Goal: Task Accomplishment & Management: Manage account settings

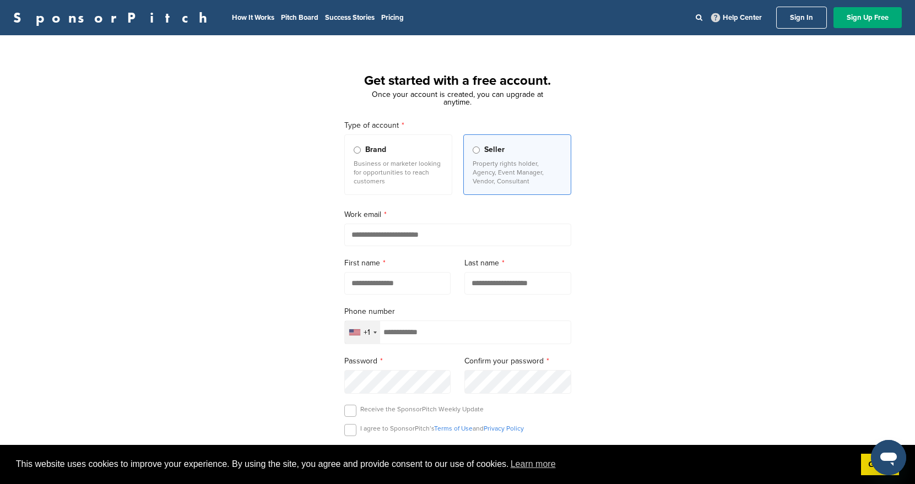
click at [462, 235] on input "email" at bounding box center [457, 235] width 227 height 23
type input "**********"
click at [392, 286] on input "text" at bounding box center [397, 283] width 107 height 23
type input "*********"
type input "*******"
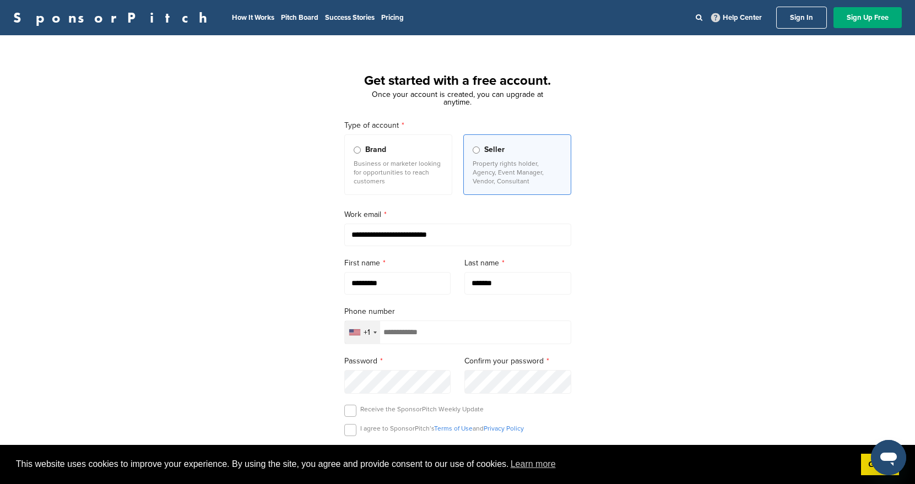
type input "**********"
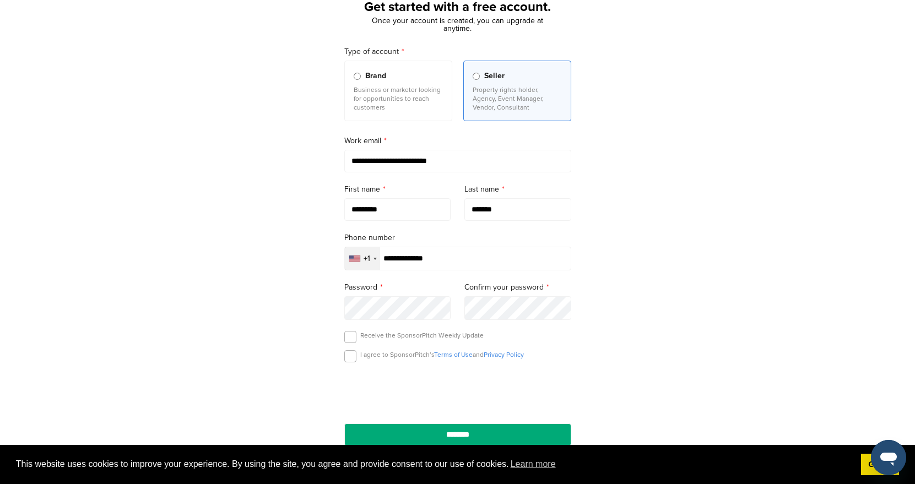
scroll to position [83, 0]
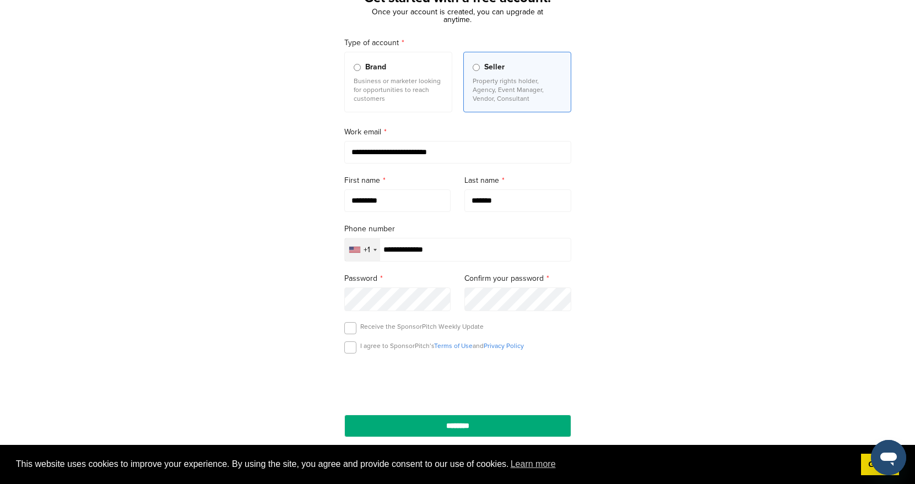
click at [324, 300] on div "**********" at bounding box center [457, 222] width 915 height 512
click at [353, 331] on label at bounding box center [350, 328] width 12 height 12
click at [349, 349] on label at bounding box center [350, 348] width 12 height 12
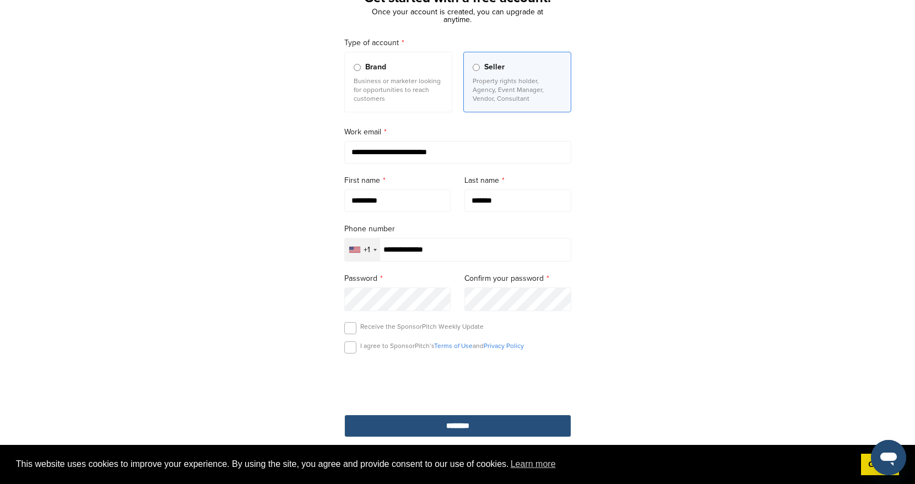
click at [497, 429] on input "********" at bounding box center [457, 426] width 227 height 23
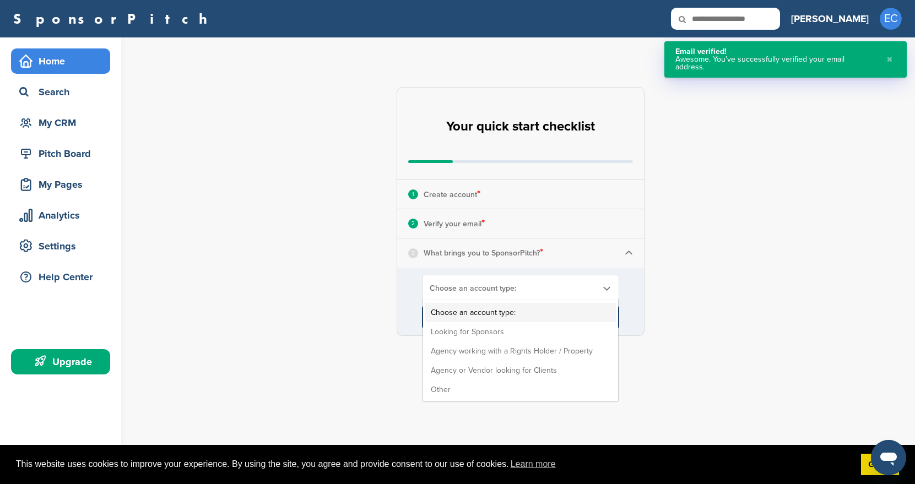
click at [559, 287] on span "Choose an account type:" at bounding box center [513, 288] width 167 height 9
click at [506, 326] on li "Looking for Sponsors" at bounding box center [520, 331] width 191 height 19
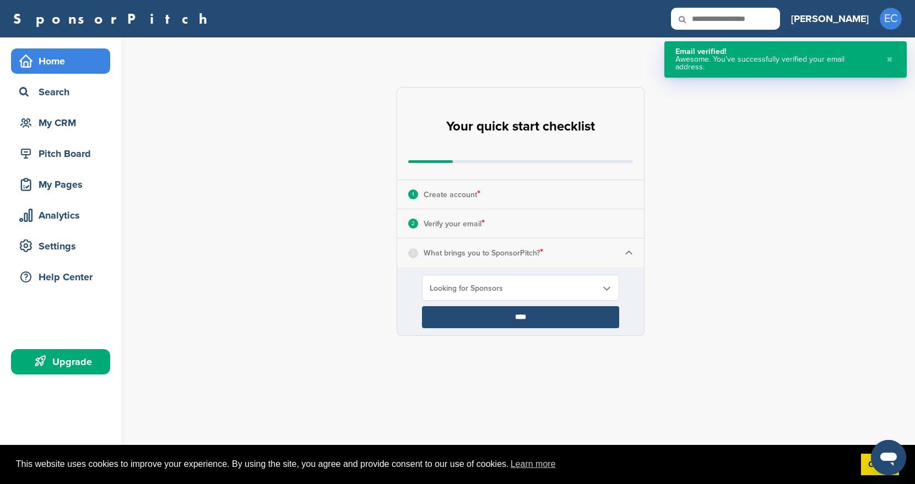
click at [530, 319] on input "****" at bounding box center [520, 317] width 197 height 22
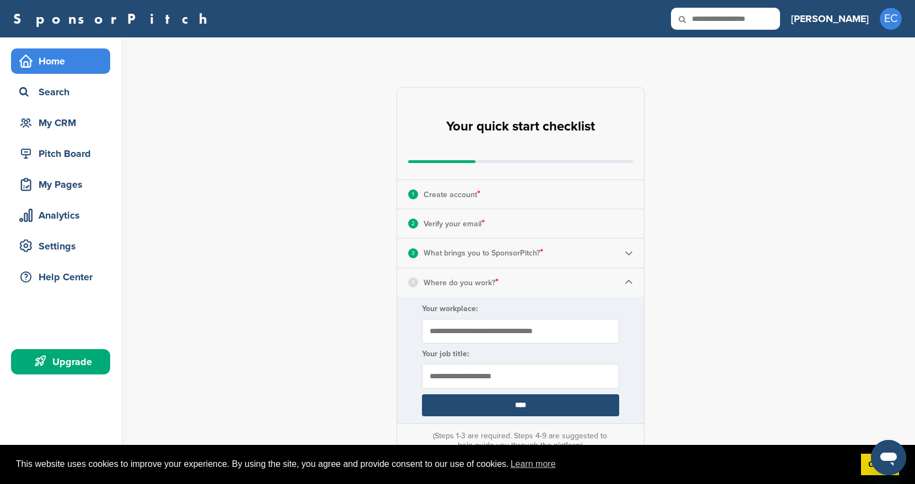
click at [535, 332] on input "Your workplace:" at bounding box center [520, 331] width 197 height 25
type input "*"
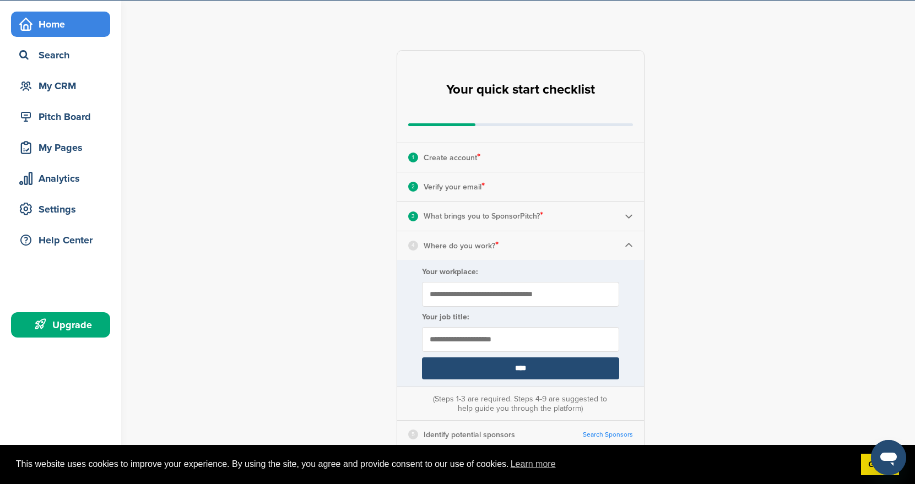
scroll to position [39, 0]
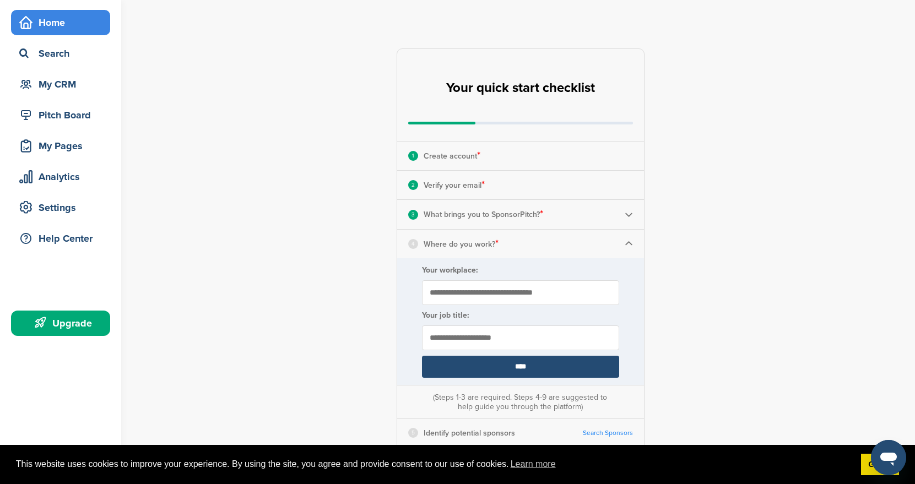
type input "*"
type input "**********"
click at [542, 339] on input "text" at bounding box center [520, 338] width 197 height 25
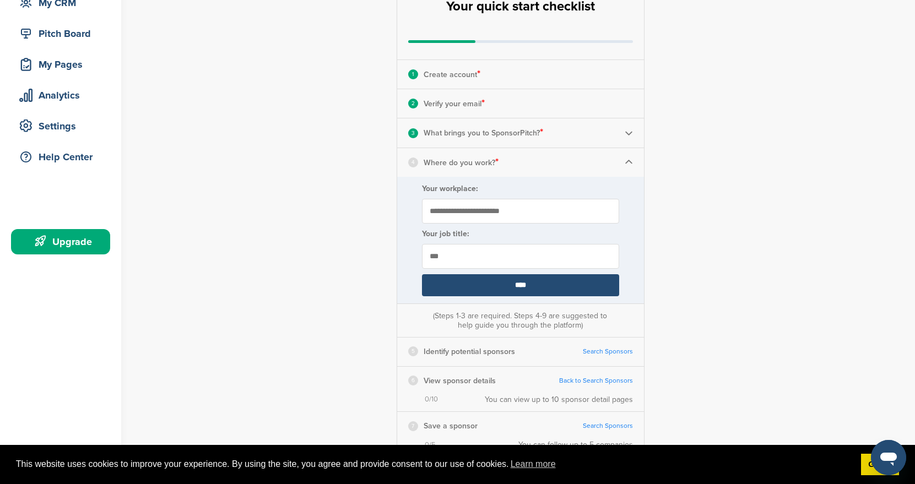
scroll to position [123, 0]
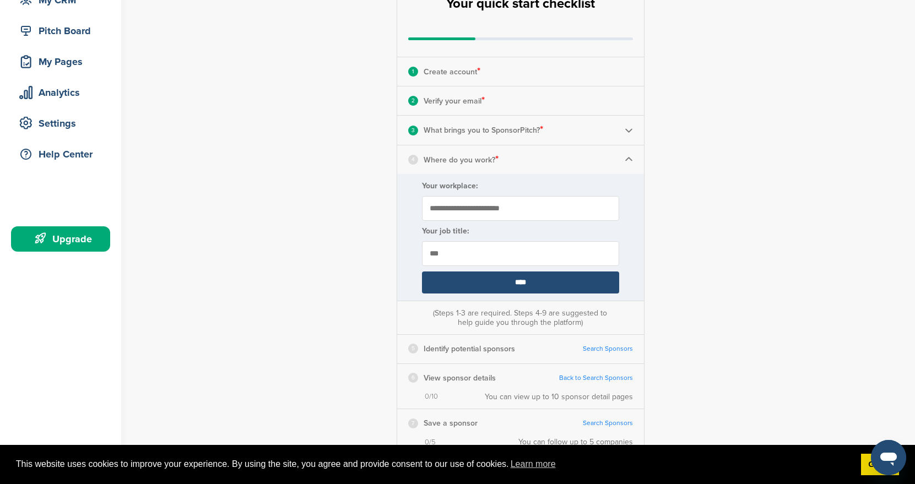
type input "***"
click at [518, 285] on input "****" at bounding box center [520, 283] width 197 height 22
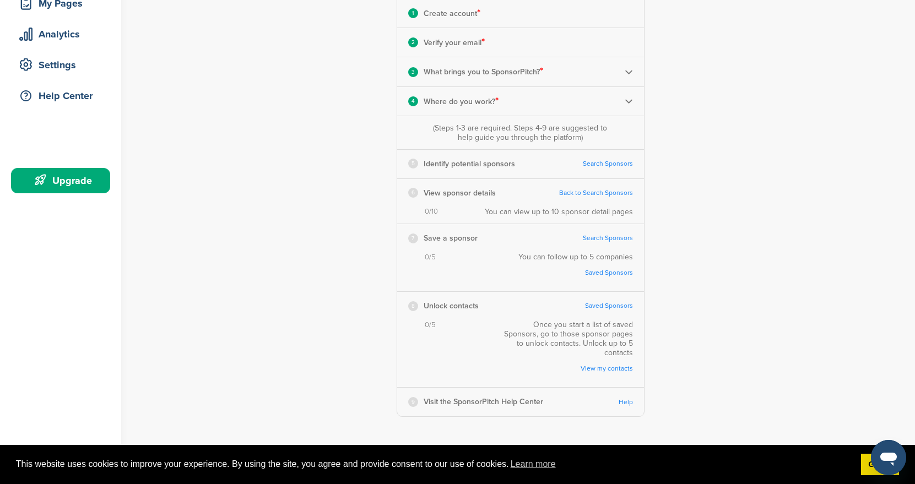
scroll to position [178, 0]
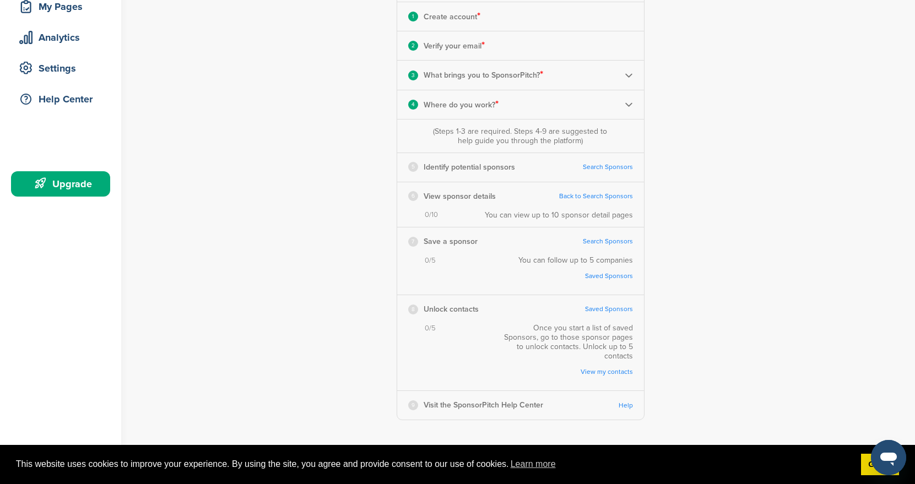
click at [604, 169] on link "Search Sponsors" at bounding box center [608, 167] width 50 height 8
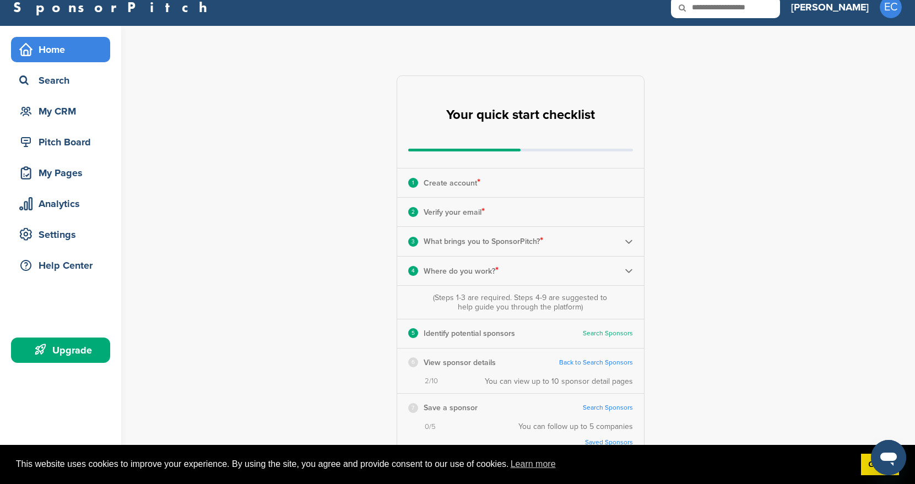
scroll to position [0, 0]
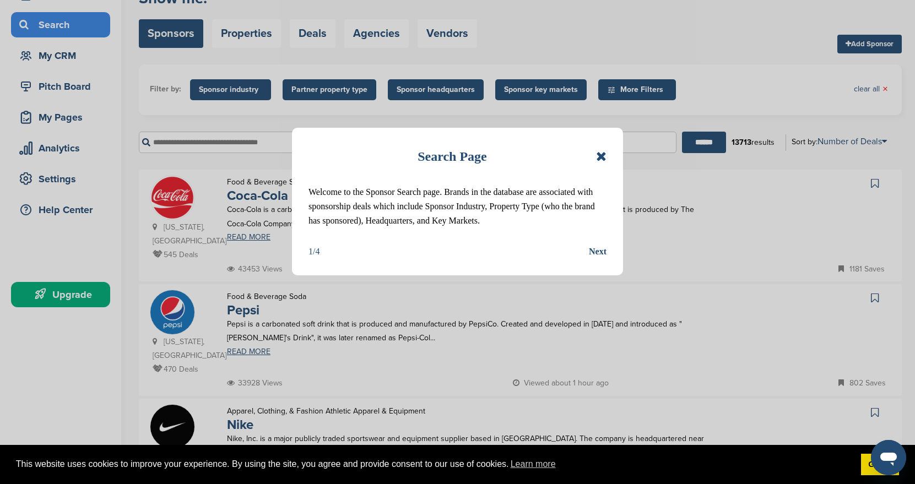
scroll to position [69, 0]
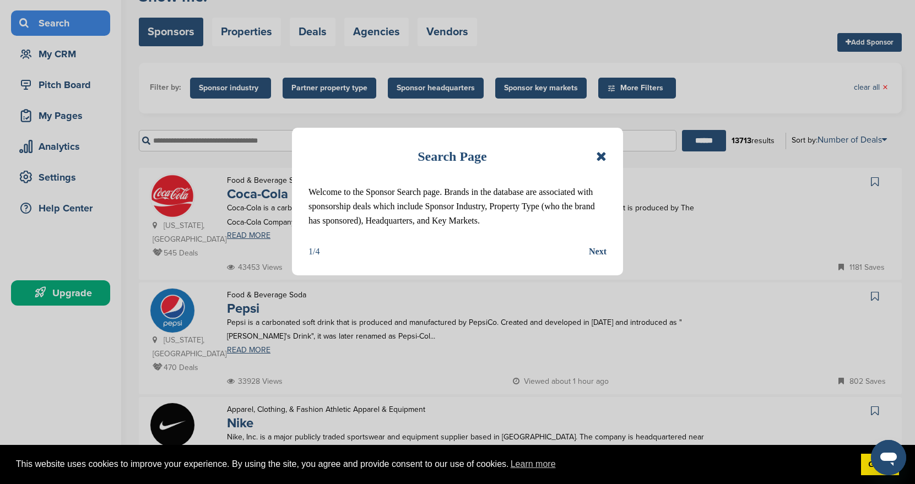
click at [594, 251] on div "Next" at bounding box center [598, 252] width 18 height 14
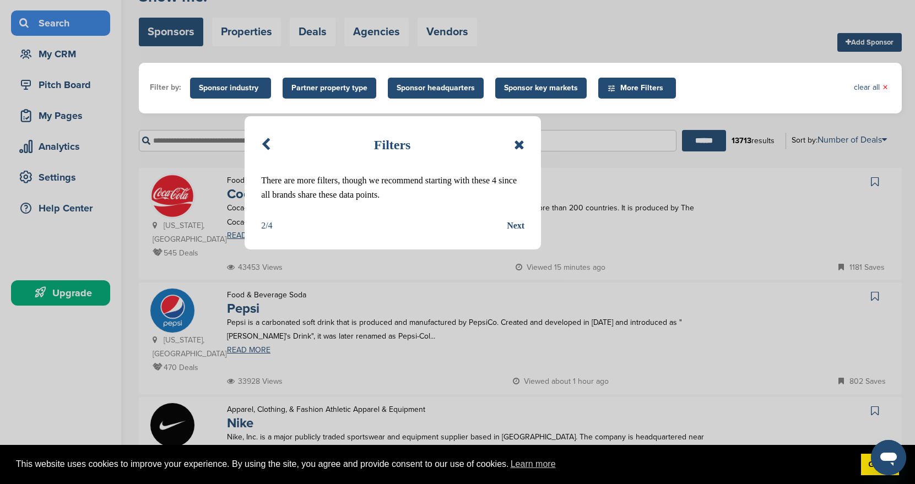
click at [518, 223] on div "Next" at bounding box center [516, 226] width 18 height 14
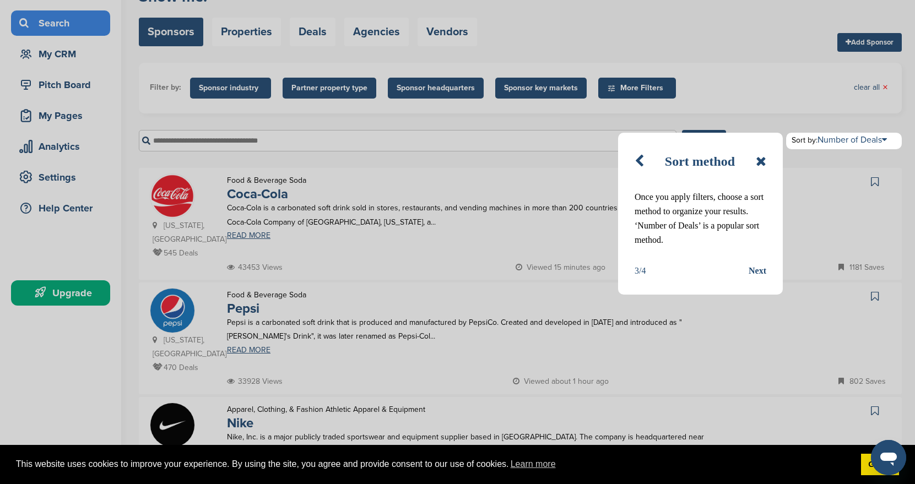
click at [754, 270] on div "Next" at bounding box center [758, 271] width 18 height 14
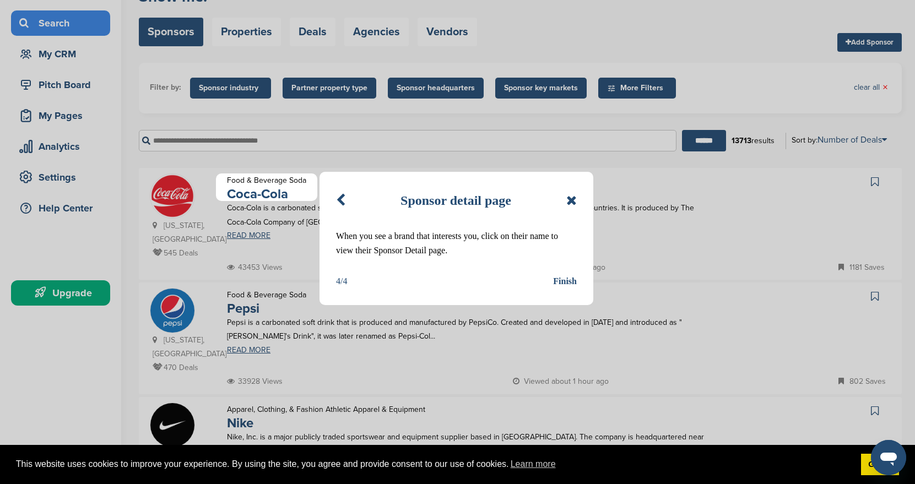
click at [562, 280] on div "Finish" at bounding box center [565, 281] width 24 height 14
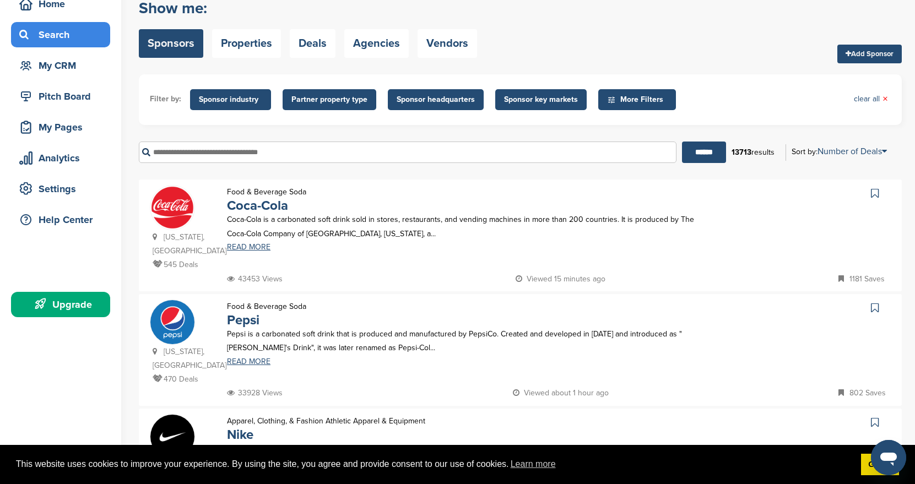
scroll to position [0, 0]
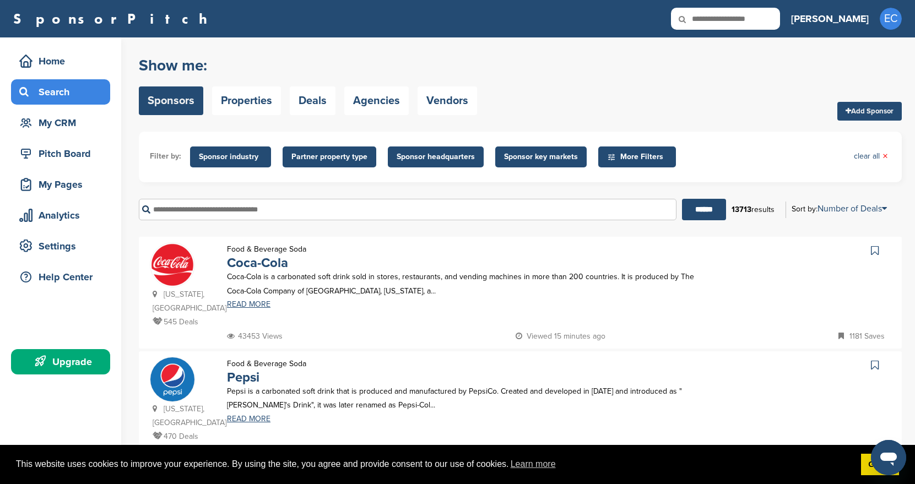
click at [229, 160] on span "Sponsor industry" at bounding box center [230, 157] width 63 height 12
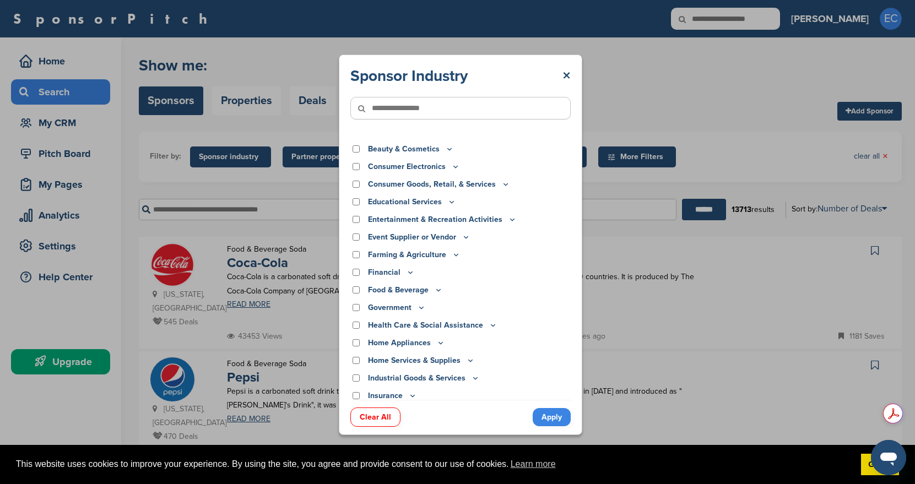
scroll to position [27, 0]
click at [508, 221] on icon at bounding box center [512, 220] width 9 height 9
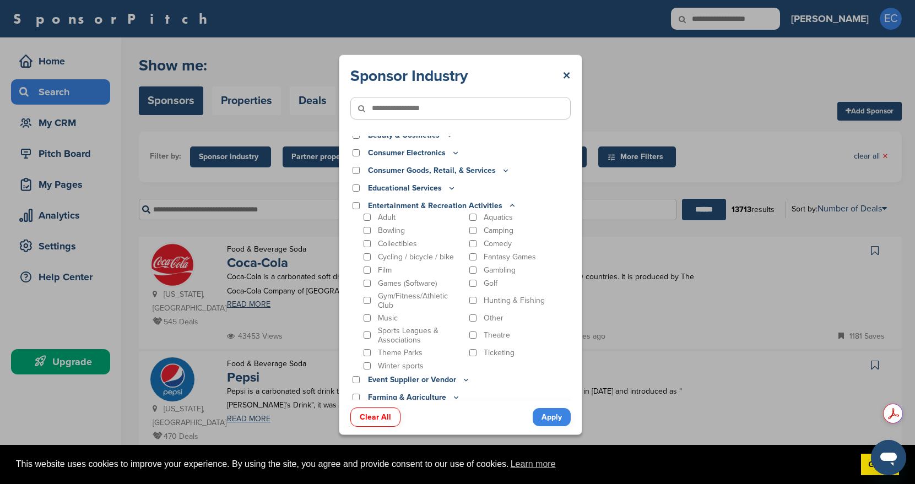
scroll to position [34, 0]
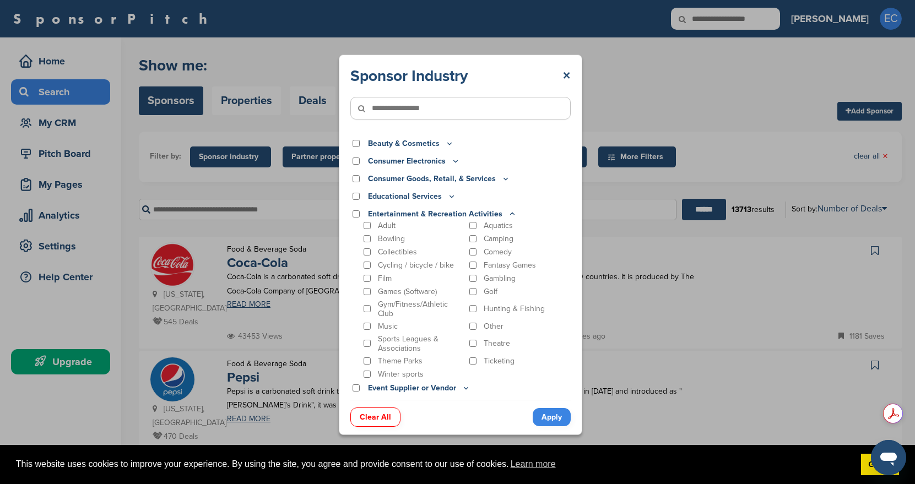
click at [510, 213] on icon at bounding box center [512, 214] width 4 height 2
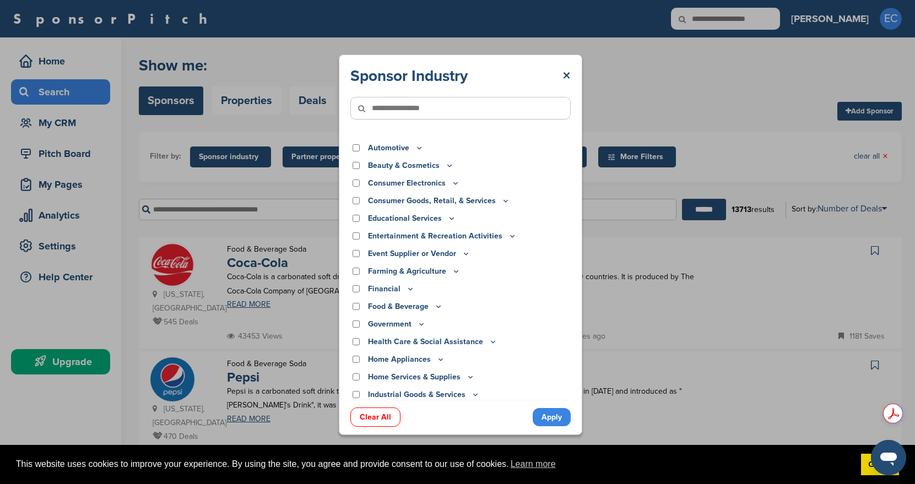
scroll to position [0, 0]
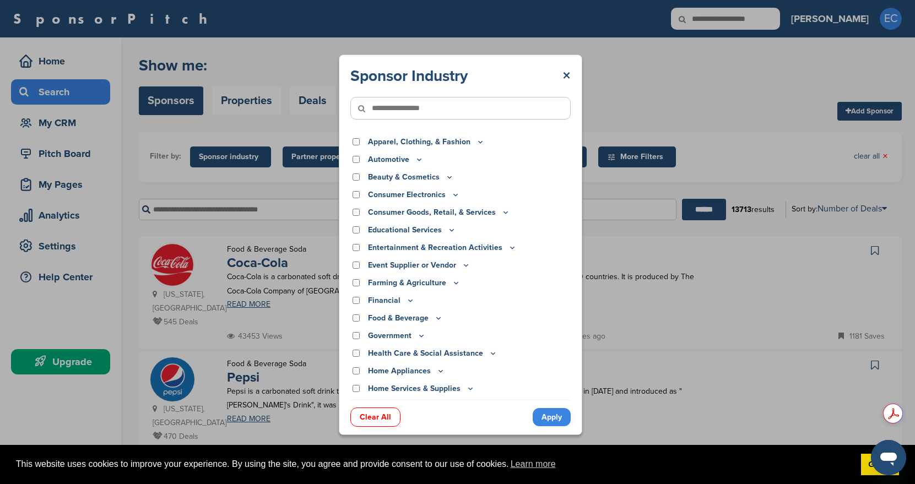
click at [477, 142] on icon at bounding box center [480, 141] width 9 height 9
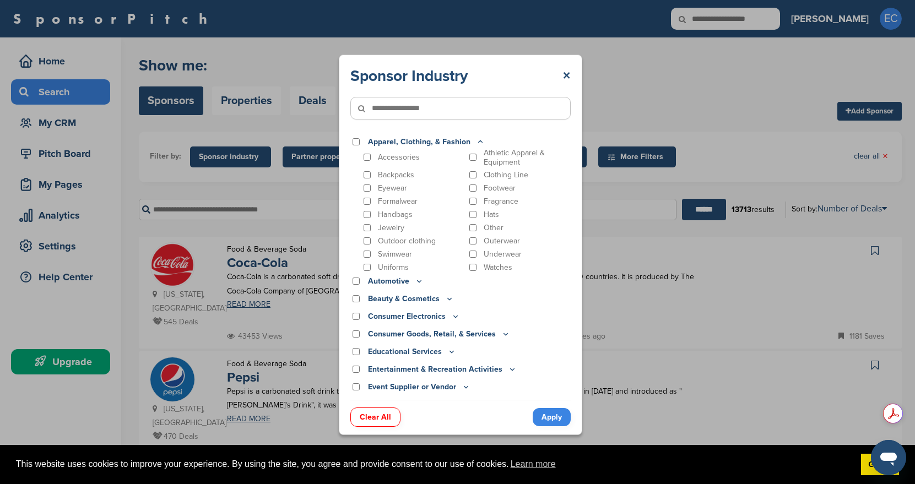
click at [477, 142] on icon at bounding box center [480, 141] width 9 height 9
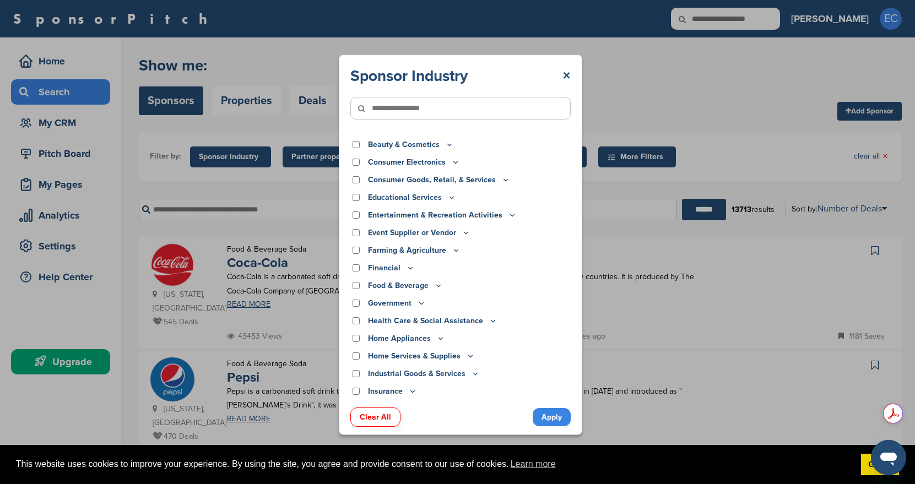
scroll to position [50, 0]
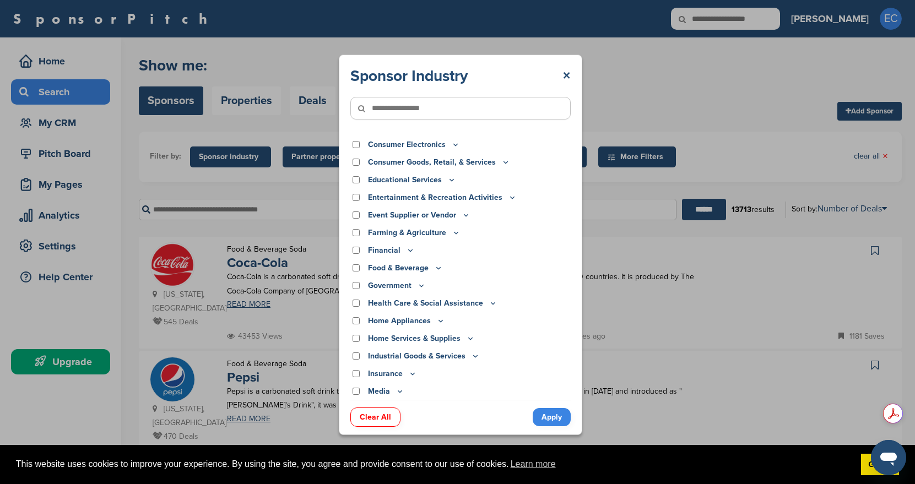
click at [464, 215] on icon at bounding box center [466, 216] width 4 height 2
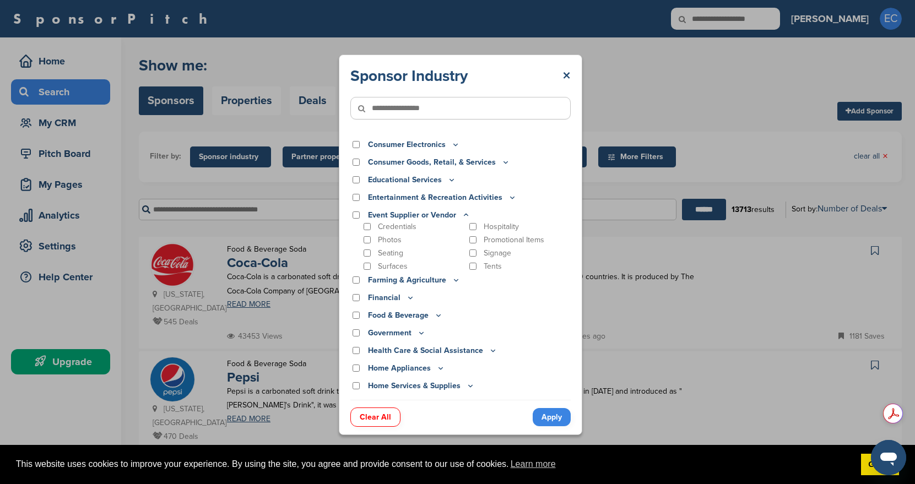
click at [463, 215] on icon at bounding box center [466, 214] width 9 height 9
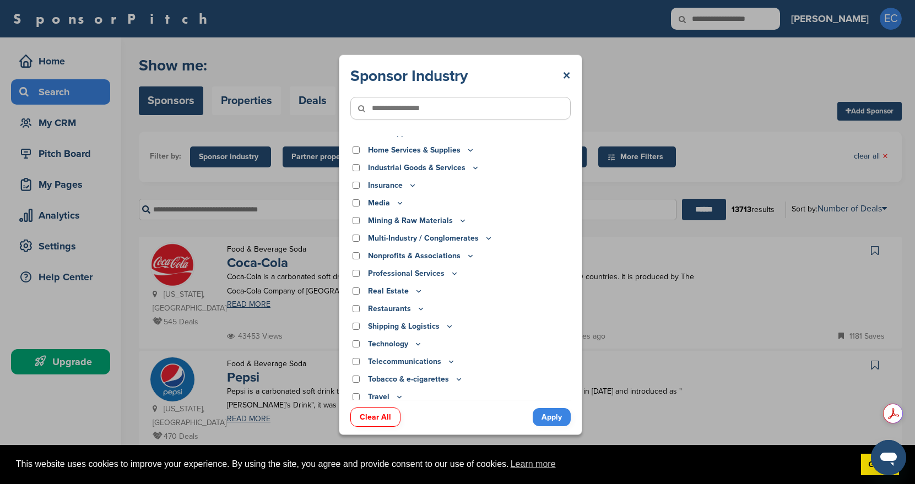
scroll to position [244, 0]
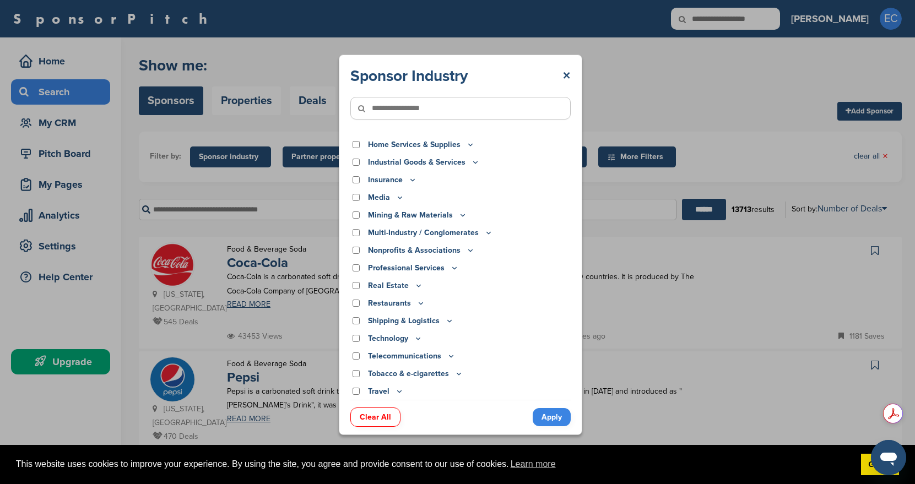
click at [450, 267] on icon at bounding box center [454, 267] width 9 height 9
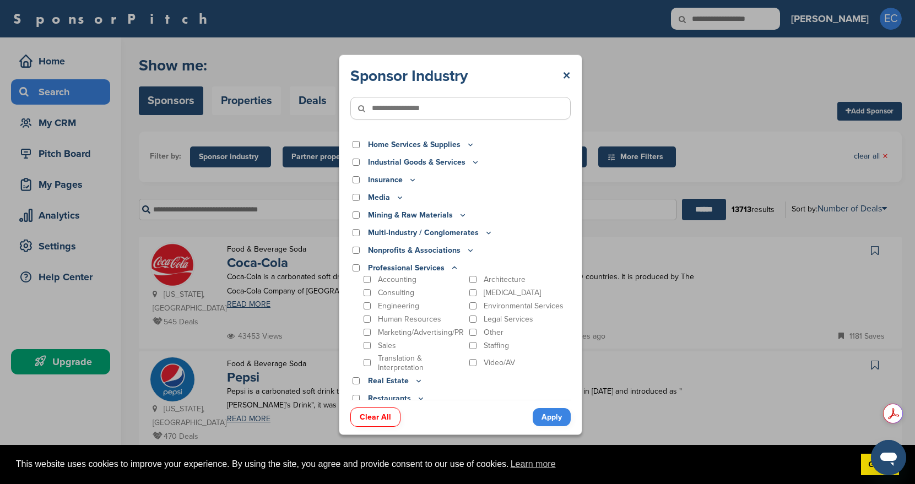
click at [450, 267] on icon at bounding box center [454, 267] width 9 height 9
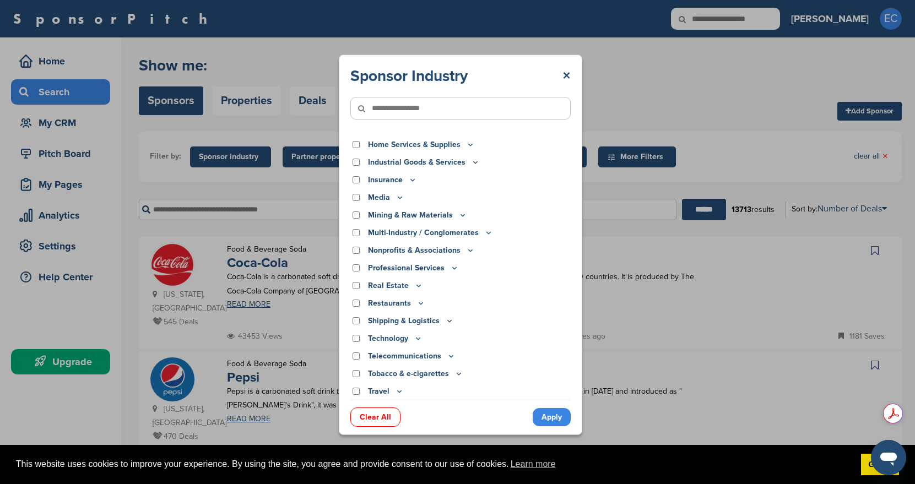
click at [468, 251] on icon at bounding box center [470, 251] width 4 height 2
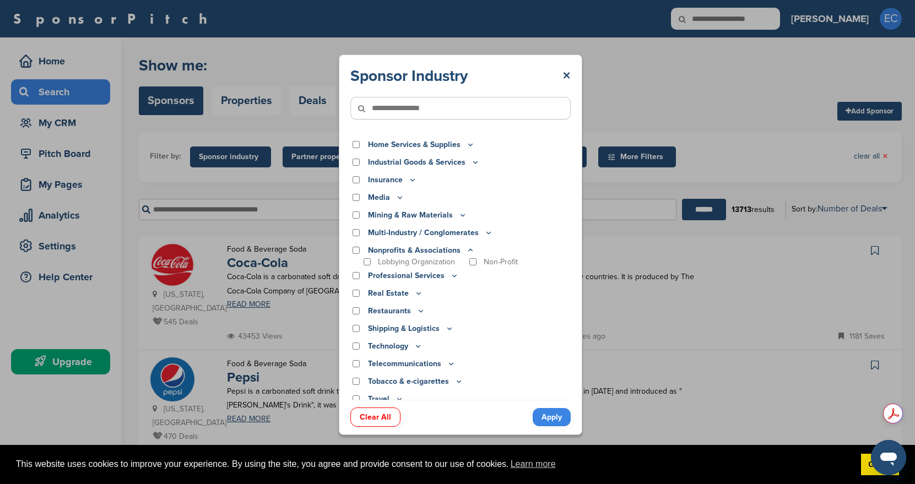
click at [468, 251] on icon at bounding box center [470, 250] width 9 height 9
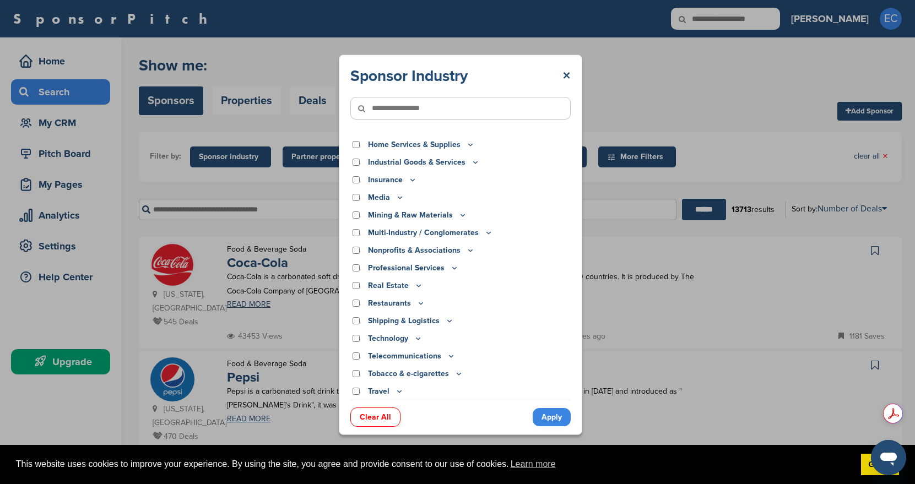
click at [485, 230] on icon at bounding box center [488, 232] width 9 height 9
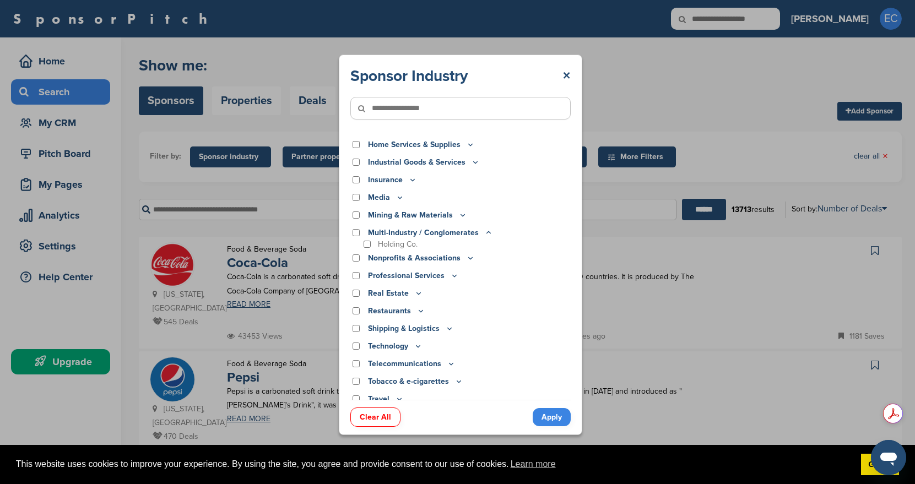
click at [485, 230] on icon at bounding box center [488, 232] width 9 height 9
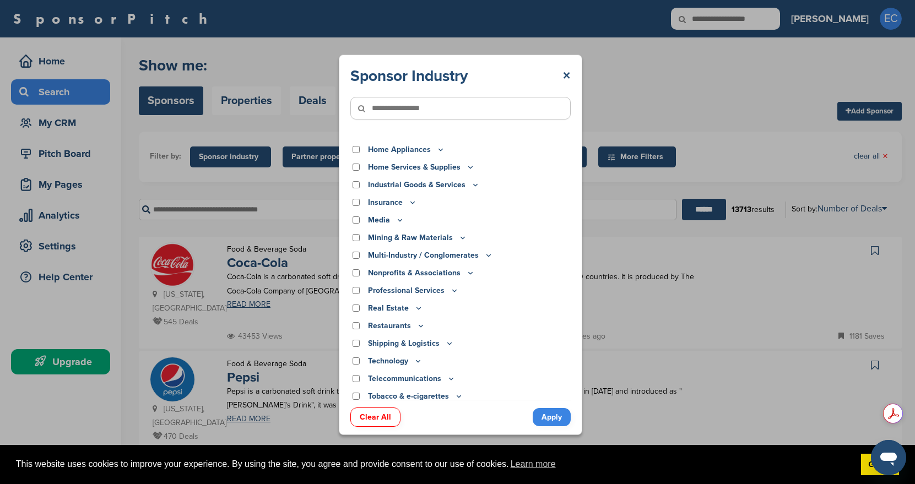
scroll to position [214, 0]
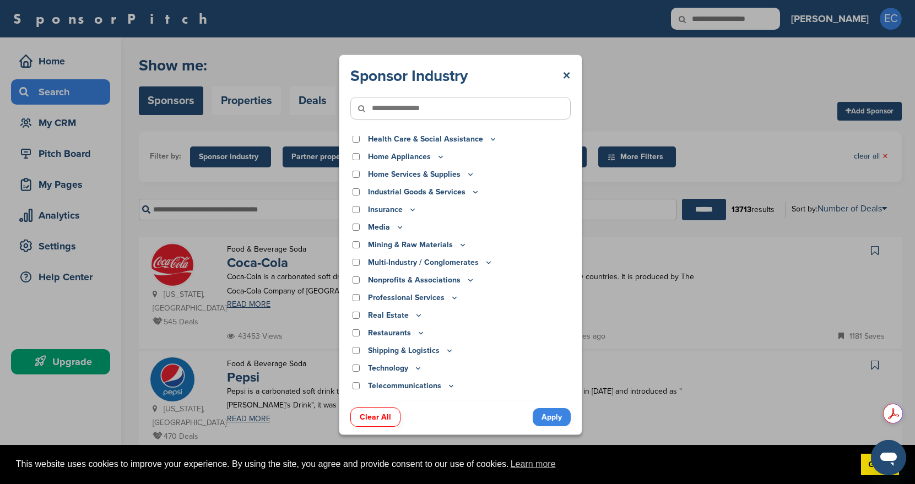
click at [397, 230] on icon at bounding box center [400, 227] width 9 height 9
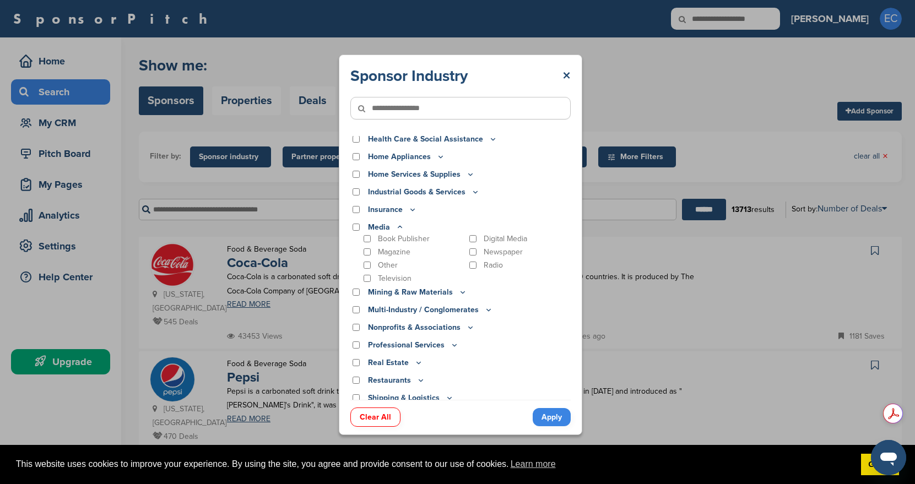
click at [398, 226] on icon at bounding box center [400, 227] width 9 height 9
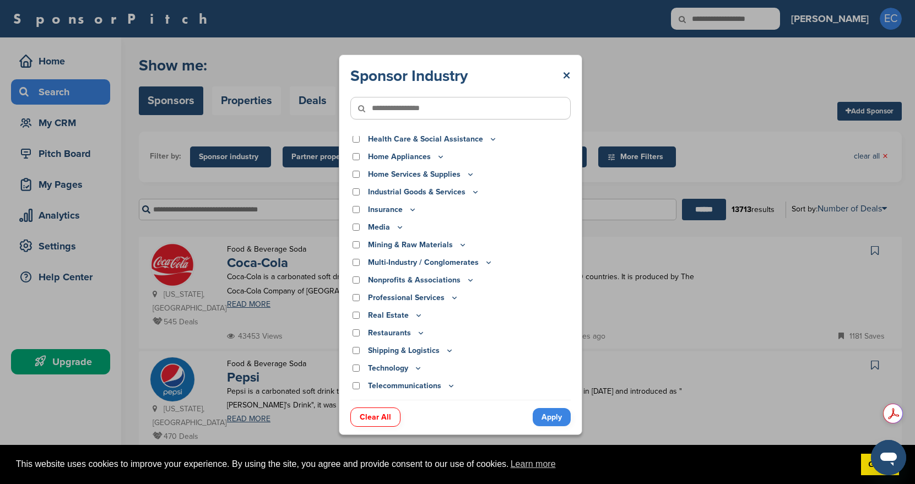
scroll to position [210, 0]
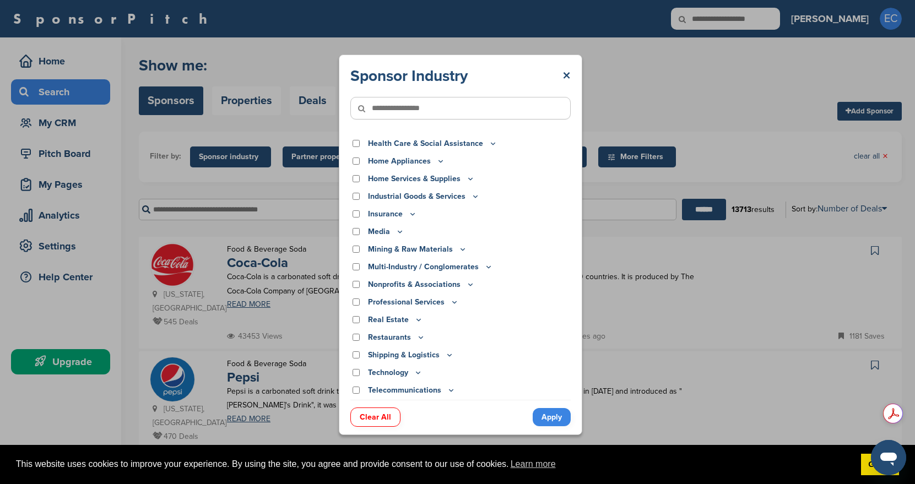
click at [473, 197] on icon at bounding box center [475, 197] width 4 height 2
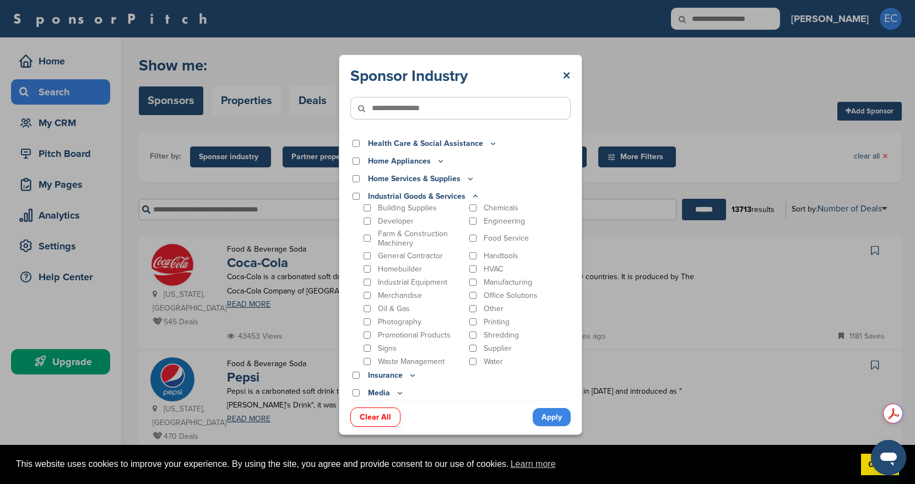
click at [473, 197] on icon at bounding box center [475, 196] width 9 height 9
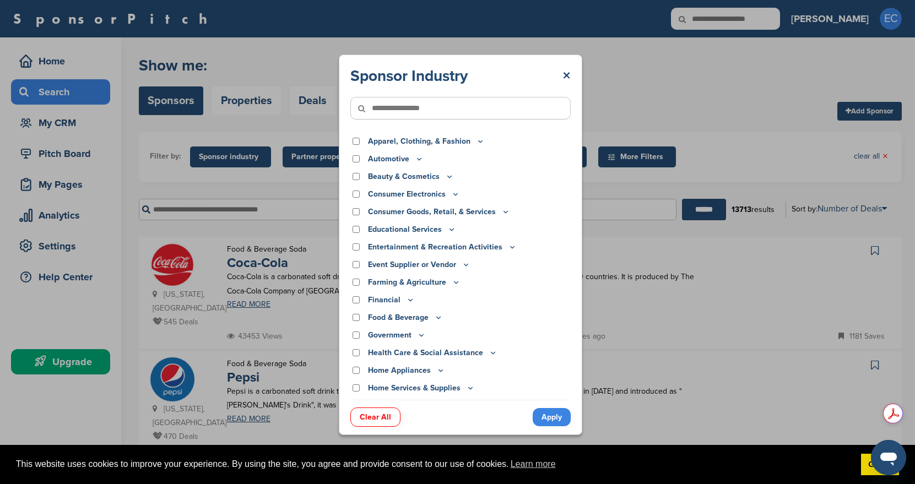
scroll to position [0, 0]
click at [477, 141] on icon at bounding box center [480, 141] width 9 height 9
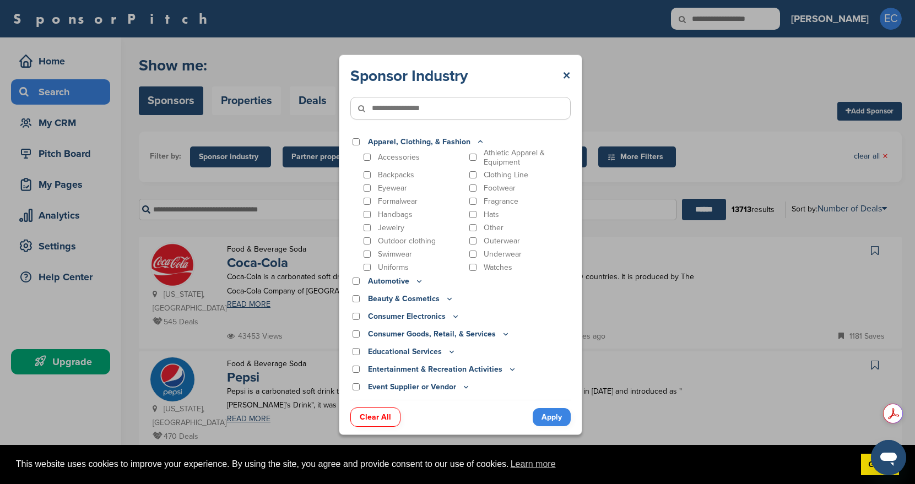
click at [478, 141] on icon at bounding box center [480, 142] width 4 height 2
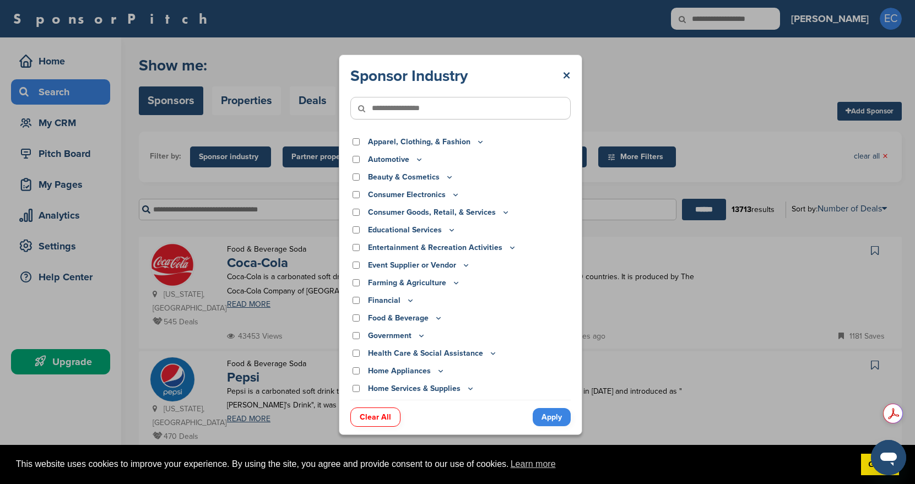
click at [510, 249] on icon at bounding box center [512, 247] width 9 height 9
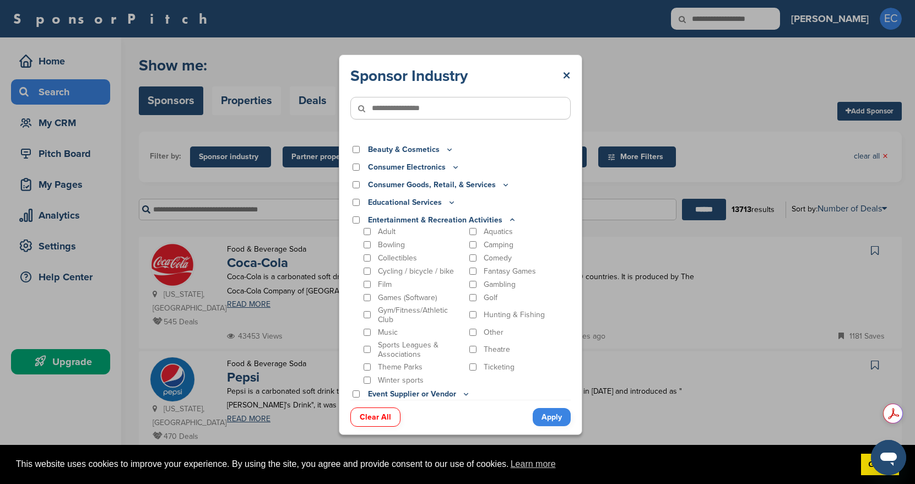
scroll to position [34, 0]
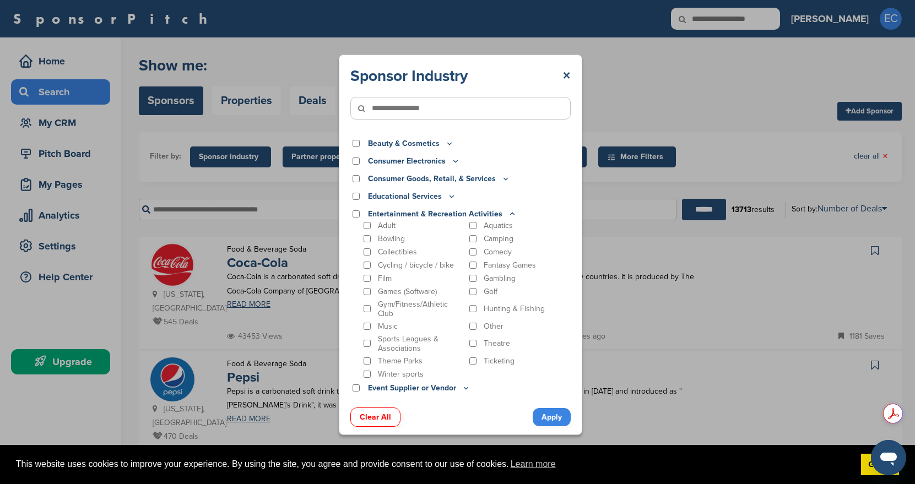
click at [561, 72] on div "Sponsor Industry ×" at bounding box center [460, 76] width 220 height 20
click at [564, 76] on link "×" at bounding box center [566, 76] width 8 height 20
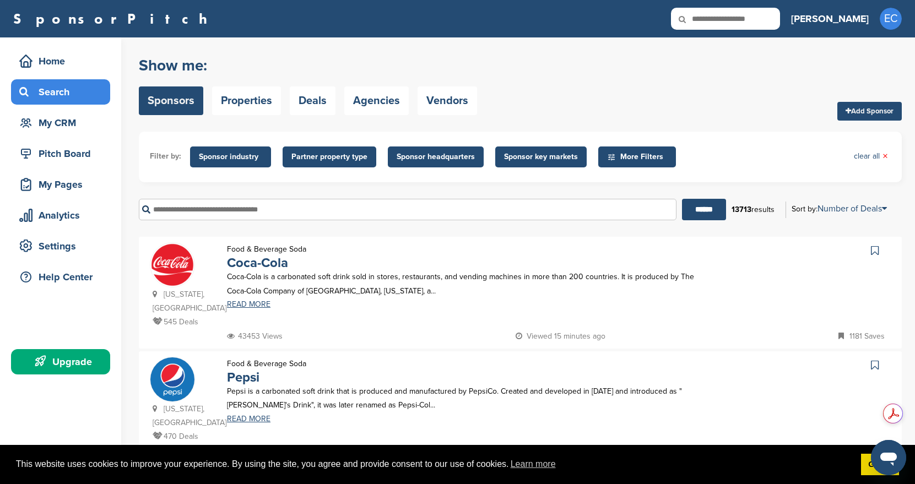
click at [531, 158] on span "Sponsor key markets" at bounding box center [541, 157] width 74 height 12
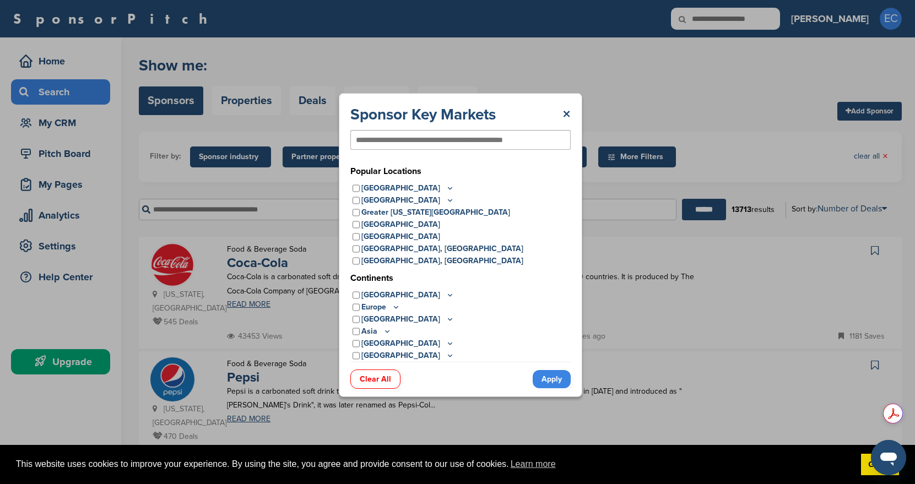
click at [448, 188] on icon at bounding box center [450, 188] width 4 height 2
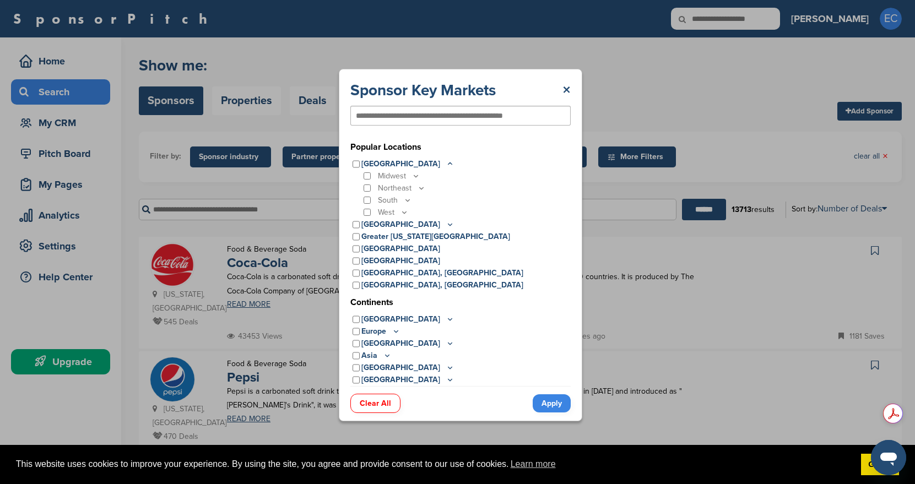
click at [402, 214] on icon at bounding box center [404, 212] width 9 height 9
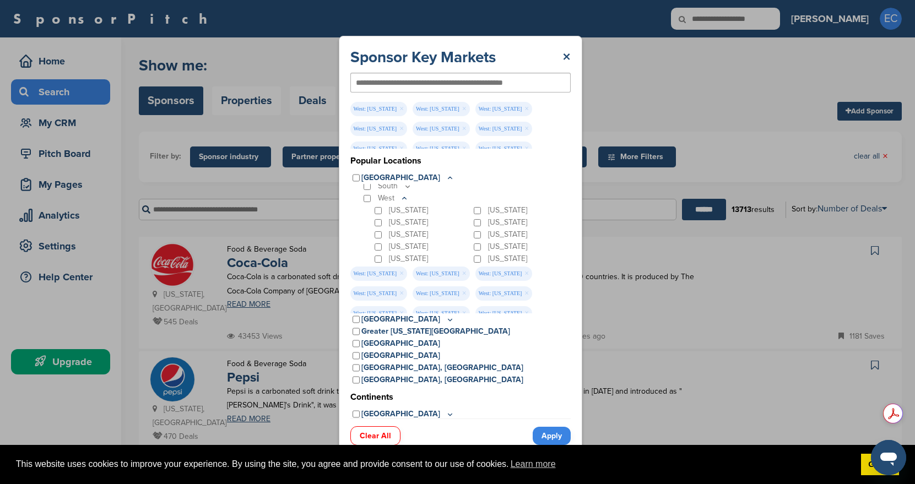
scroll to position [39, 0]
click at [446, 176] on icon at bounding box center [450, 178] width 9 height 9
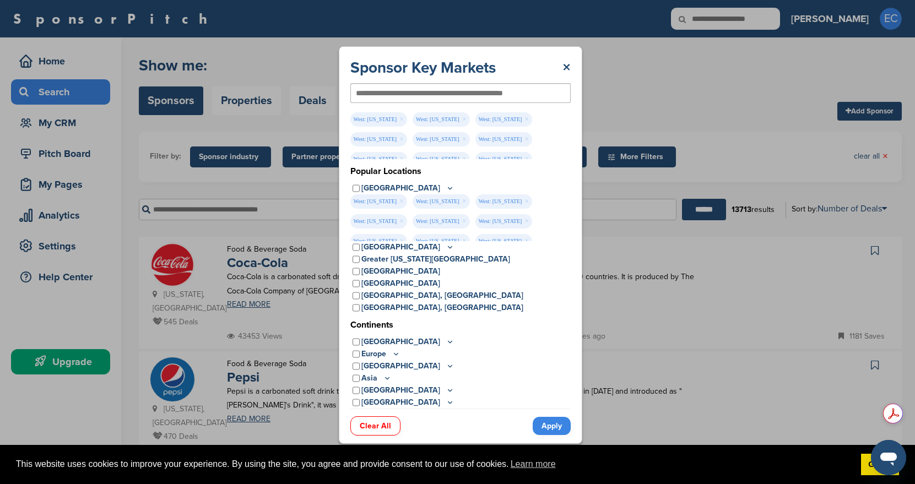
click at [446, 190] on icon at bounding box center [450, 187] width 9 height 9
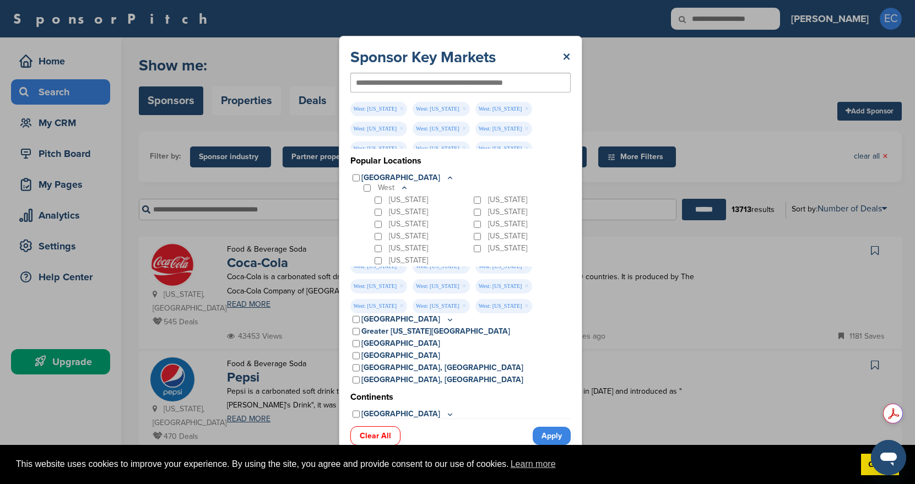
scroll to position [5, 0]
click at [404, 322] on link "×" at bounding box center [401, 328] width 4 height 12
click at [524, 309] on link "×" at bounding box center [526, 308] width 4 height 12
click at [404, 307] on link "×" at bounding box center [401, 313] width 4 height 12
click at [404, 288] on link "×" at bounding box center [401, 294] width 4 height 12
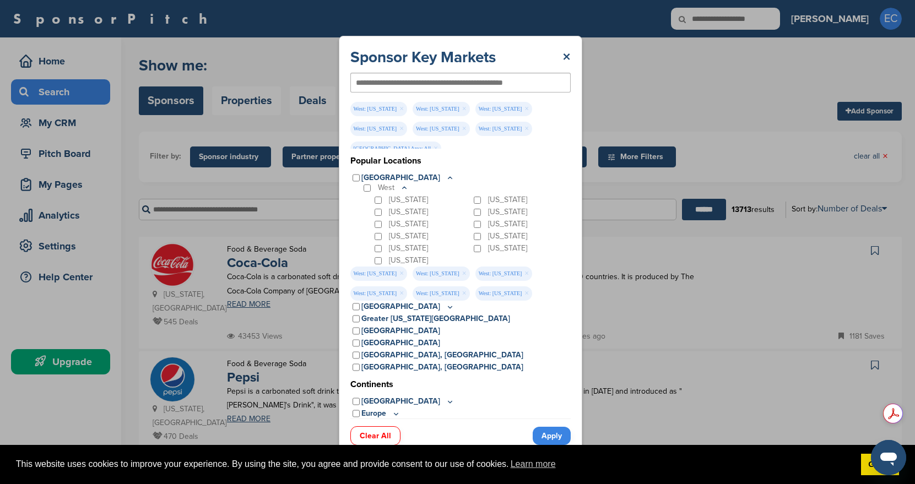
scroll to position [50, 0]
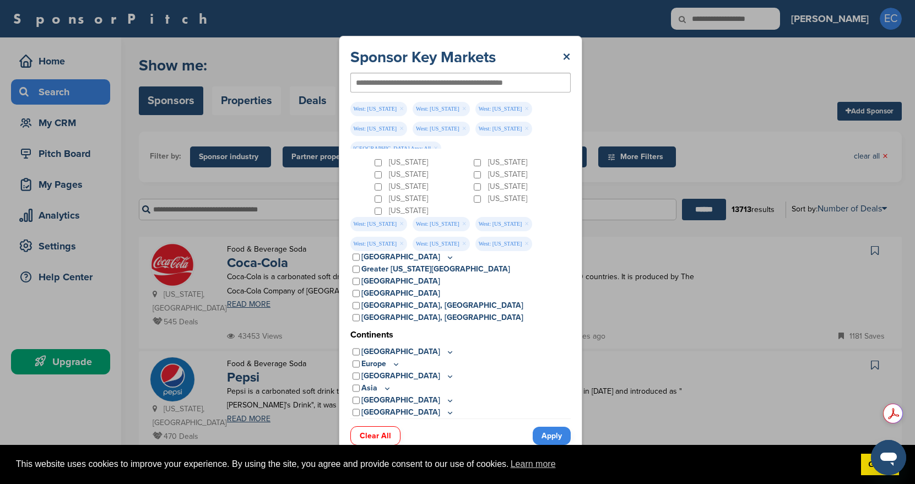
click at [554, 438] on link "Apply" at bounding box center [552, 436] width 38 height 18
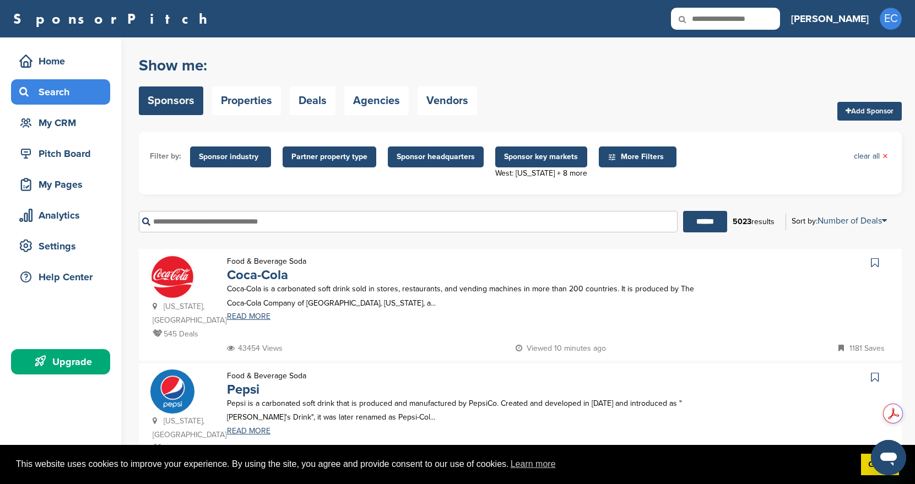
click at [431, 156] on span "Sponsor headquarters" at bounding box center [436, 157] width 78 height 12
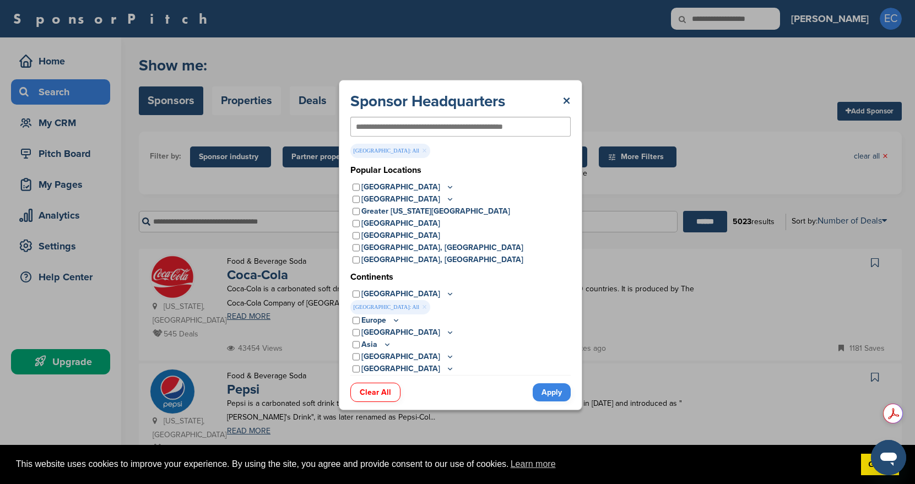
click at [556, 396] on link "Apply" at bounding box center [552, 392] width 38 height 18
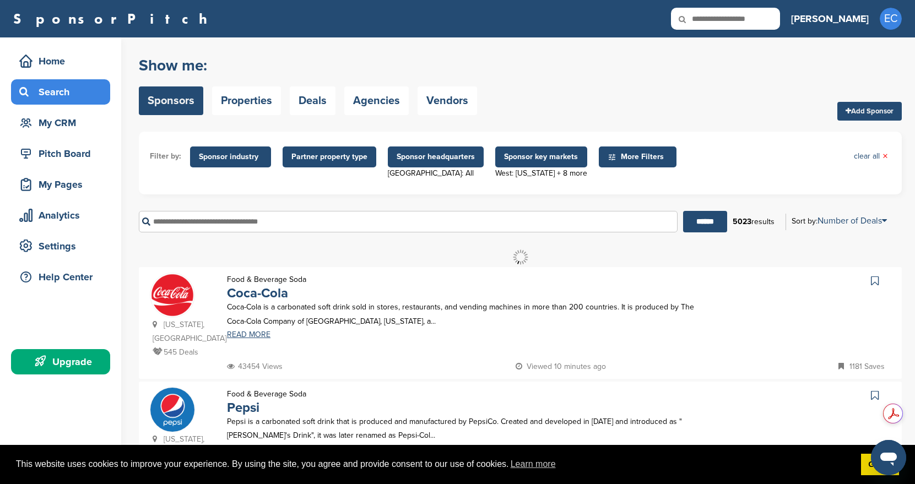
click at [348, 161] on span "Partner property type" at bounding box center [329, 157] width 76 height 12
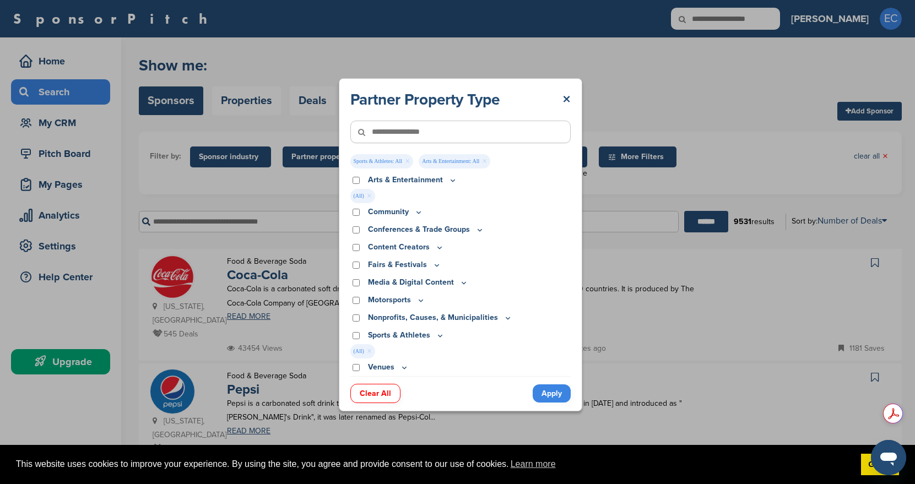
click at [544, 396] on link "Apply" at bounding box center [552, 393] width 38 height 18
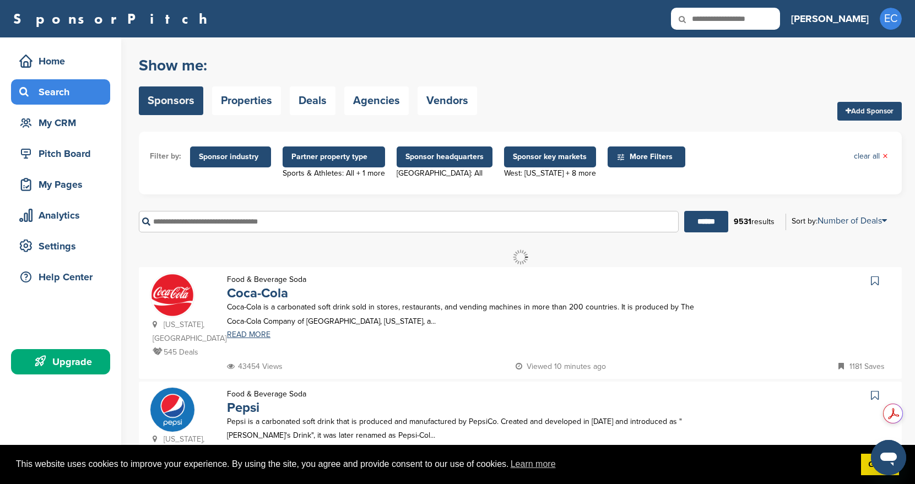
click at [656, 156] on span "More Filters" at bounding box center [647, 157] width 63 height 12
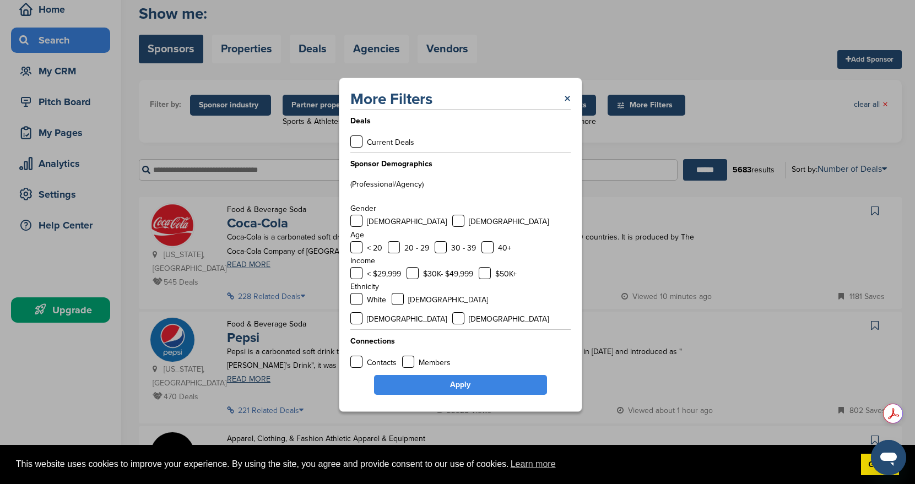
scroll to position [0, 0]
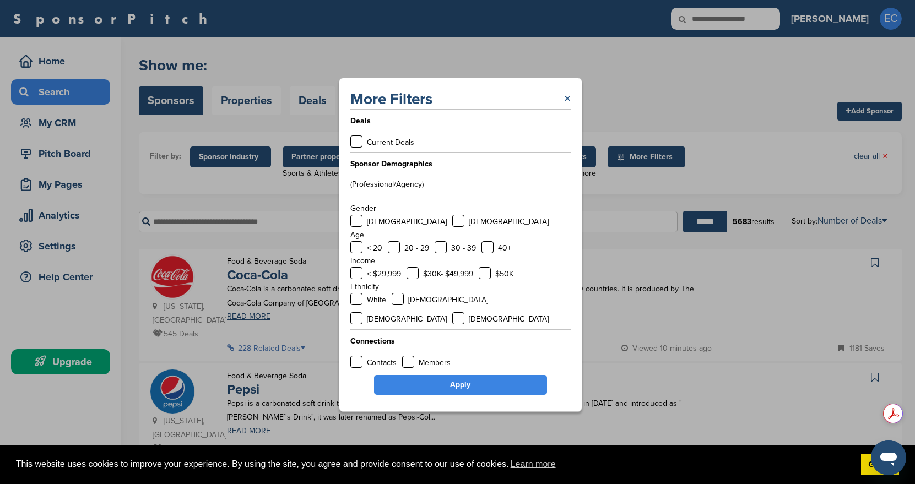
click at [565, 108] on link "×" at bounding box center [567, 99] width 7 height 20
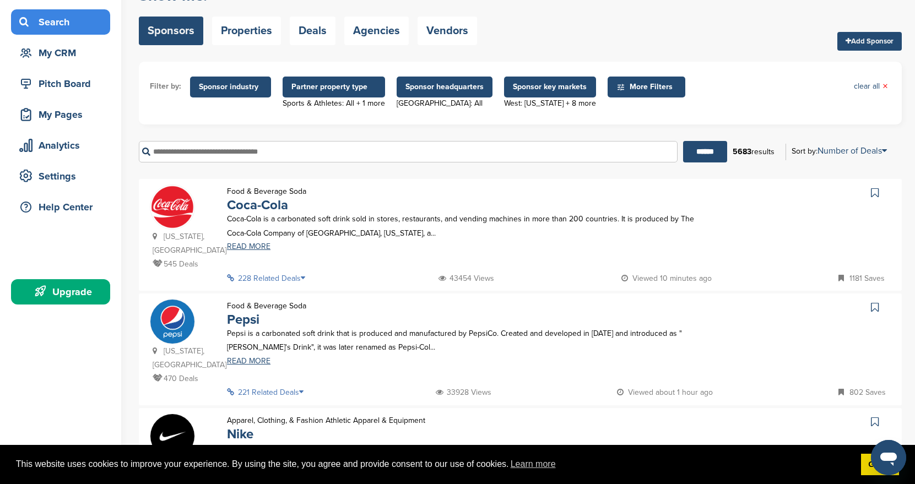
scroll to position [79, 0]
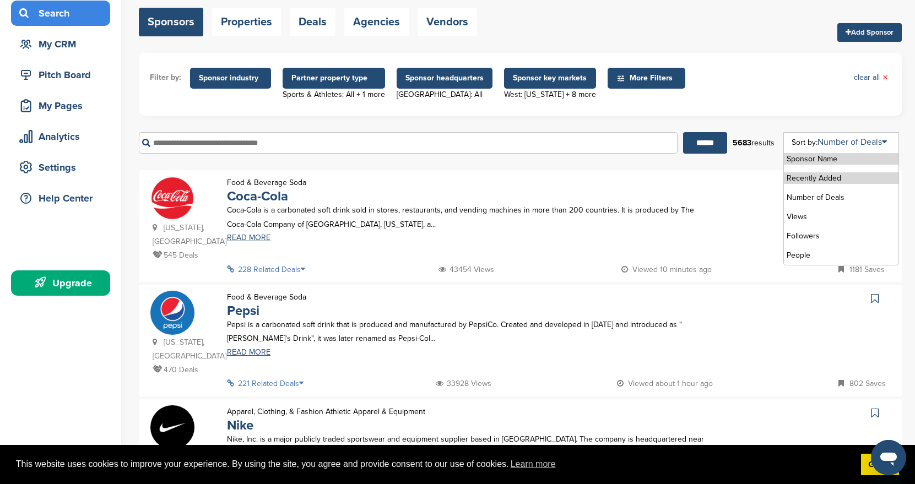
click at [831, 176] on li "Recently Added" at bounding box center [841, 178] width 115 height 12
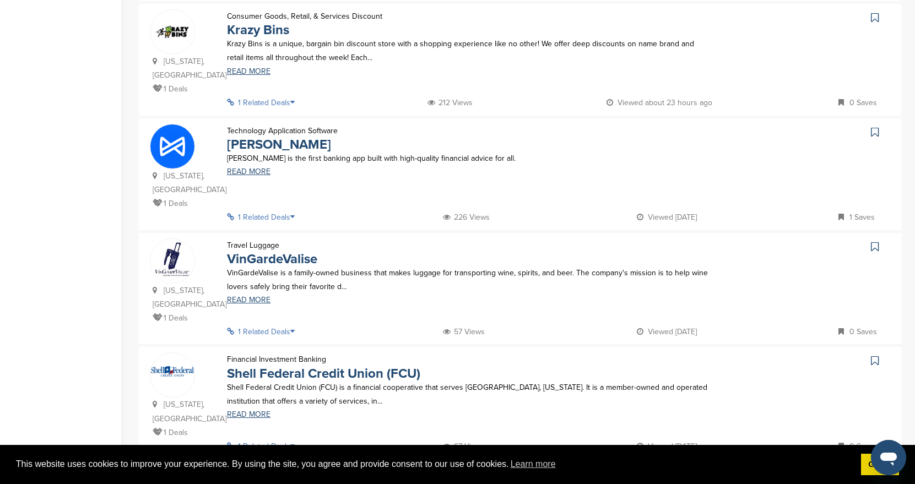
scroll to position [925, 0]
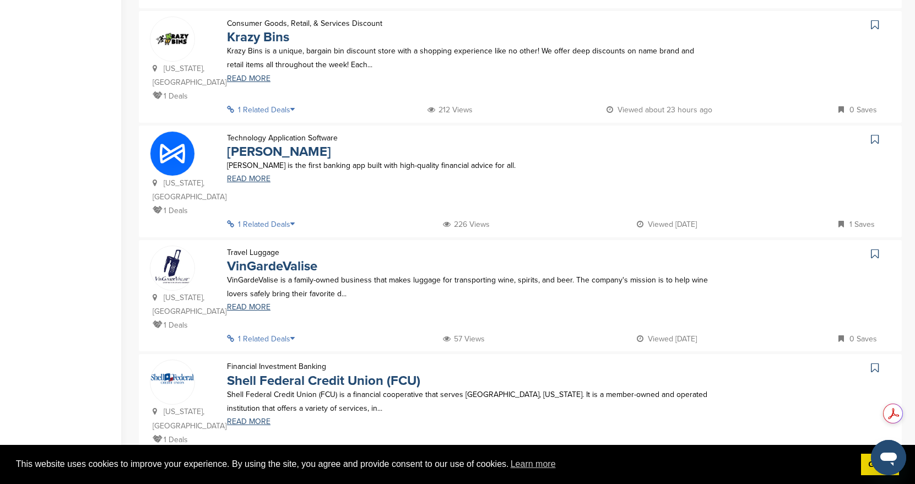
click at [404, 469] on img at bounding box center [520, 489] width 370 height 41
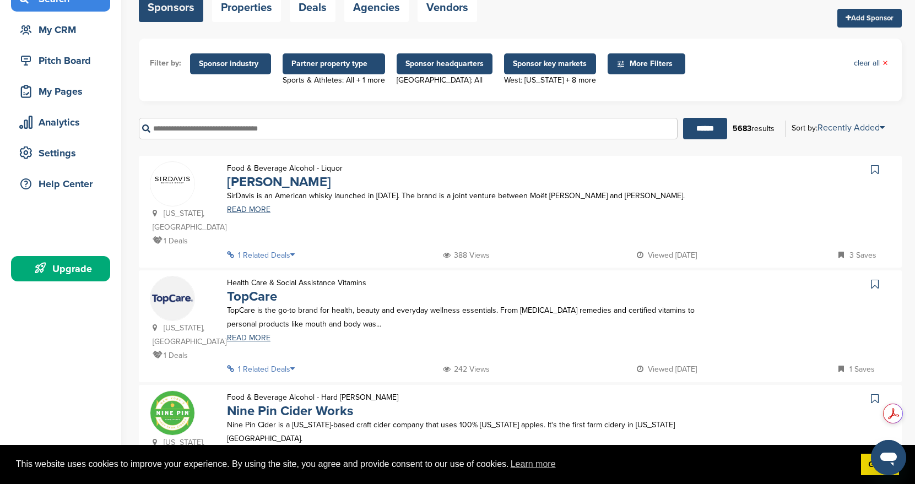
scroll to position [74, 0]
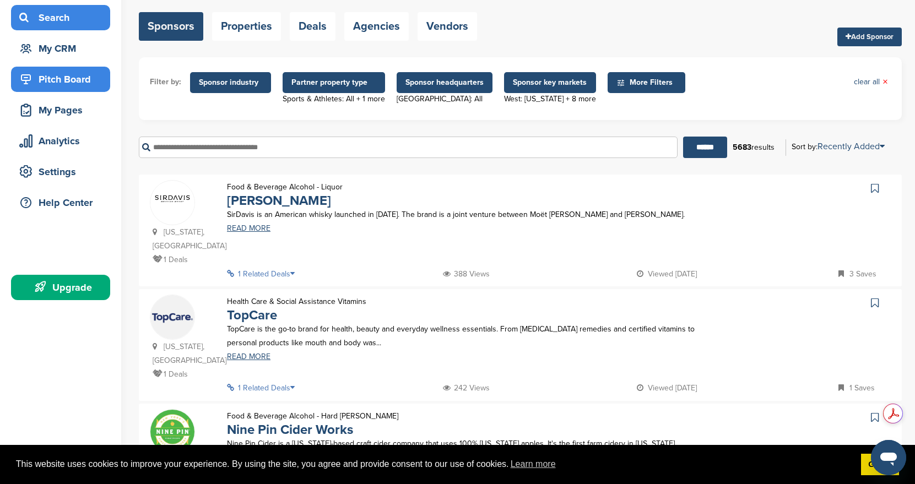
click at [78, 78] on div "Pitch Board" at bounding box center [64, 79] width 94 height 20
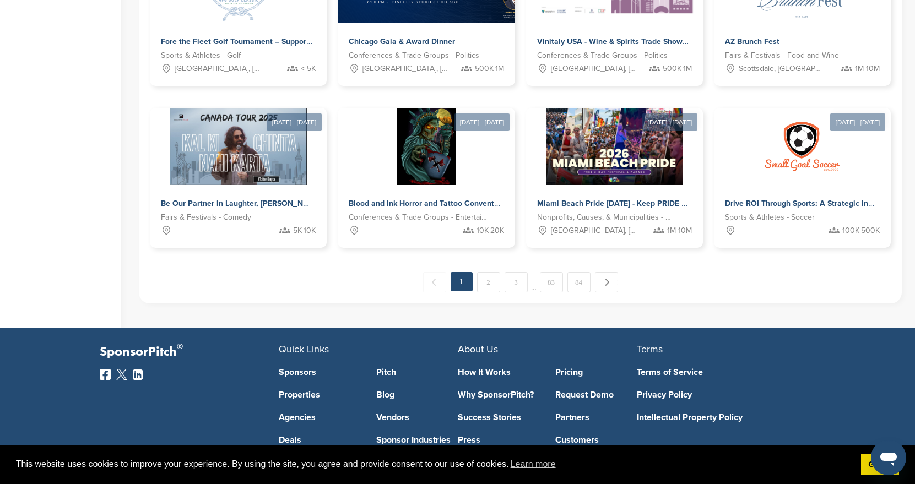
scroll to position [602, 0]
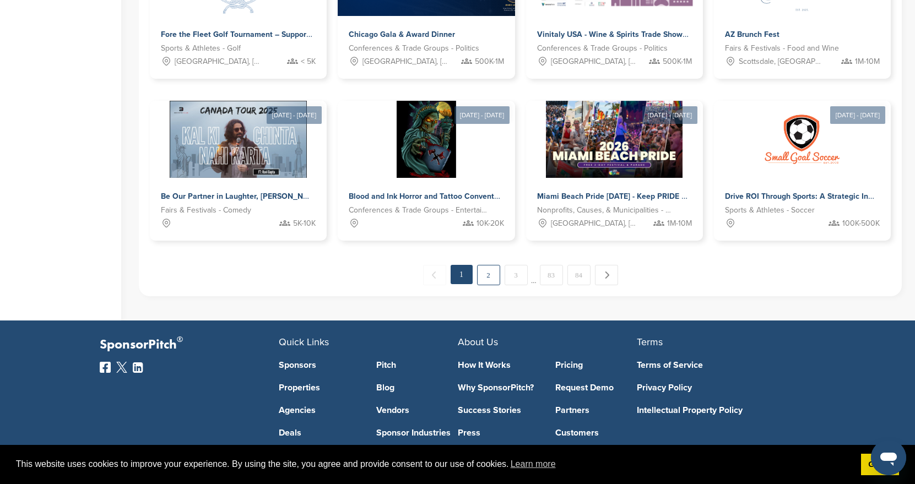
click at [486, 275] on link "2" at bounding box center [488, 275] width 23 height 20
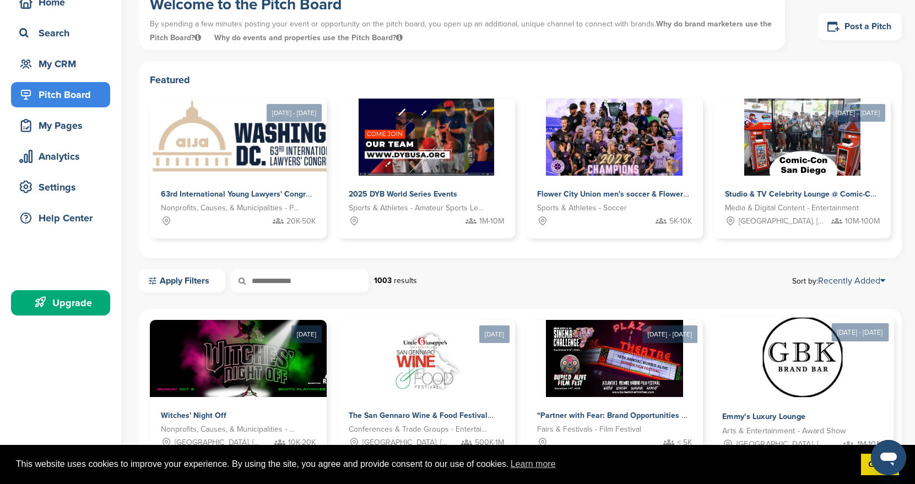
scroll to position [0, 0]
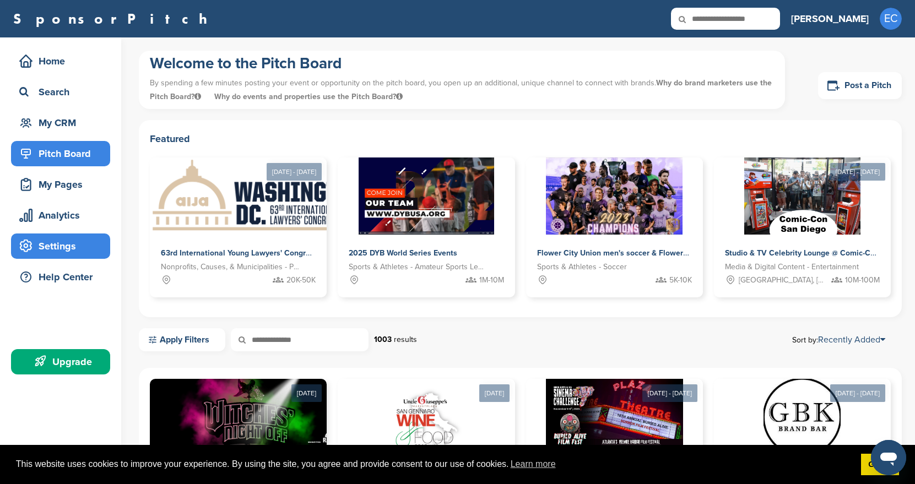
click at [71, 250] on div "Settings" at bounding box center [64, 246] width 94 height 20
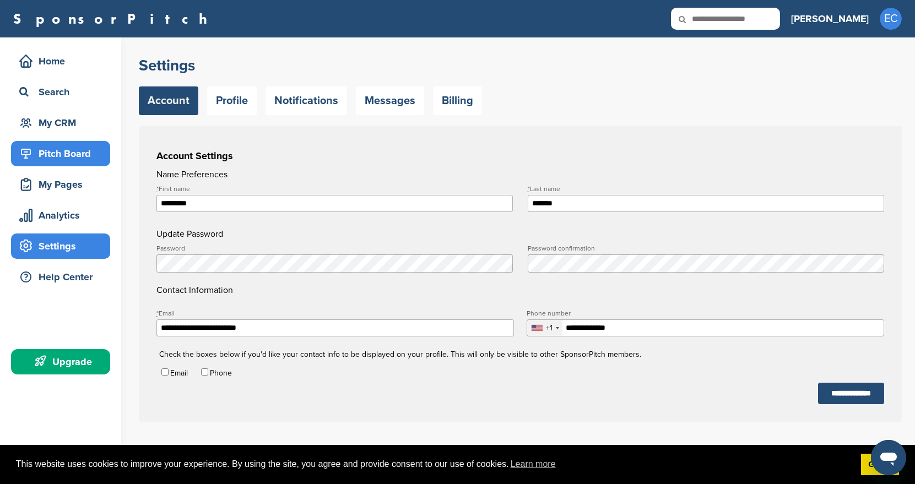
click at [75, 148] on div "Pitch Board" at bounding box center [64, 154] width 94 height 20
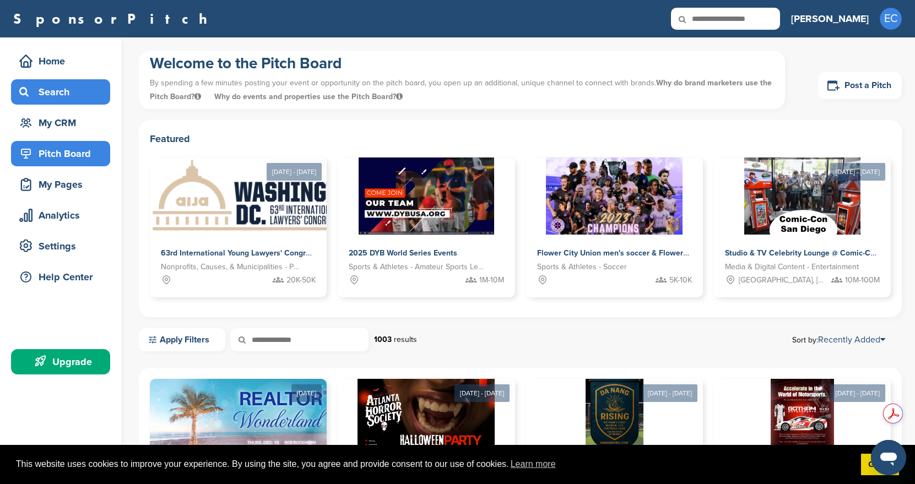
click at [61, 99] on div "Search" at bounding box center [64, 92] width 94 height 20
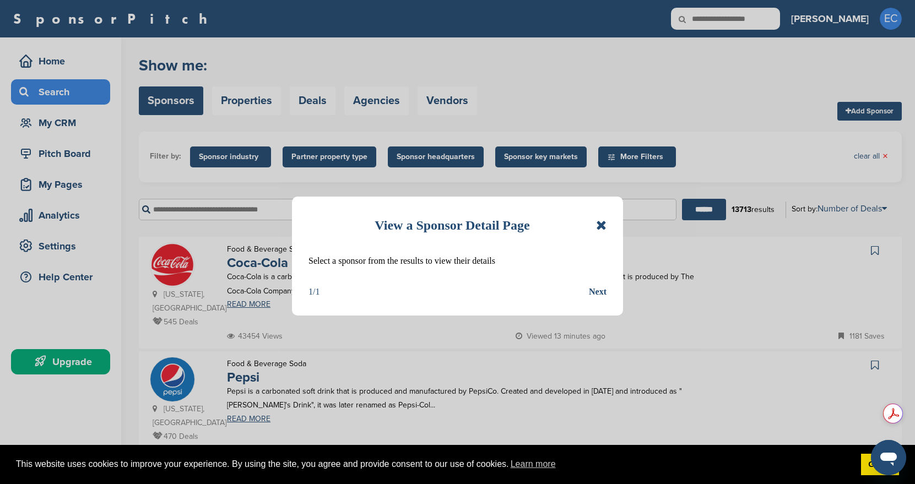
click at [600, 294] on div "Next" at bounding box center [598, 292] width 18 height 14
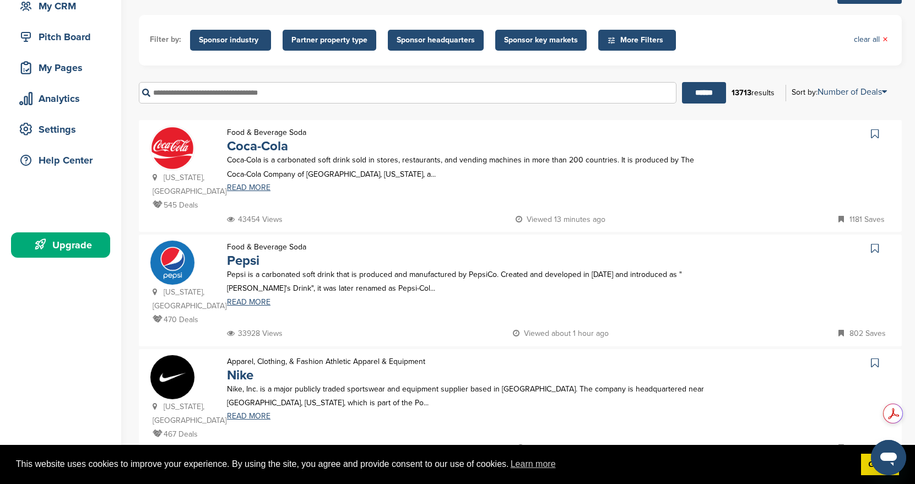
scroll to position [124, 0]
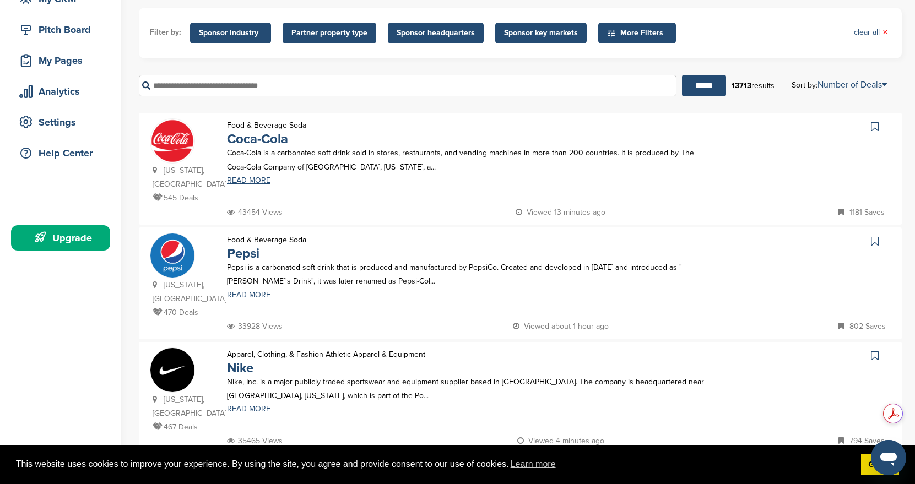
click at [332, 86] on input "text" at bounding box center [408, 85] width 538 height 21
type input "*******"
click at [682, 75] on input "******" at bounding box center [704, 85] width 44 height 21
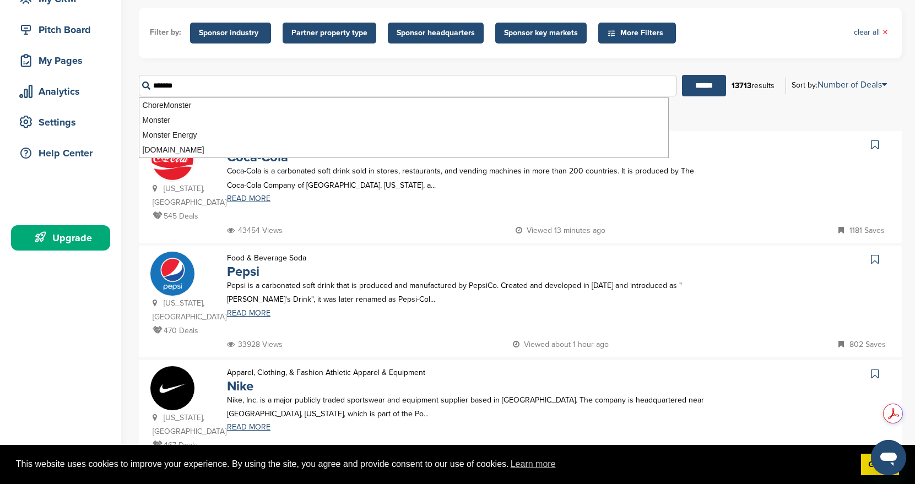
scroll to position [0, 0]
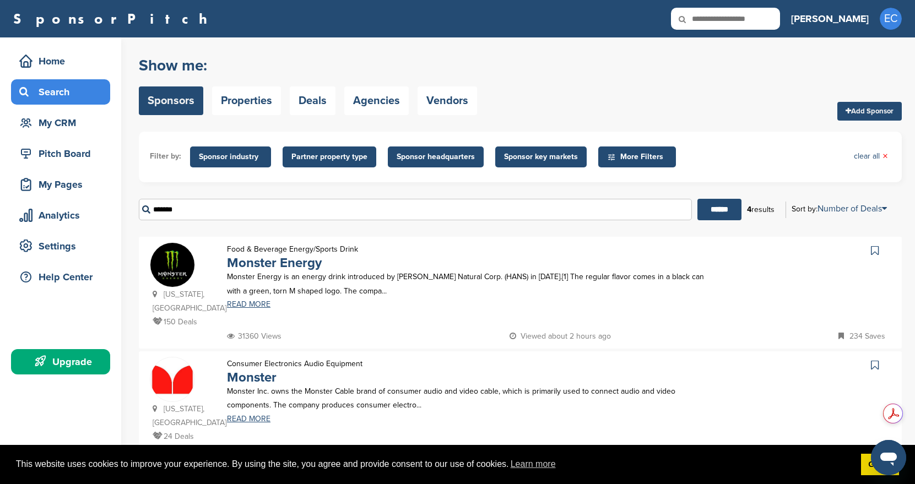
click at [369, 323] on div "Food & Beverage Energy/Sports Drink Monster Energy Monster Energy is an energy …" at bounding box center [469, 285] width 506 height 87
click at [257, 304] on link "READ MORE" at bounding box center [469, 305] width 484 height 8
click at [848, 336] on icon at bounding box center [843, 336] width 11 height 8
click at [841, 336] on icon at bounding box center [843, 336] width 11 height 8
drag, startPoint x: 187, startPoint y: 210, endPoint x: 131, endPoint y: 210, distance: 56.2
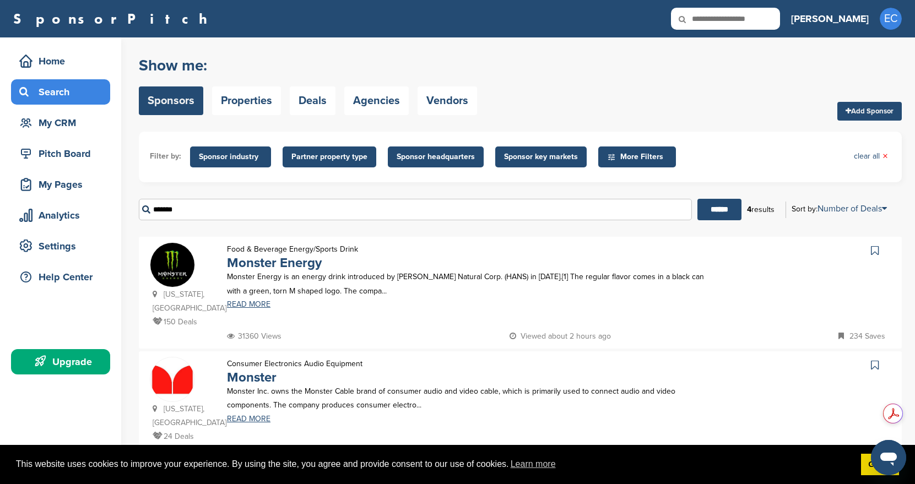
click at [131, 210] on div "Home Search My CRM Pitch Board My Pages Analytics Settings Help Center Upgrade …" at bounding box center [457, 399] width 915 height 724
type input "**********"
click at [697, 199] on input "******" at bounding box center [719, 209] width 44 height 21
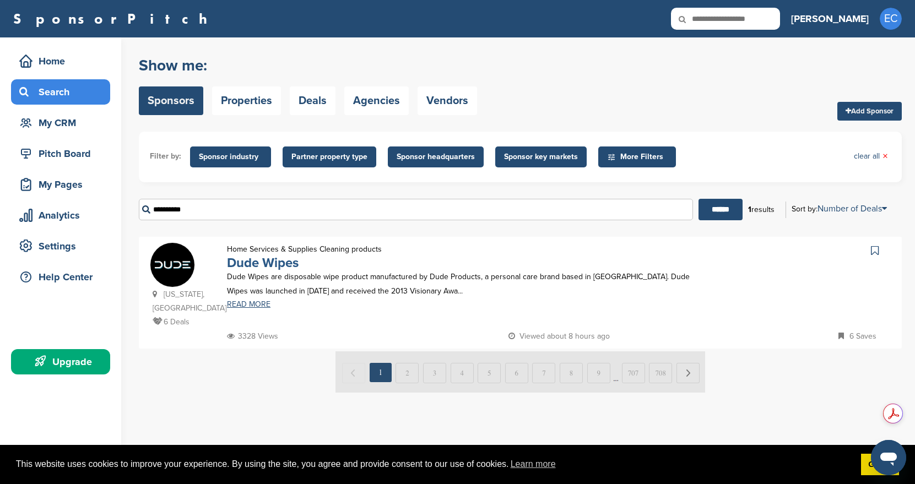
click at [248, 257] on link "Dude Wipes" at bounding box center [263, 263] width 72 height 16
click at [281, 264] on link "Dude Wipes" at bounding box center [263, 263] width 72 height 16
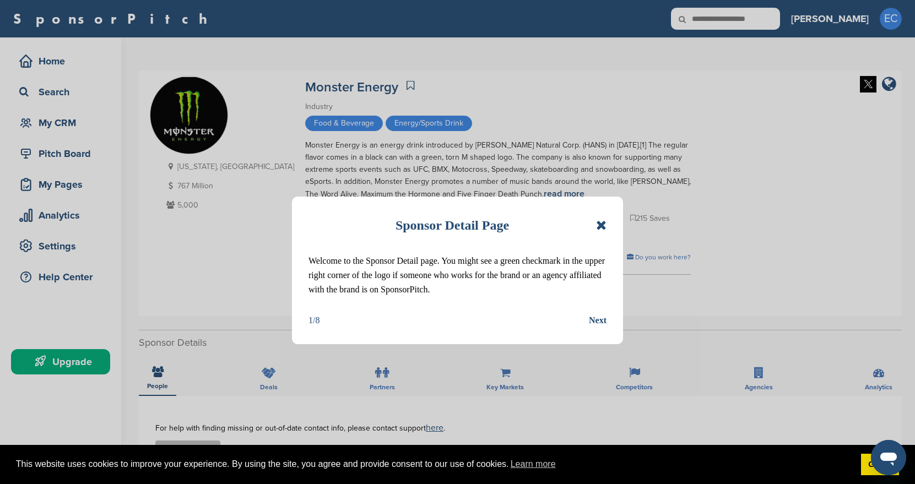
click at [601, 228] on icon at bounding box center [601, 225] width 10 height 13
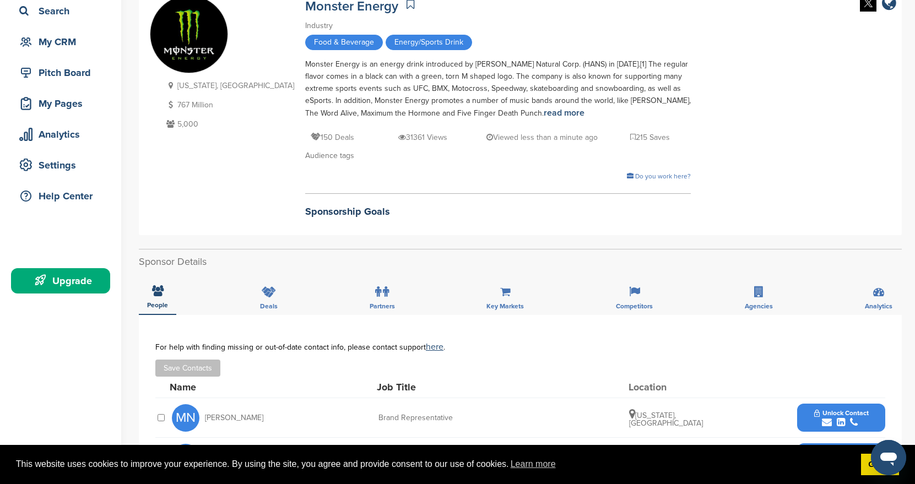
scroll to position [77, 0]
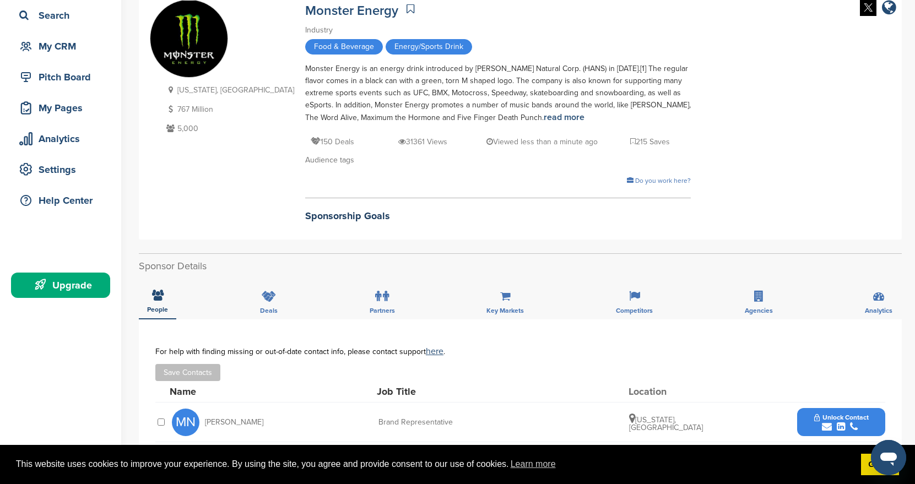
click at [63, 280] on div "Upgrade" at bounding box center [64, 285] width 94 height 20
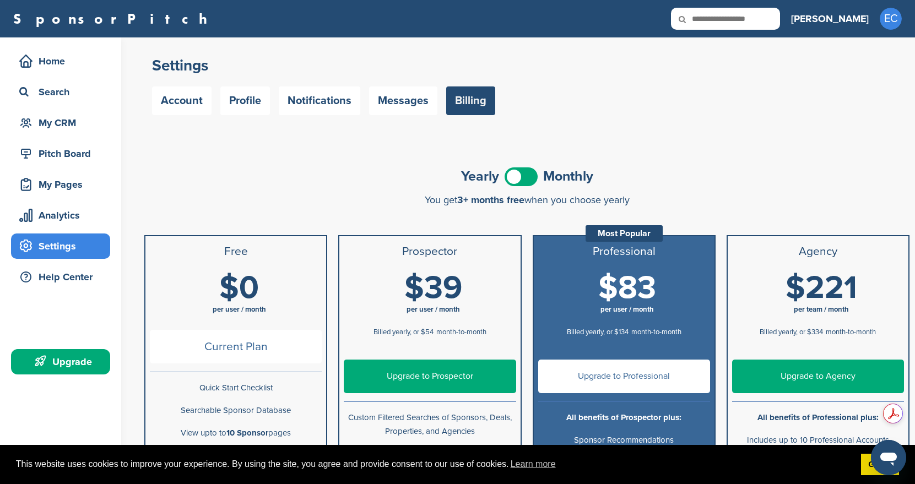
click at [571, 173] on span "Monthly" at bounding box center [568, 177] width 50 height 14
click at [516, 176] on span at bounding box center [521, 176] width 33 height 19
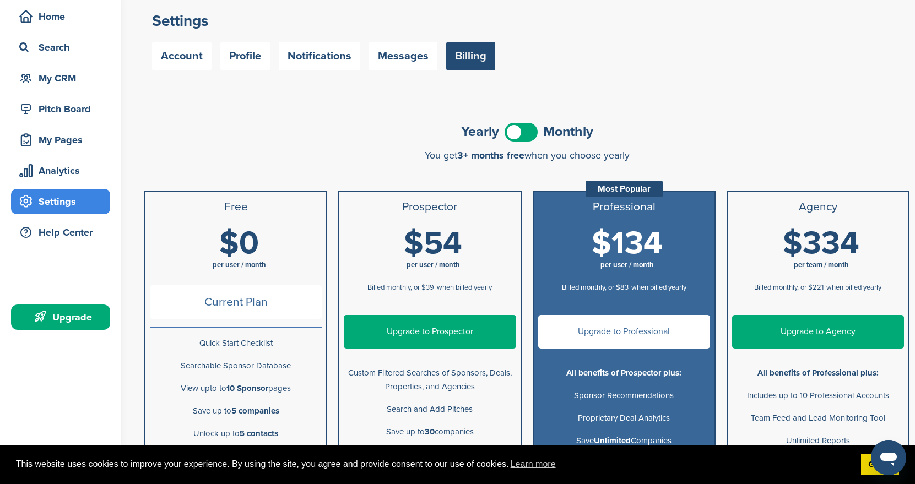
scroll to position [31, 0]
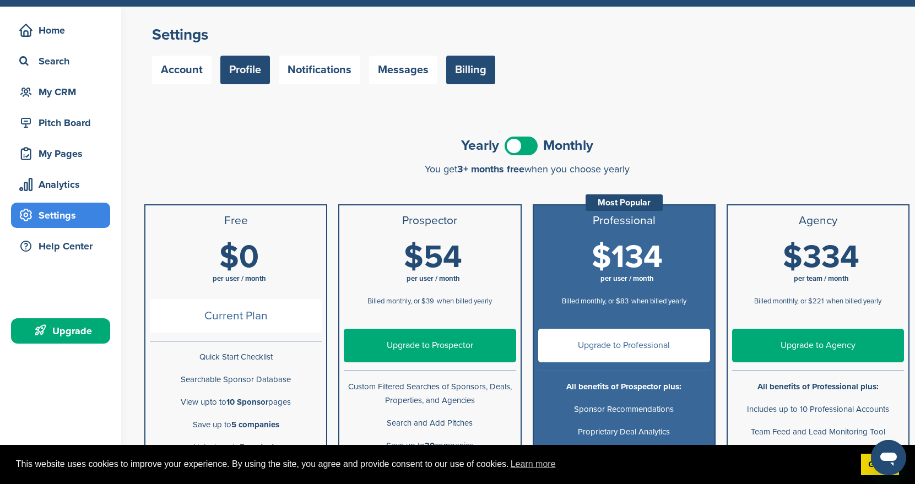
click at [248, 81] on link "Profile" at bounding box center [245, 70] width 50 height 29
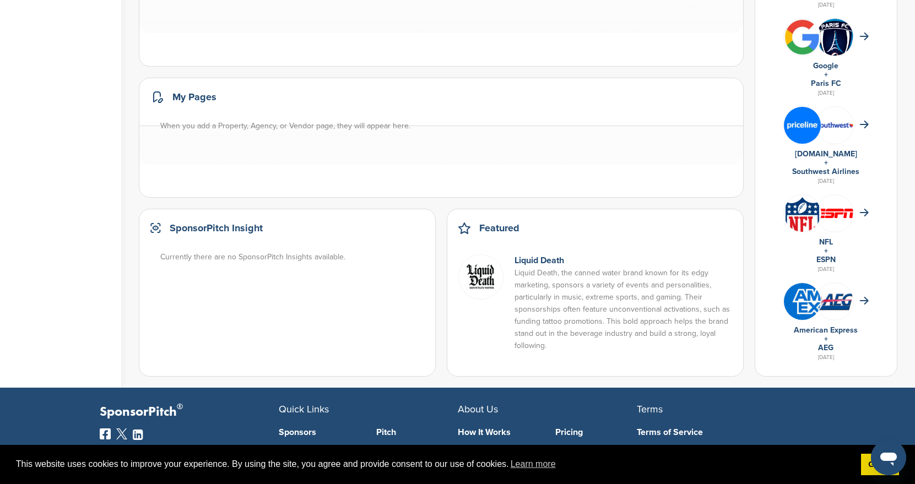
scroll to position [605, 0]
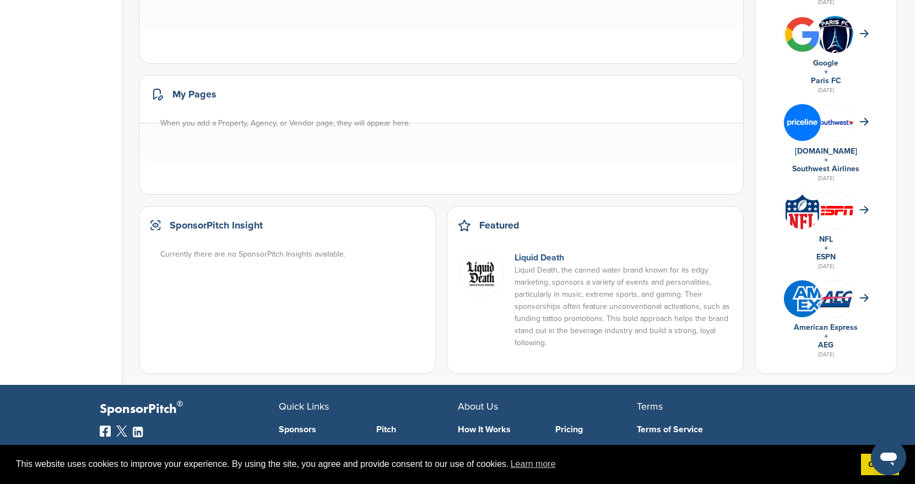
click at [538, 261] on link "Liquid Death" at bounding box center [539, 257] width 50 height 11
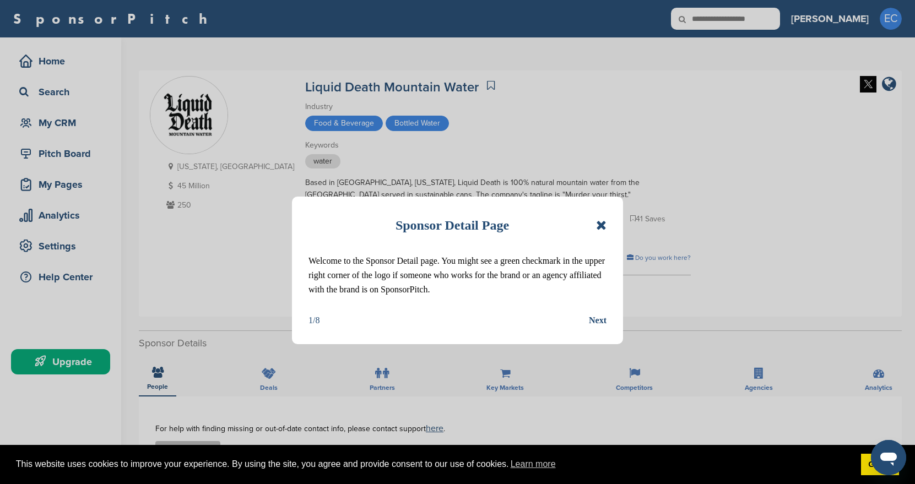
click at [600, 223] on icon at bounding box center [601, 225] width 10 height 13
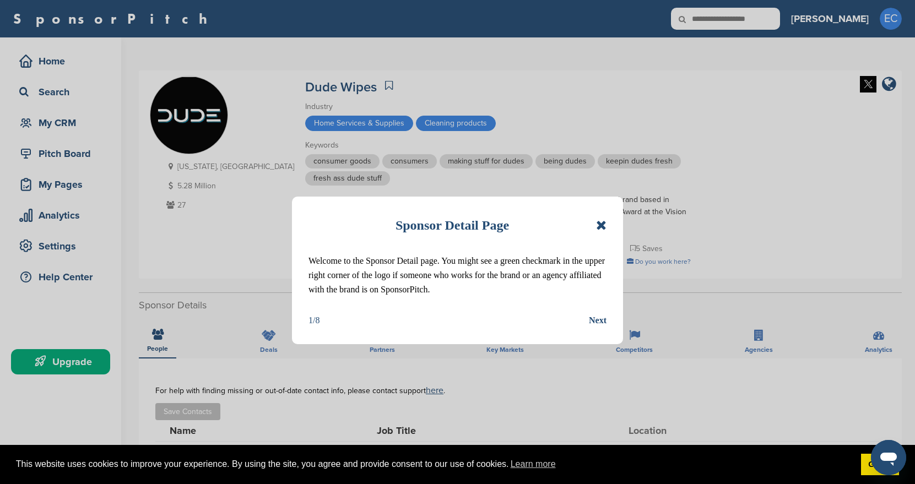
click at [600, 225] on icon at bounding box center [601, 225] width 10 height 13
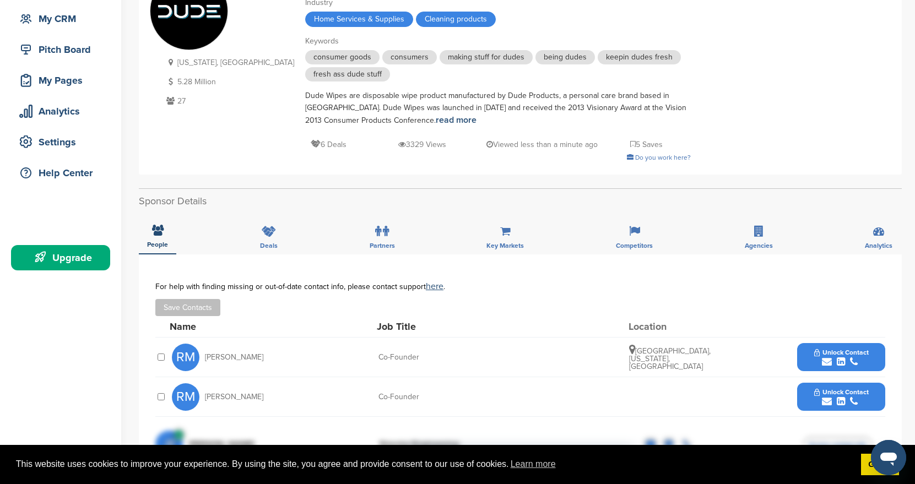
scroll to position [98, 0]
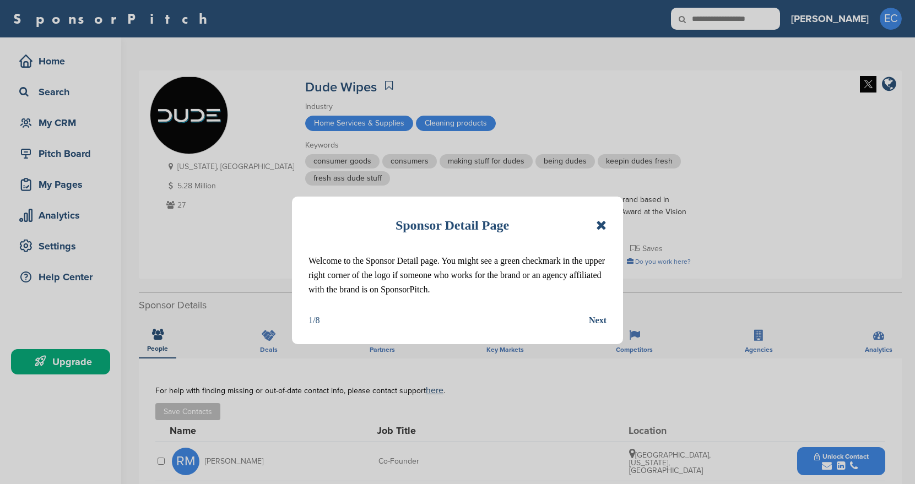
click at [598, 323] on div "Next" at bounding box center [598, 320] width 18 height 14
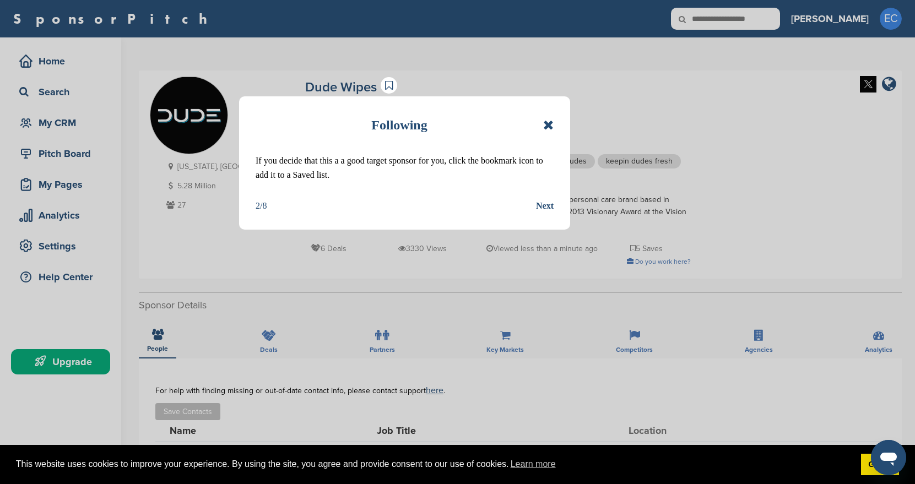
click at [546, 206] on div "Next" at bounding box center [545, 206] width 18 height 14
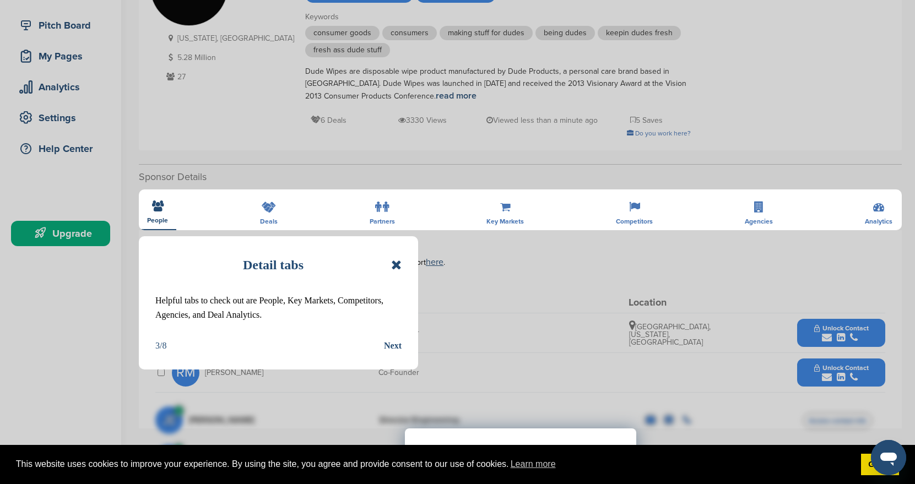
scroll to position [129, 0]
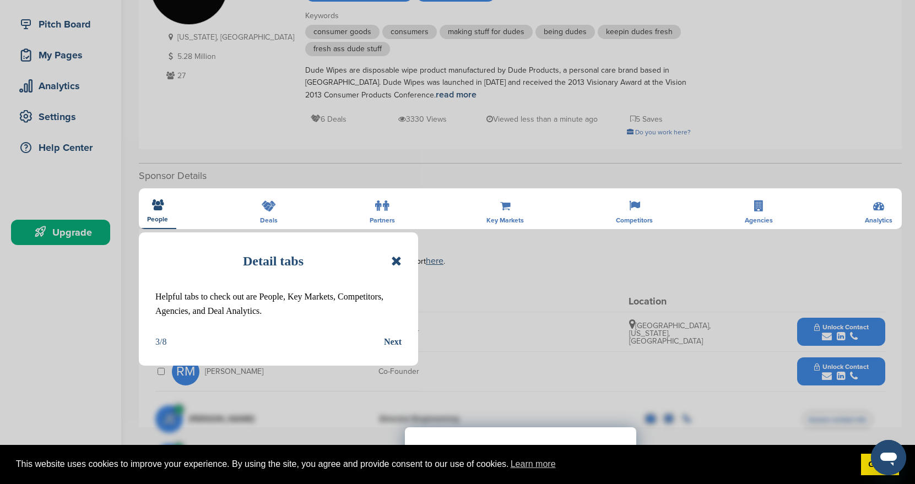
click at [395, 343] on div "Next" at bounding box center [393, 342] width 18 height 14
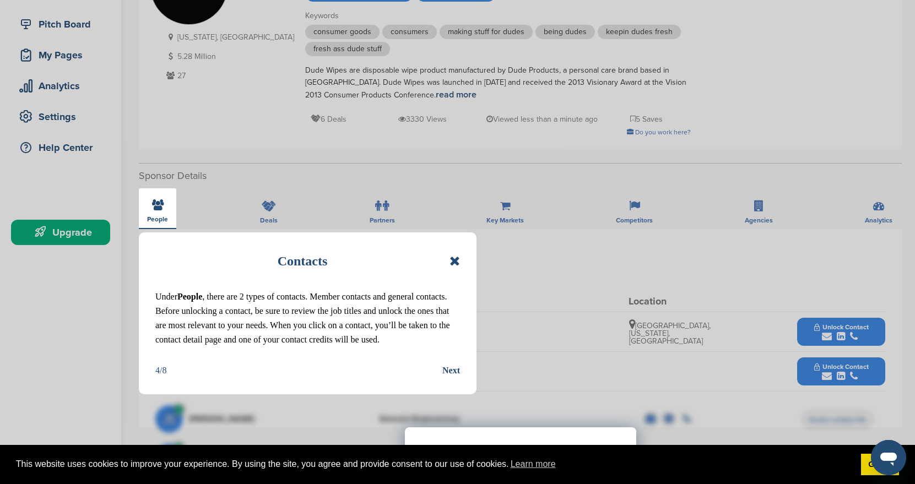
click at [456, 368] on div "Next" at bounding box center [451, 371] width 18 height 14
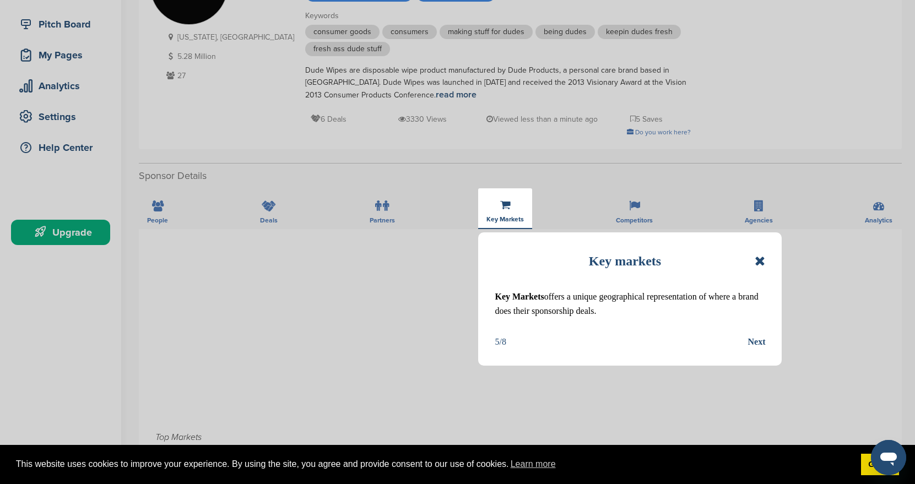
click at [757, 339] on div "Next" at bounding box center [757, 342] width 18 height 14
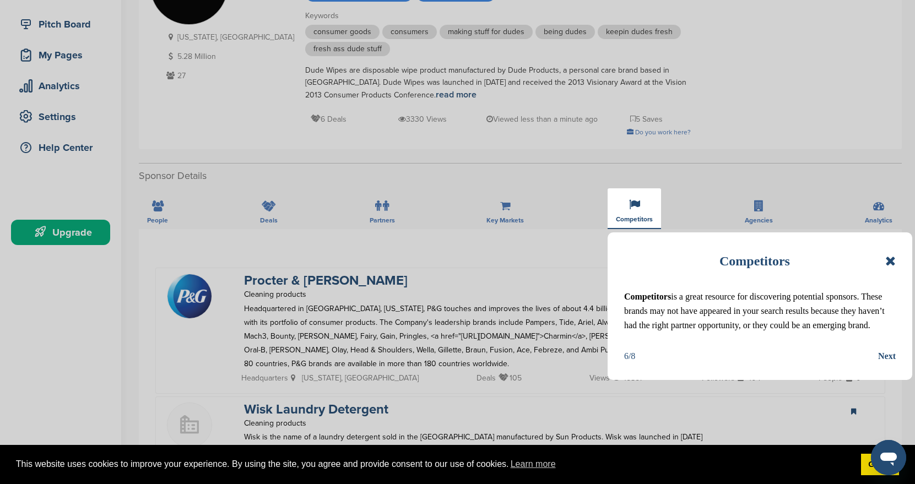
click at [890, 358] on div "Next" at bounding box center [887, 356] width 18 height 14
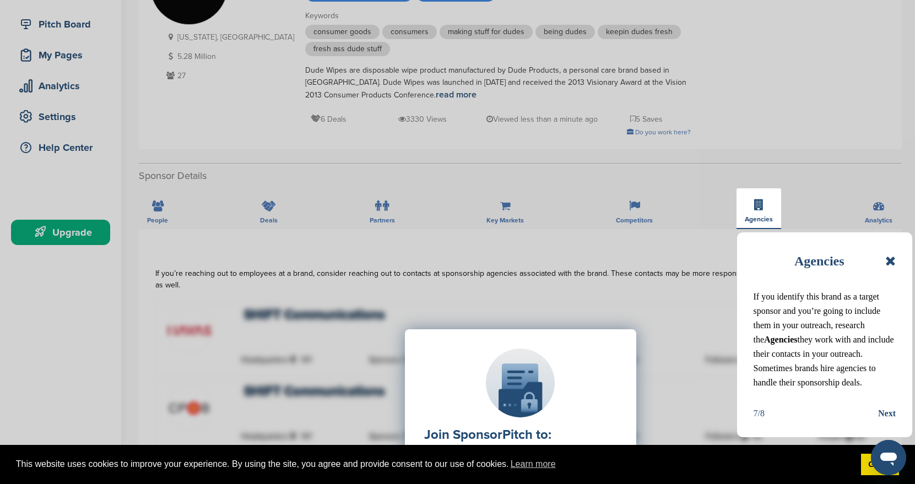
click at [892, 421] on div "Agencies If you identify this brand as a target sponsor and you’re going to inc…" at bounding box center [824, 334] width 175 height 205
click at [890, 412] on div "Next" at bounding box center [887, 414] width 18 height 14
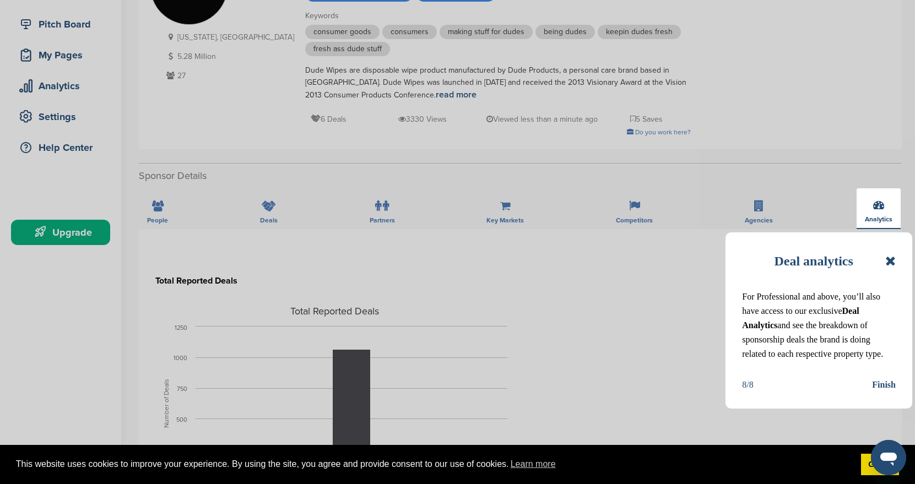
click at [892, 258] on icon at bounding box center [890, 260] width 10 height 13
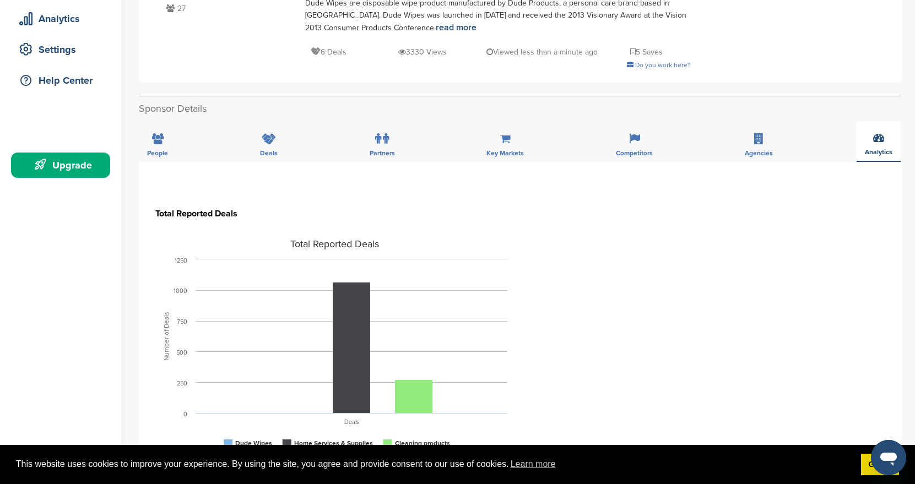
scroll to position [176, 0]
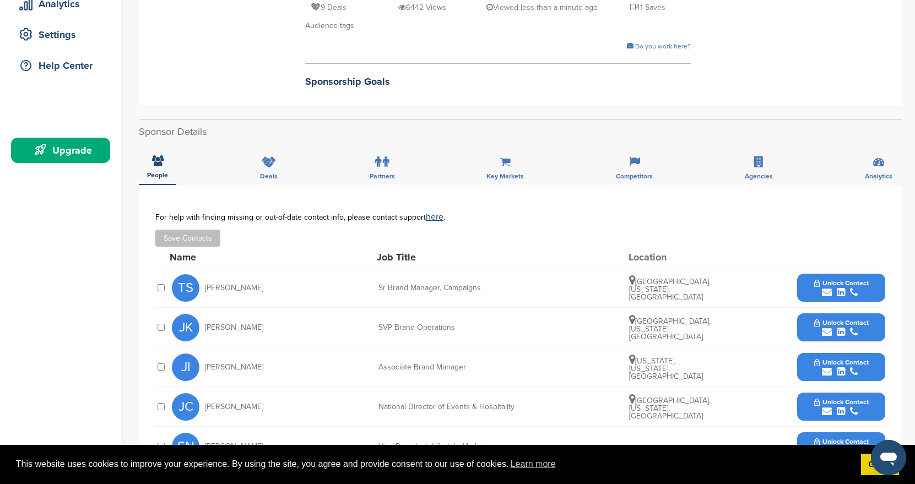
scroll to position [216, 0]
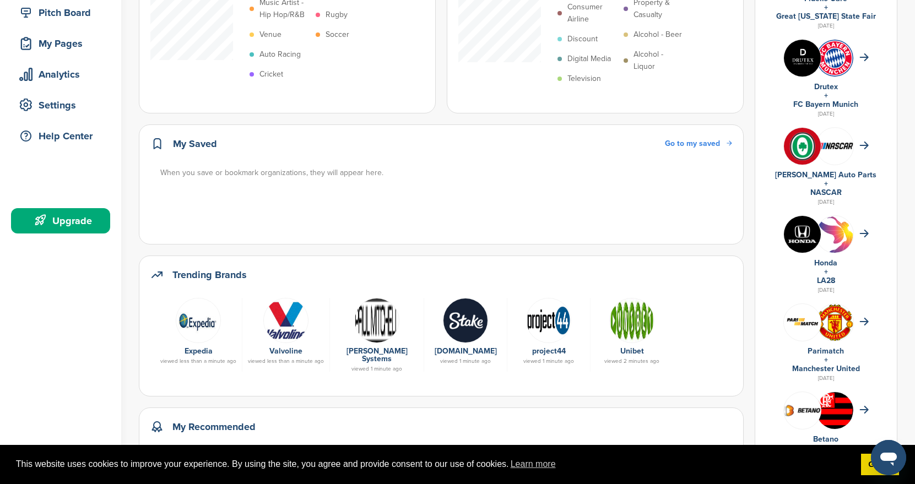
scroll to position [156, 0]
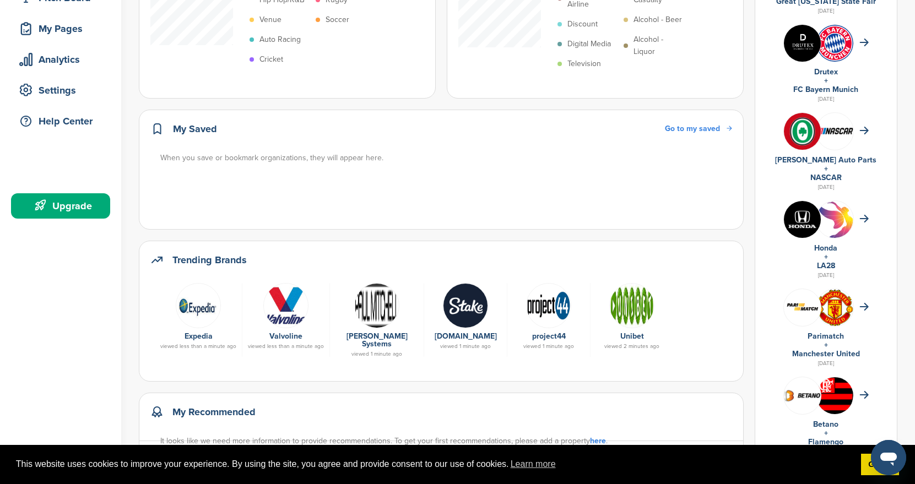
click at [457, 304] on img at bounding box center [465, 305] width 45 height 45
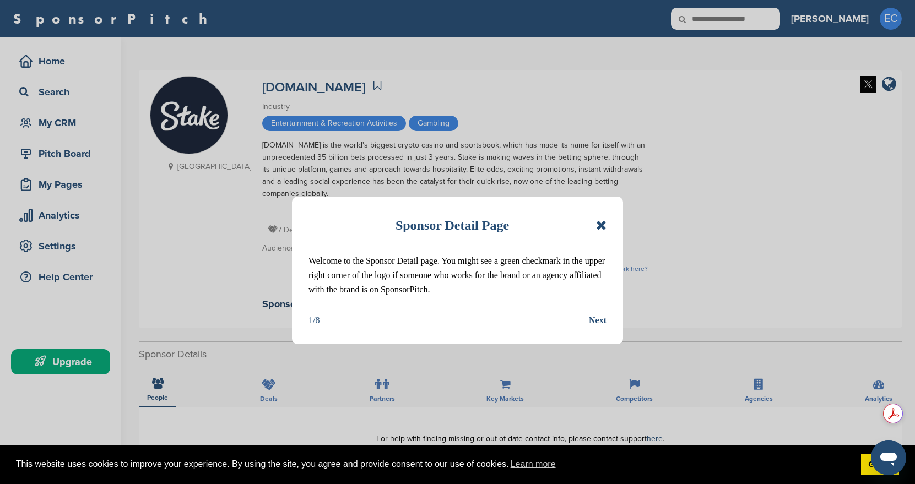
click at [601, 227] on icon at bounding box center [601, 225] width 10 height 13
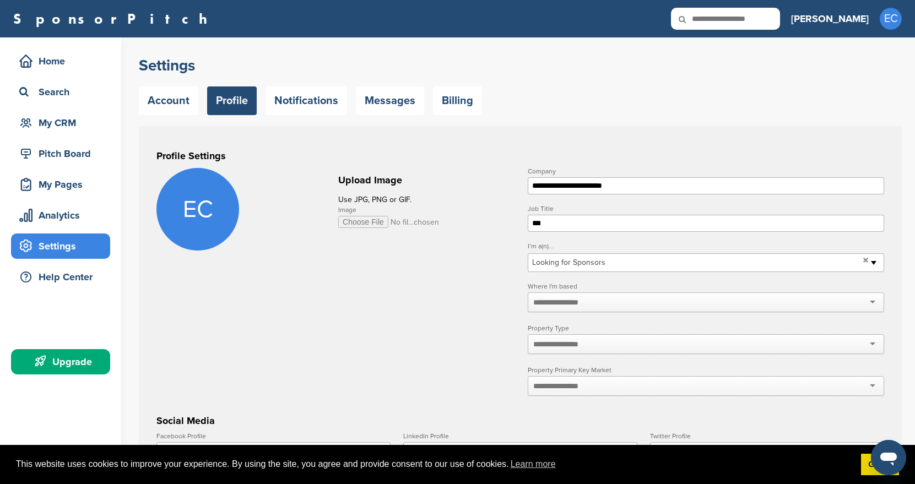
click at [871, 301] on div at bounding box center [706, 303] width 356 height 20
type input "****"
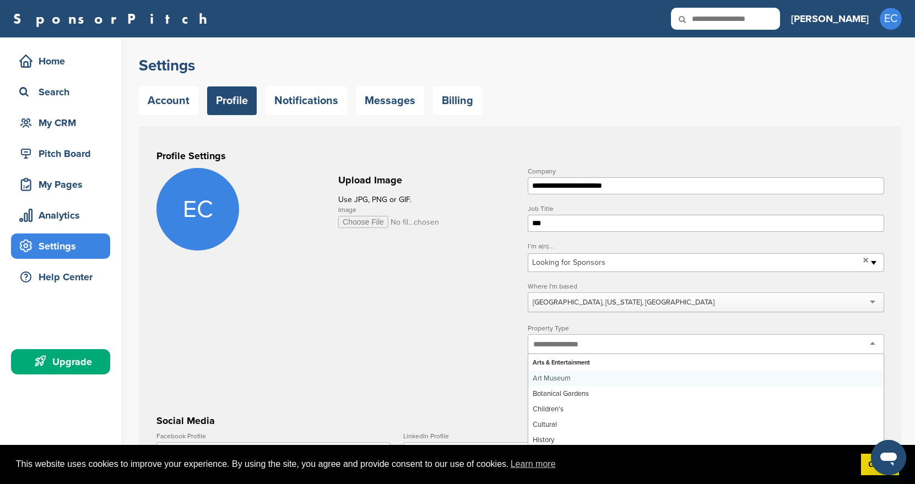
click at [612, 345] on div at bounding box center [706, 344] width 356 height 20
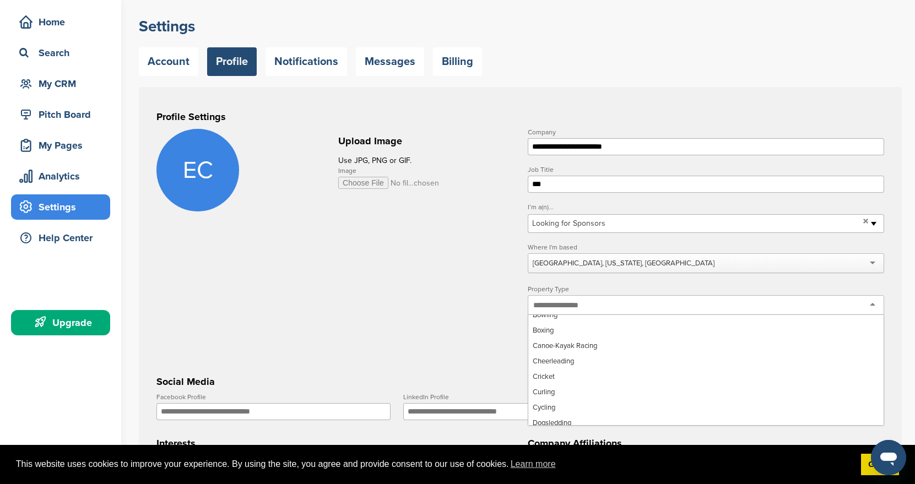
scroll to position [3200, 0]
click at [873, 308] on div "Boxing" at bounding box center [706, 305] width 356 height 20
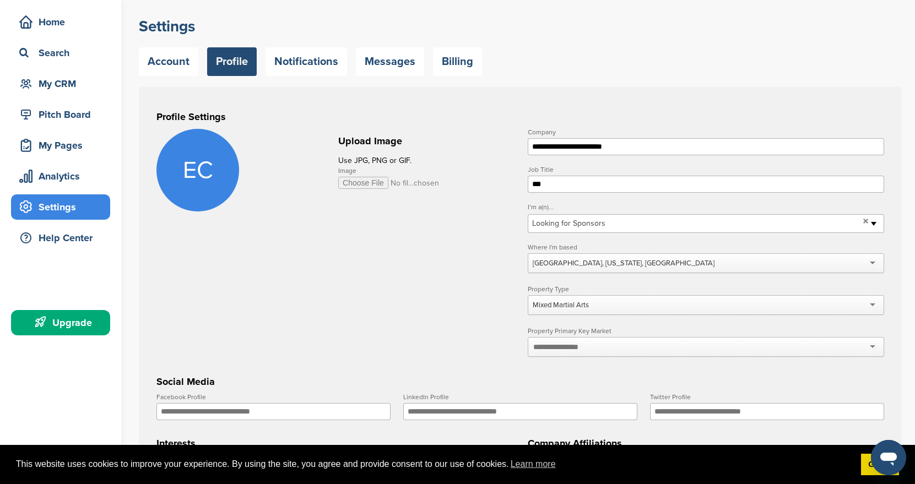
click at [588, 351] on input "text" at bounding box center [562, 347] width 58 height 10
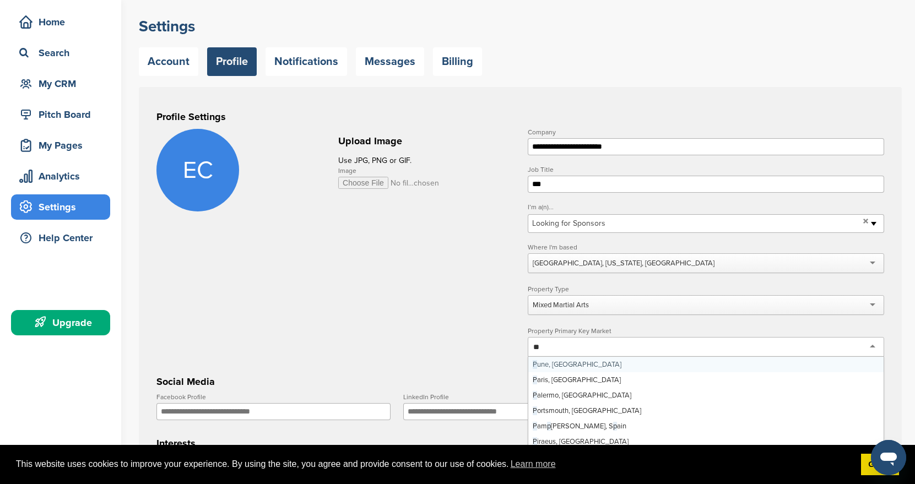
type input "***"
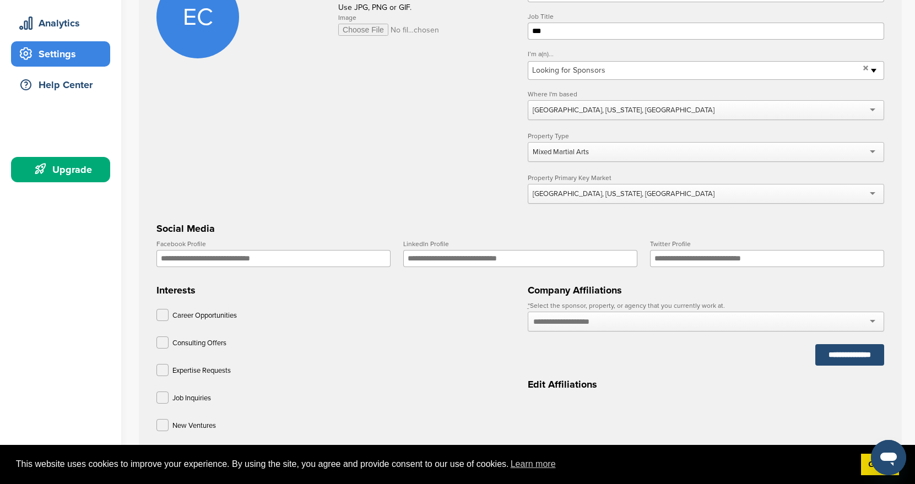
scroll to position [193, 0]
click at [608, 324] on input "text" at bounding box center [573, 321] width 80 height 10
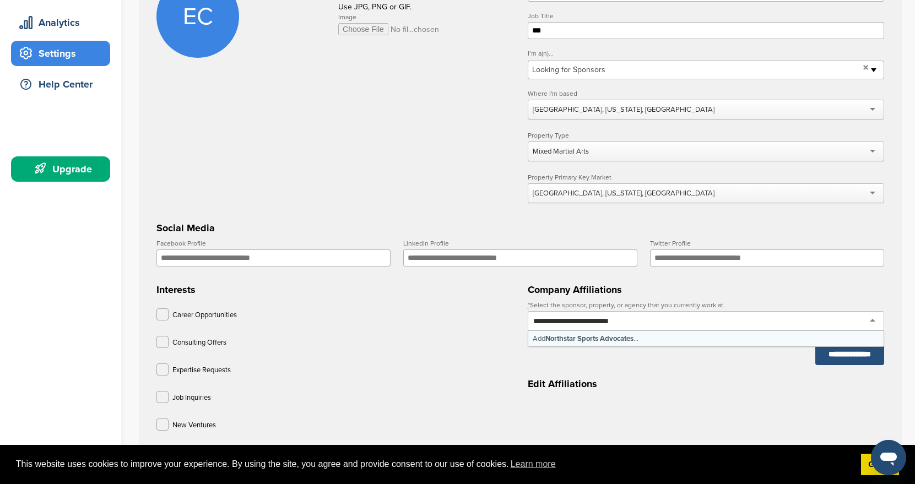
type input "**********"
click at [863, 359] on input "**********" at bounding box center [849, 354] width 69 height 21
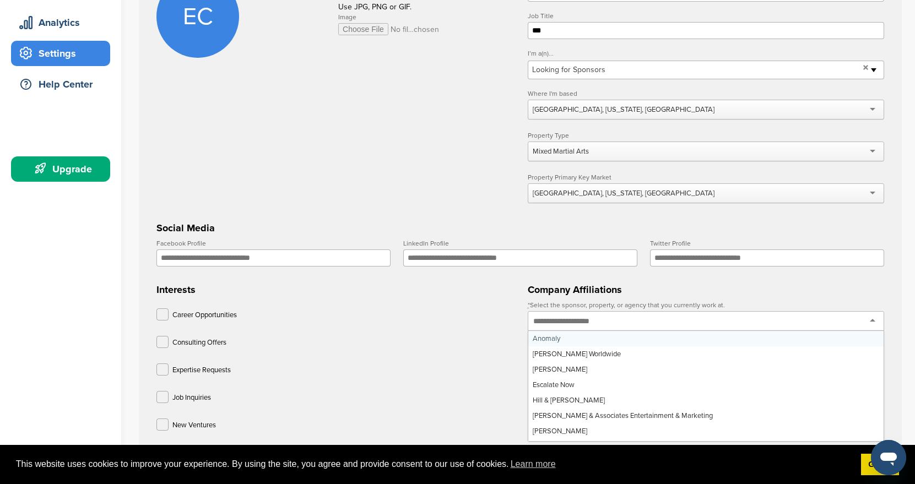
click at [832, 322] on div at bounding box center [706, 321] width 356 height 20
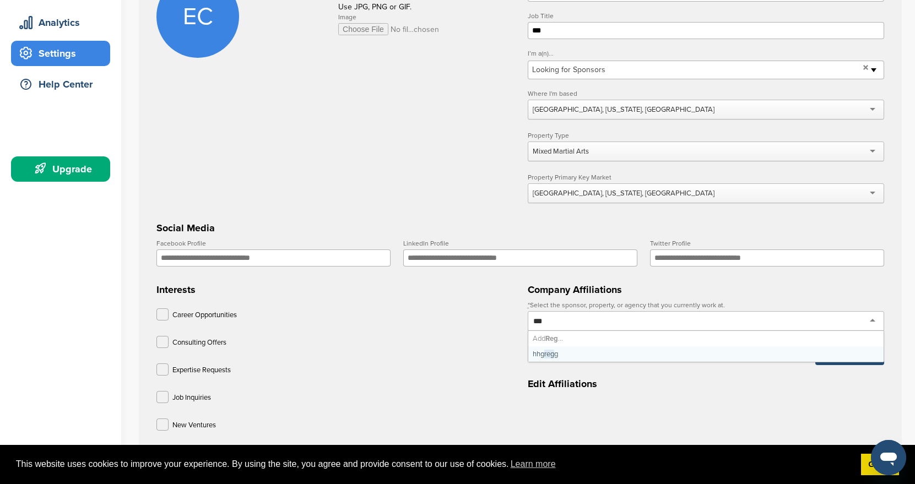
scroll to position [0, 0]
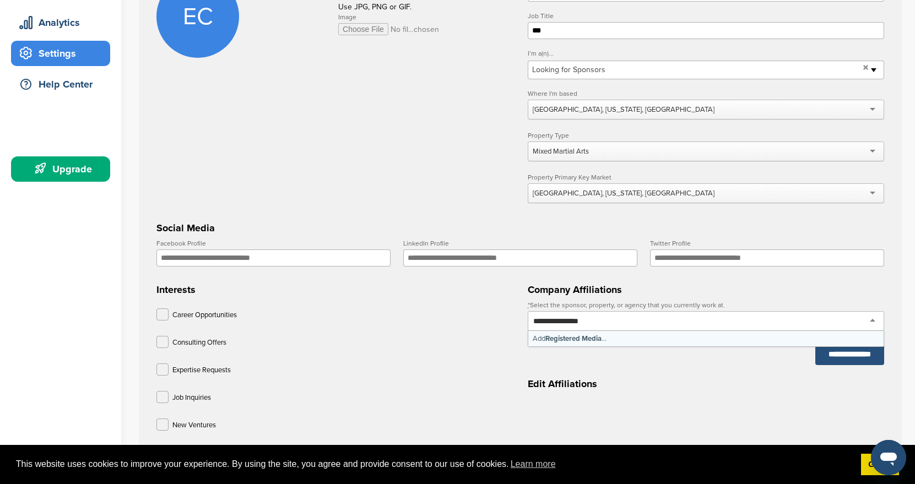
type input "**********"
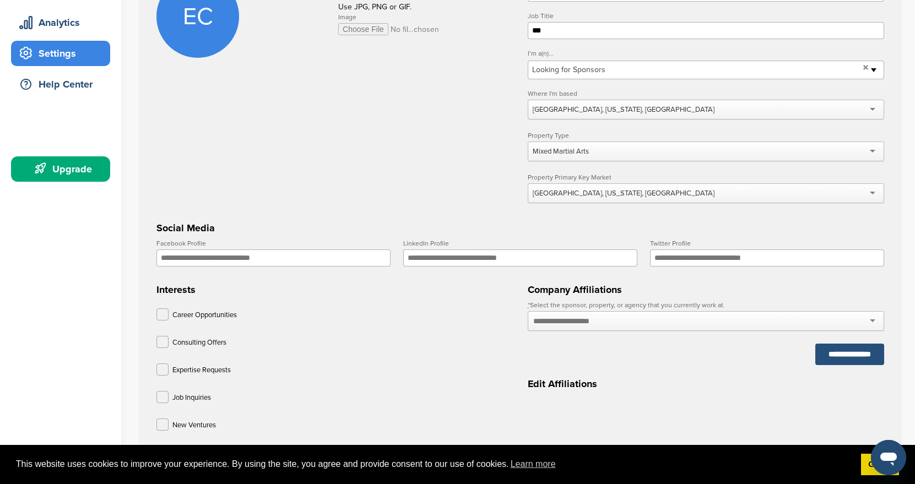
click at [847, 360] on input "**********" at bounding box center [849, 354] width 69 height 21
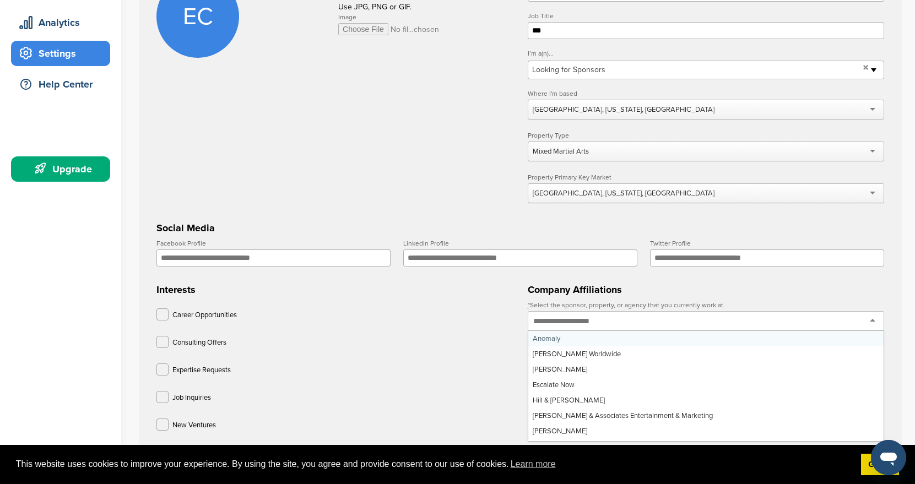
click at [745, 322] on div at bounding box center [706, 321] width 356 height 20
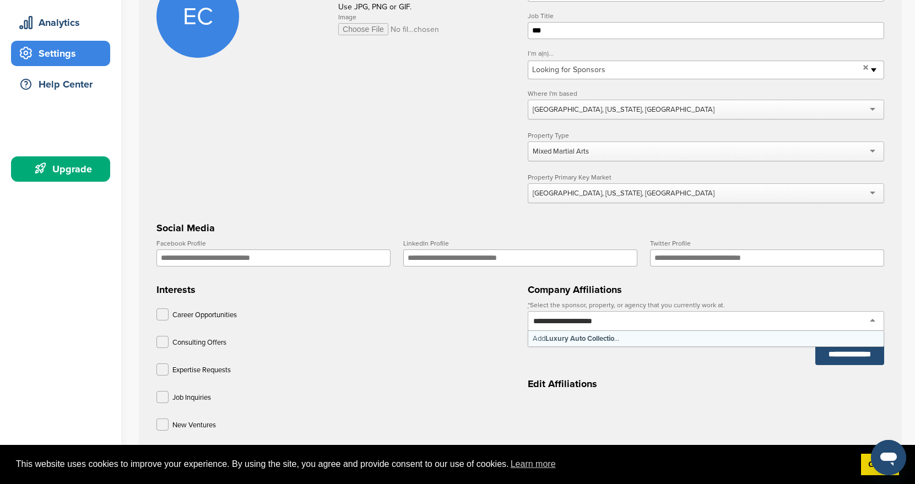
type input "**********"
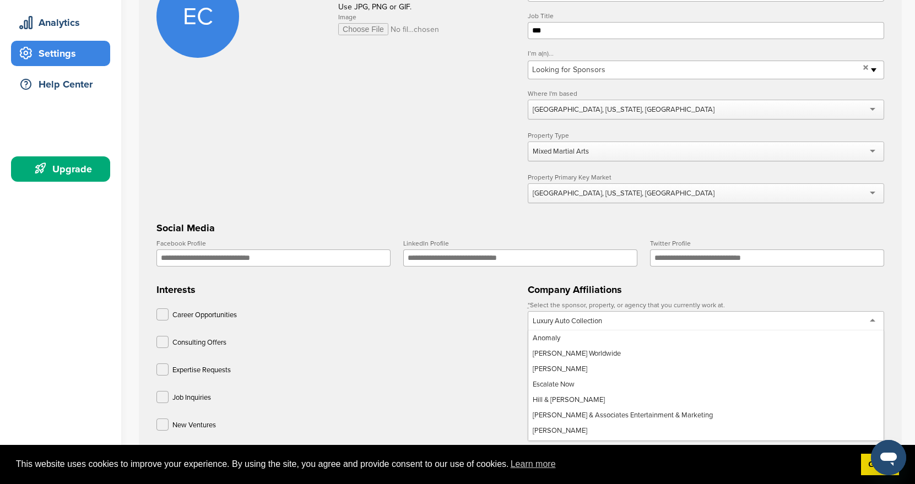
scroll to position [4825, 0]
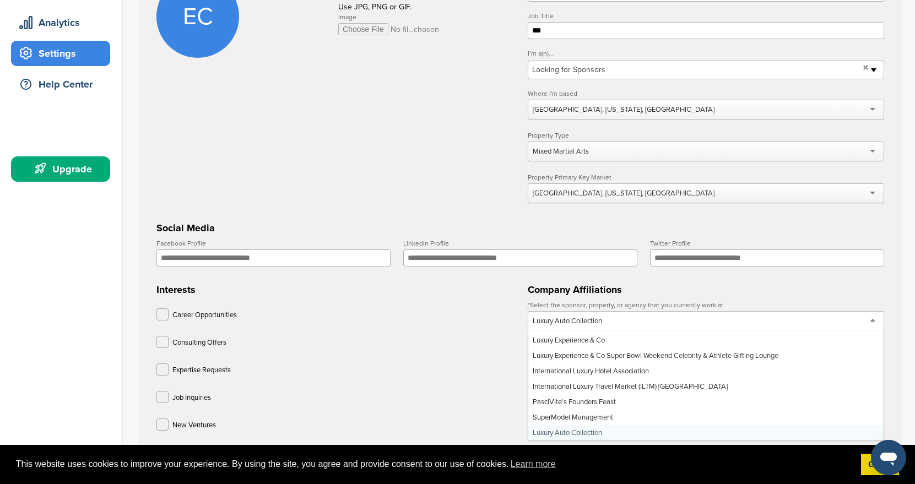
click at [801, 326] on div "Luxury Auto Collection" at bounding box center [706, 321] width 356 height 20
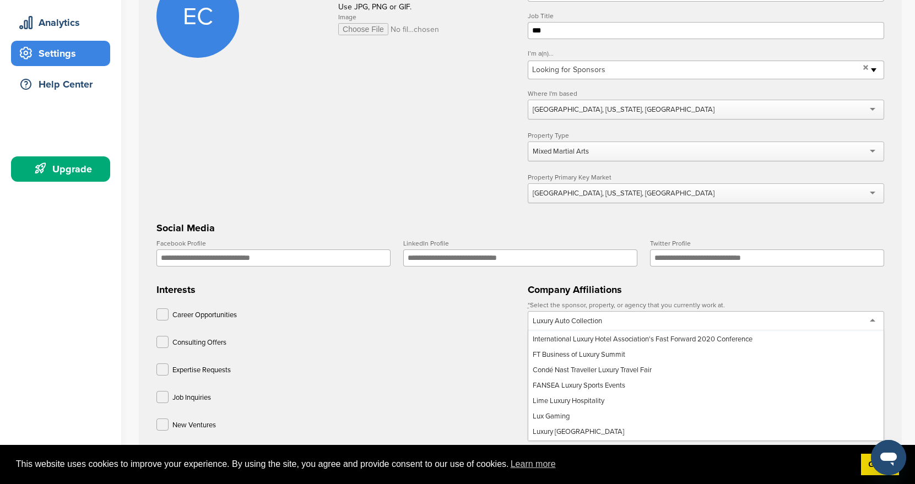
scroll to position [0, 0]
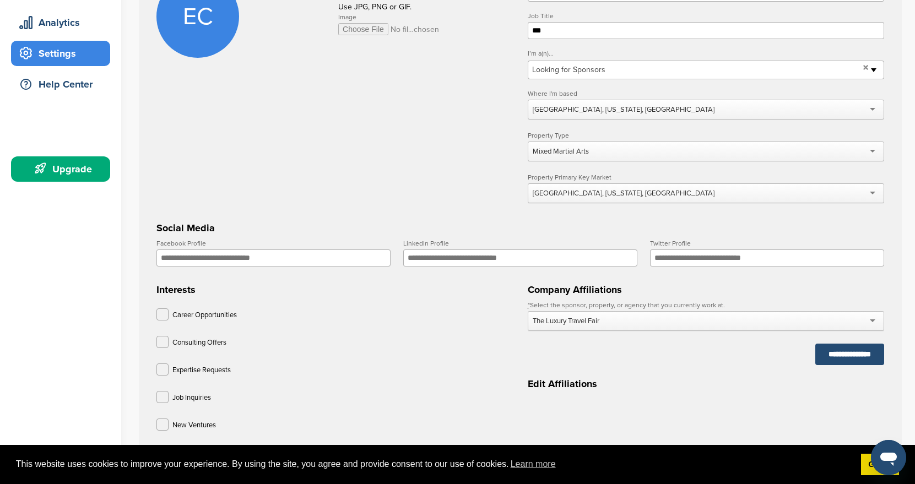
click at [736, 377] on div "**********" at bounding box center [706, 340] width 356 height 125
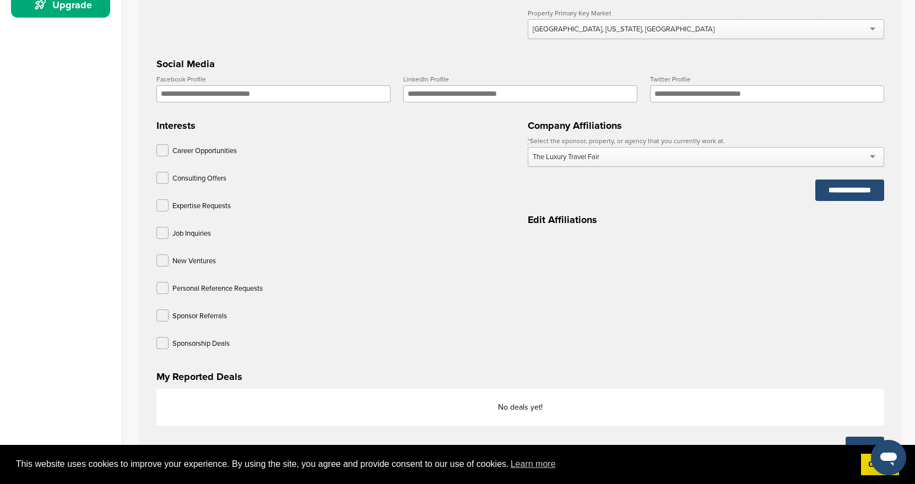
scroll to position [316, 0]
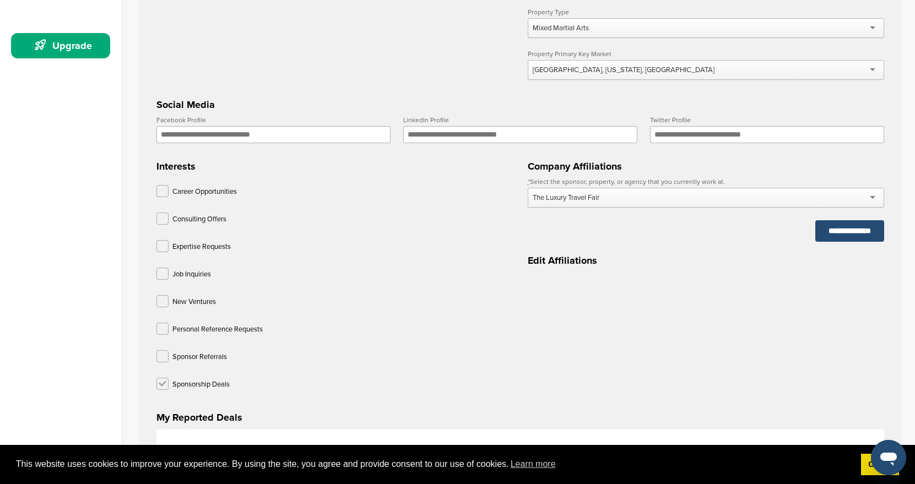
click at [164, 389] on label at bounding box center [162, 384] width 12 height 12
click at [163, 359] on label at bounding box center [162, 356] width 12 height 12
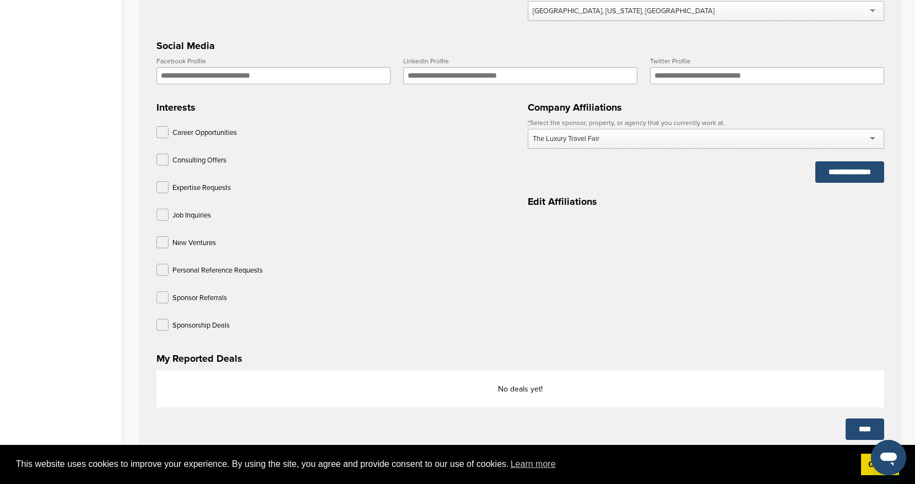
scroll to position [360, 0]
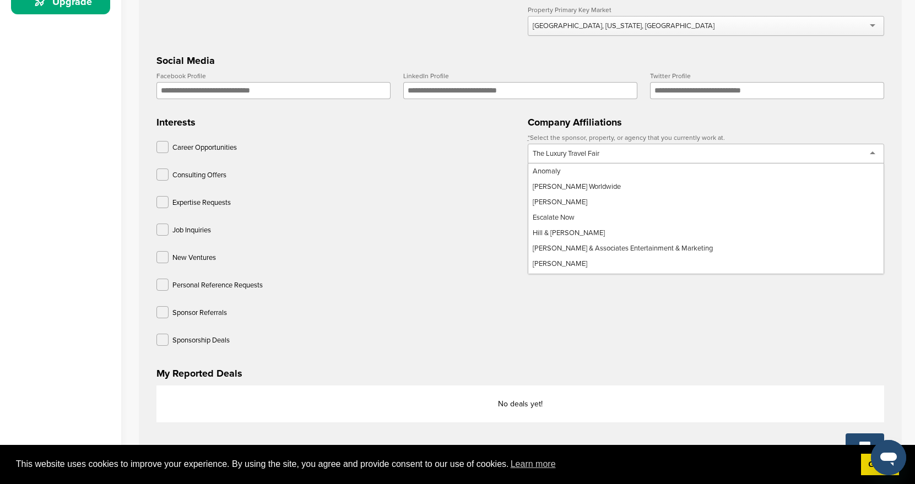
click at [875, 157] on div "The Luxury Travel Fair" at bounding box center [706, 154] width 356 height 20
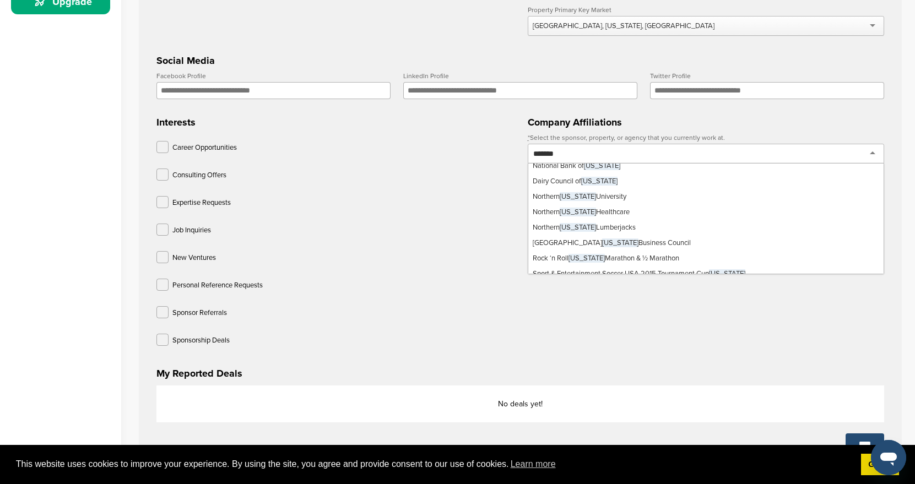
scroll to position [414, 0]
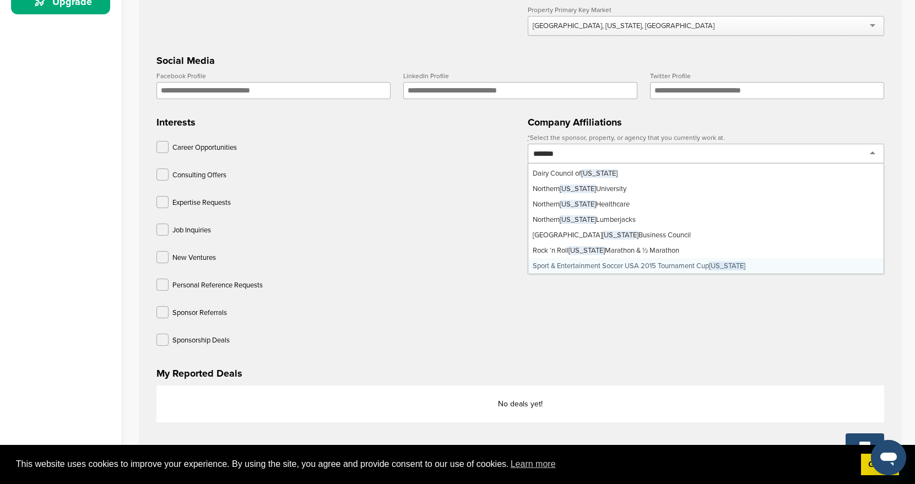
type input "*******"
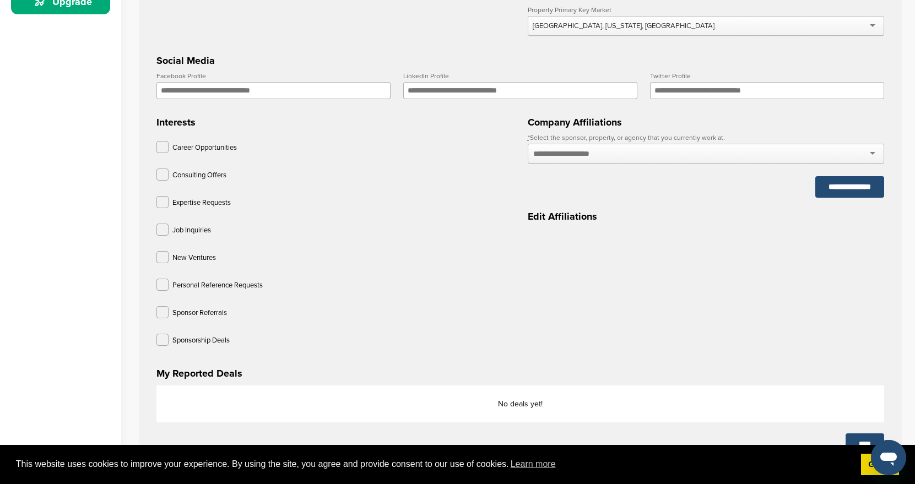
click at [762, 326] on form "**********" at bounding box center [520, 85] width 728 height 554
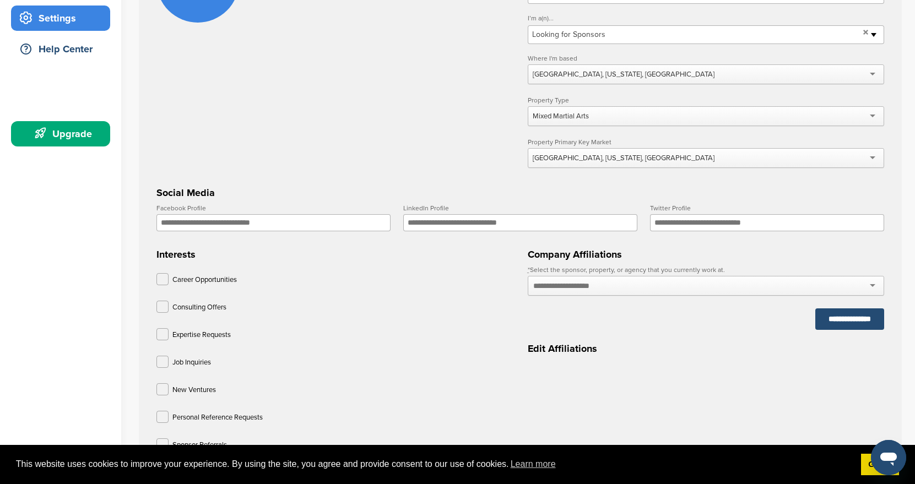
scroll to position [232, 0]
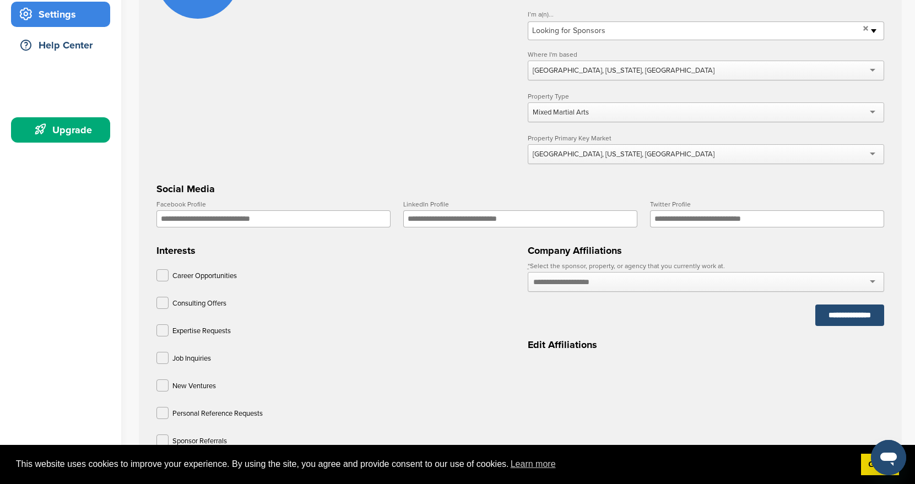
click at [732, 223] on input "Twitter Profile" at bounding box center [767, 218] width 234 height 17
click at [678, 220] on input "Twitter Profile" at bounding box center [767, 218] width 234 height 17
type input "**********"
click at [552, 223] on input "LinkedIn Profile" at bounding box center [520, 218] width 234 height 17
type input "*"
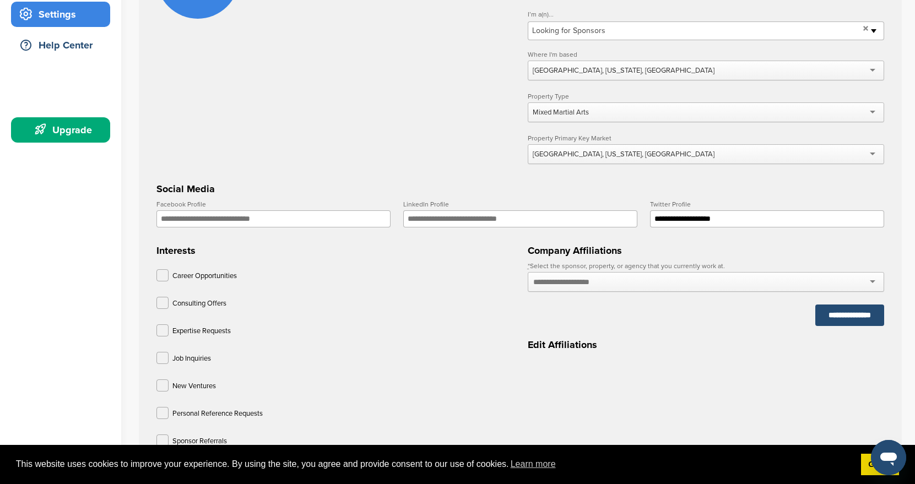
click at [355, 222] on input "Facebook Profile" at bounding box center [273, 218] width 234 height 17
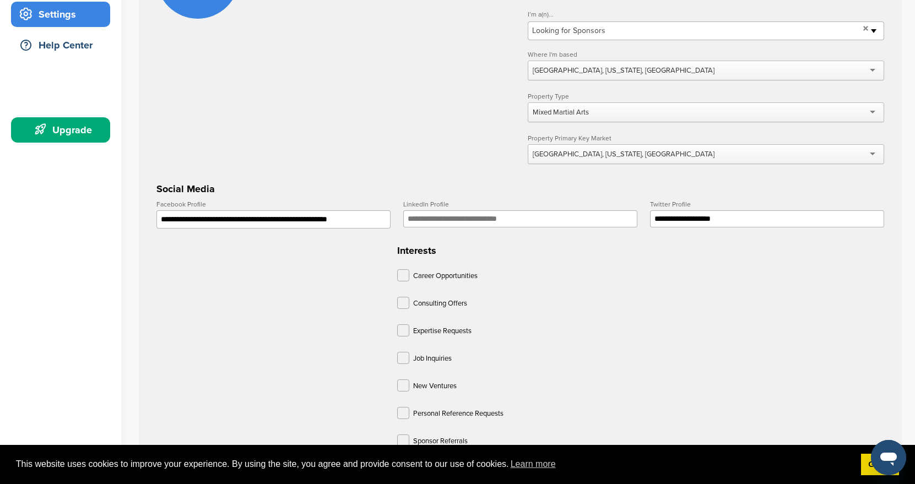
scroll to position [0, 12]
type input "**********"
click at [434, 223] on input "LinkedIn Profile" at bounding box center [520, 218] width 234 height 17
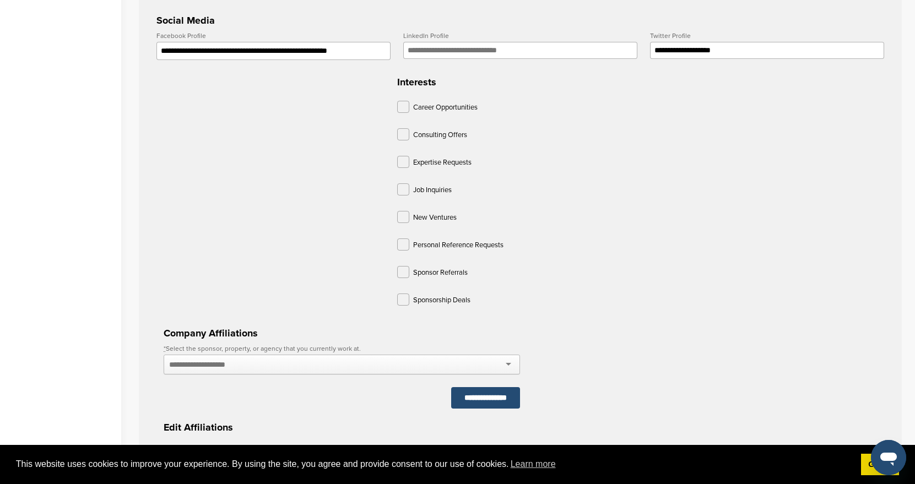
scroll to position [414, 0]
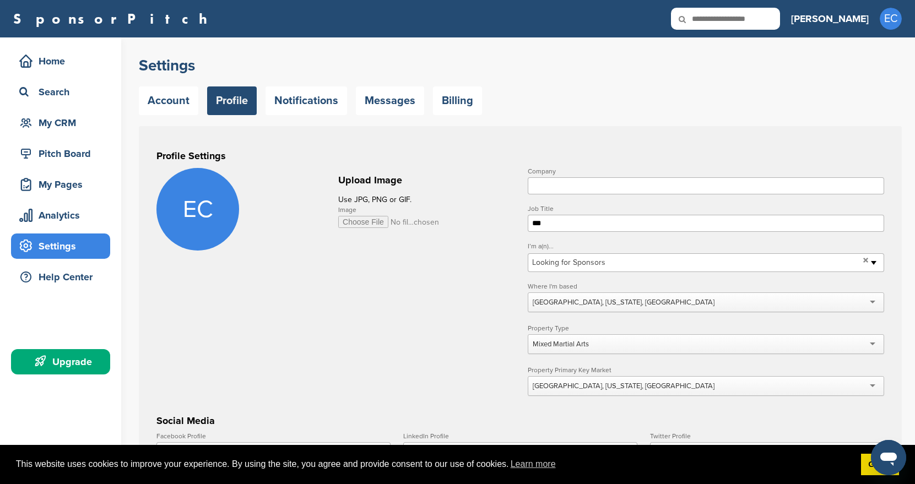
click at [625, 186] on input "Company" at bounding box center [706, 185] width 356 height 17
type input "**********"
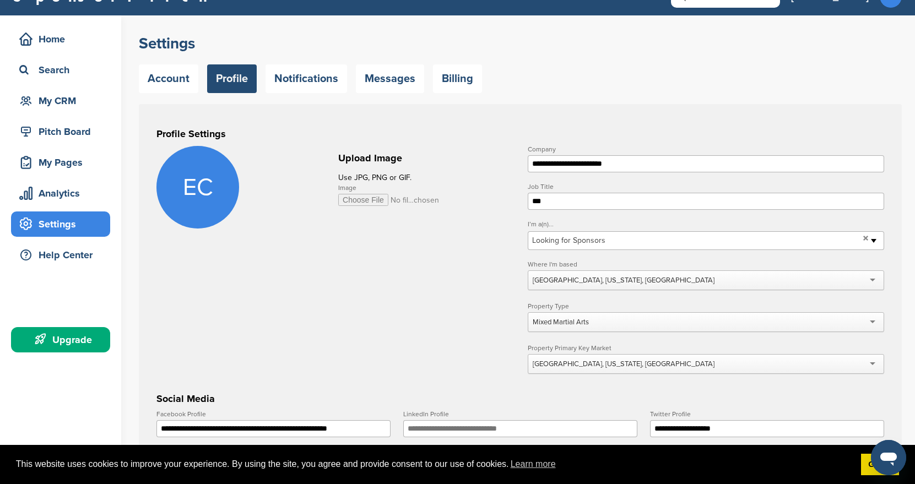
scroll to position [46, 0]
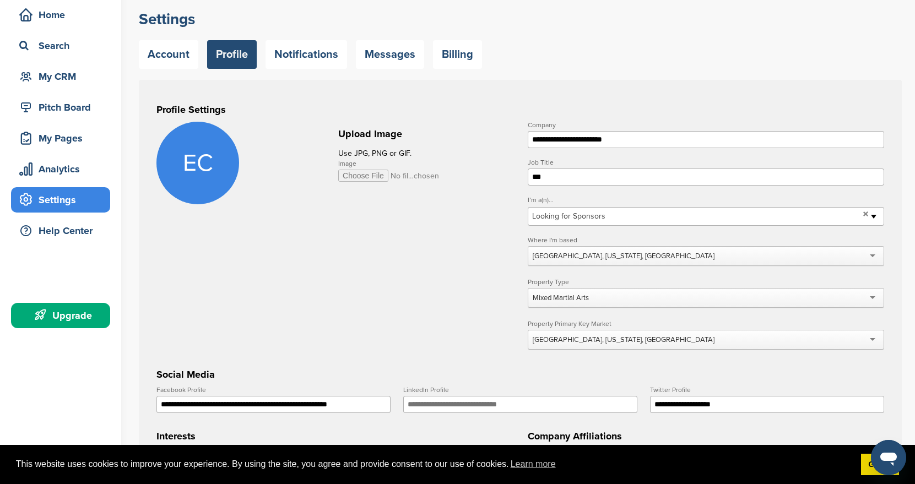
click at [652, 223] on span "Looking for Sponsors" at bounding box center [695, 216] width 327 height 13
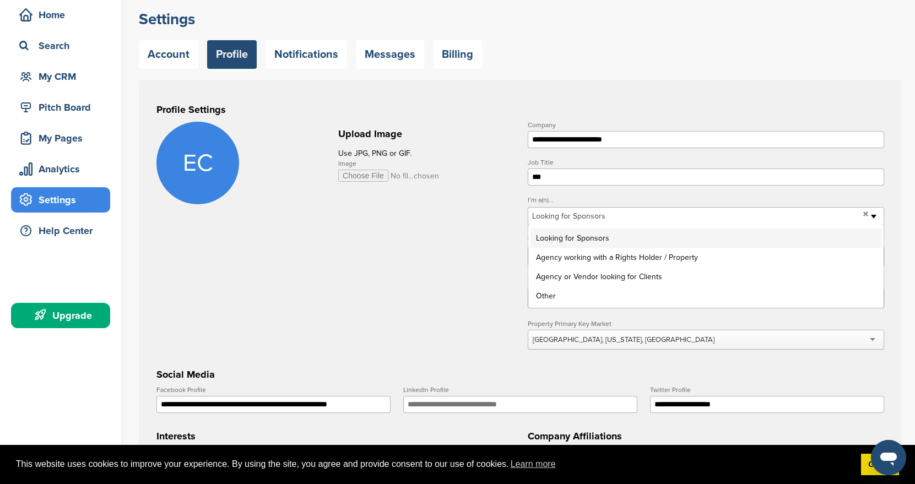
click at [597, 240] on li "Looking for Sponsors" at bounding box center [705, 238] width 351 height 19
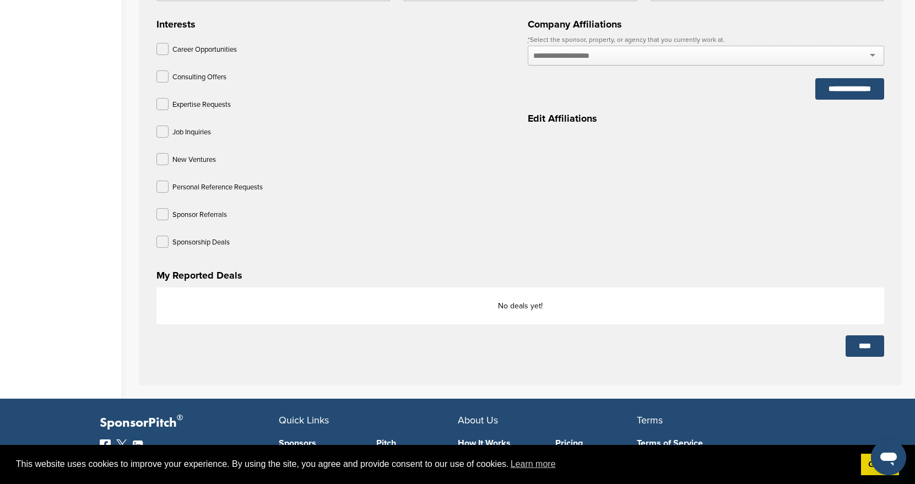
scroll to position [473, 0]
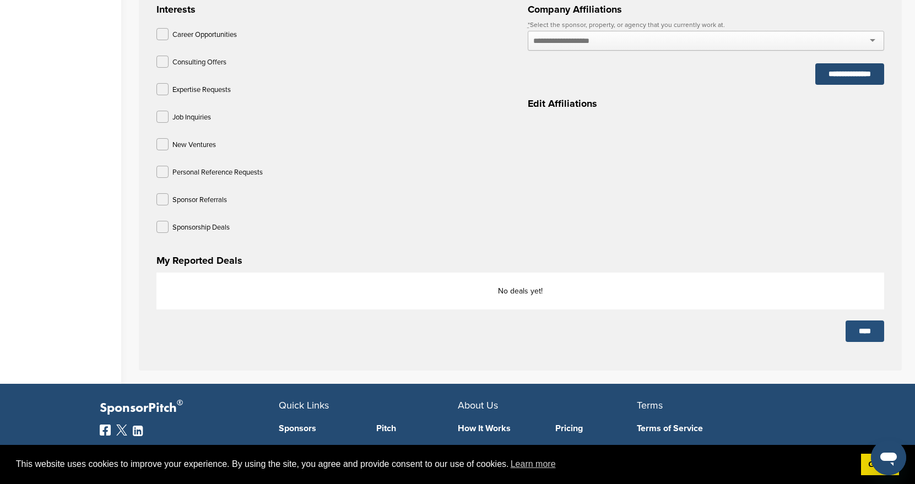
click at [860, 338] on input "****" at bounding box center [865, 331] width 39 height 21
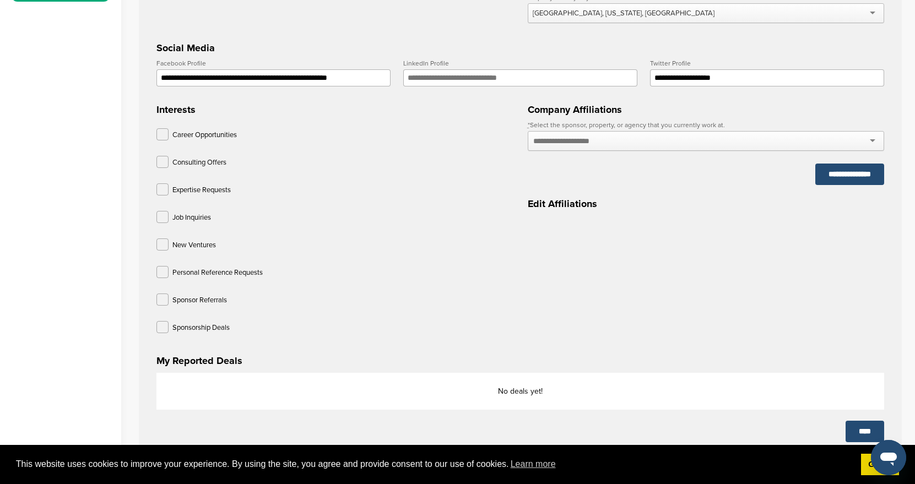
scroll to position [351, 0]
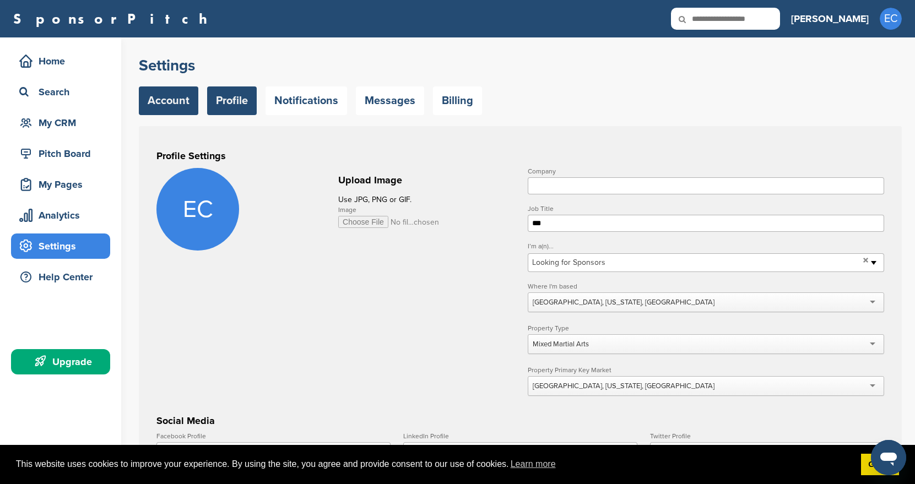
click at [177, 107] on link "Account" at bounding box center [168, 100] width 59 height 29
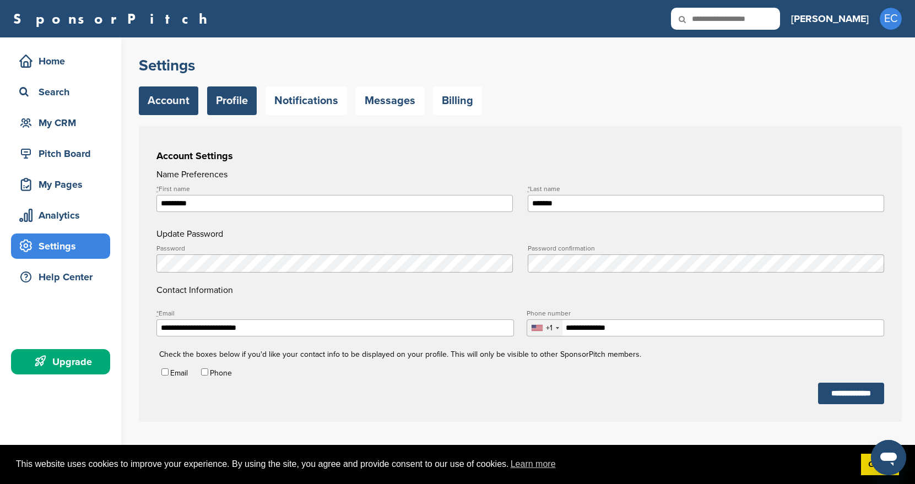
click at [225, 109] on link "Profile" at bounding box center [232, 100] width 50 height 29
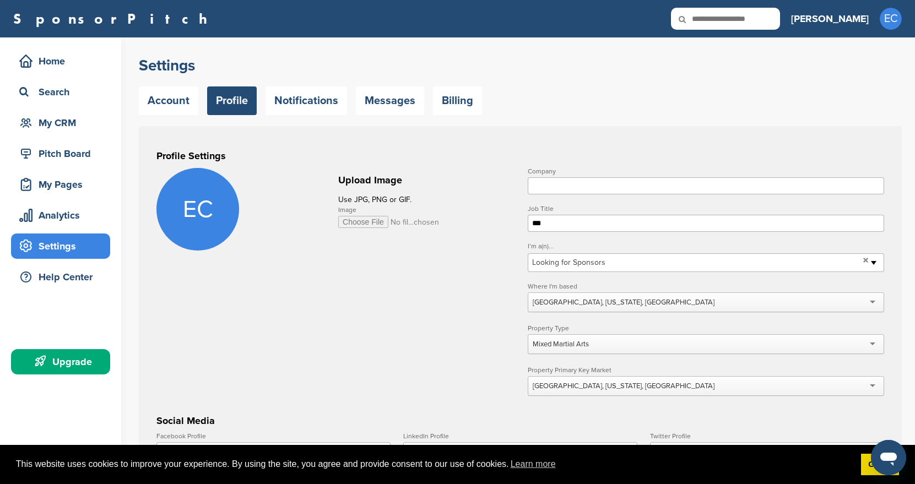
click at [322, 105] on link "Notifications" at bounding box center [307, 100] width 82 height 29
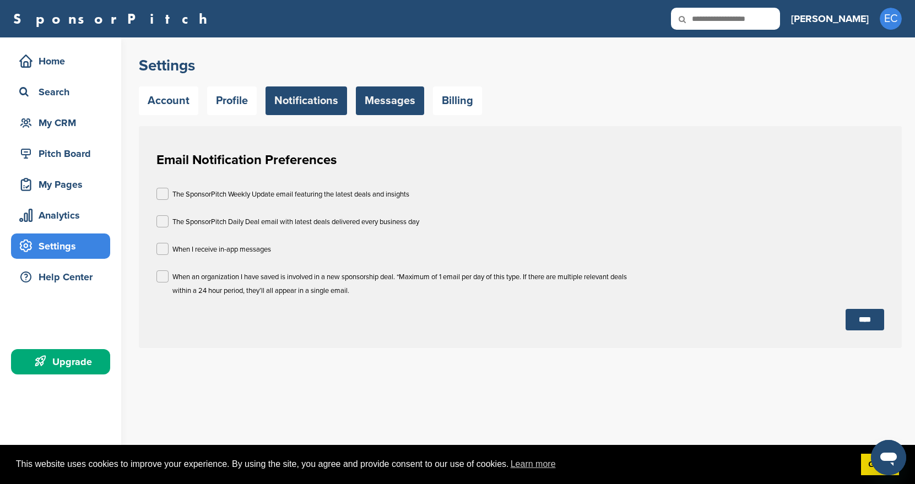
click at [400, 98] on link "Messages" at bounding box center [390, 100] width 68 height 29
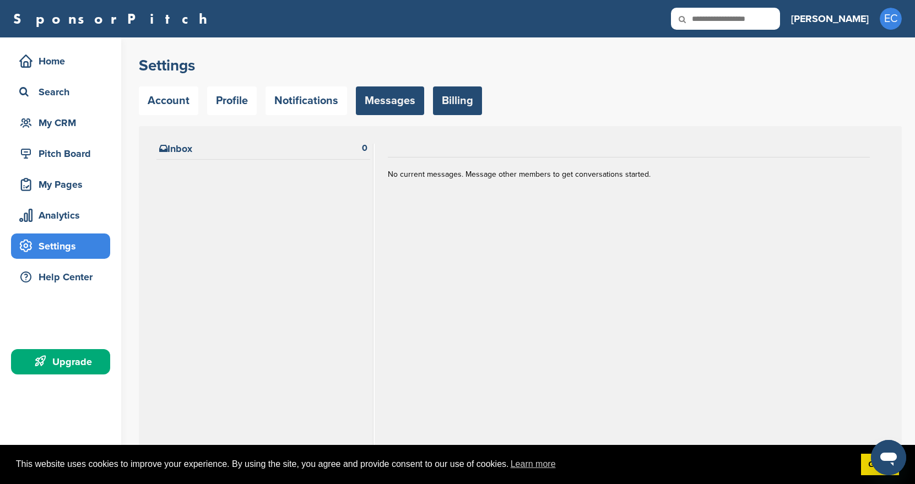
click at [459, 102] on link "Billing" at bounding box center [457, 100] width 49 height 29
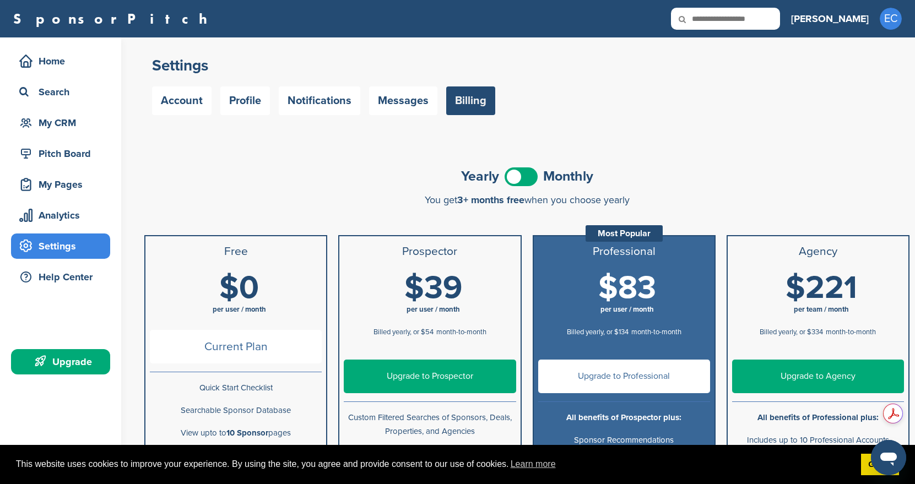
click at [538, 188] on div "Yearly Monthly" at bounding box center [526, 176] width 765 height 25
click at [523, 176] on span at bounding box center [521, 176] width 33 height 19
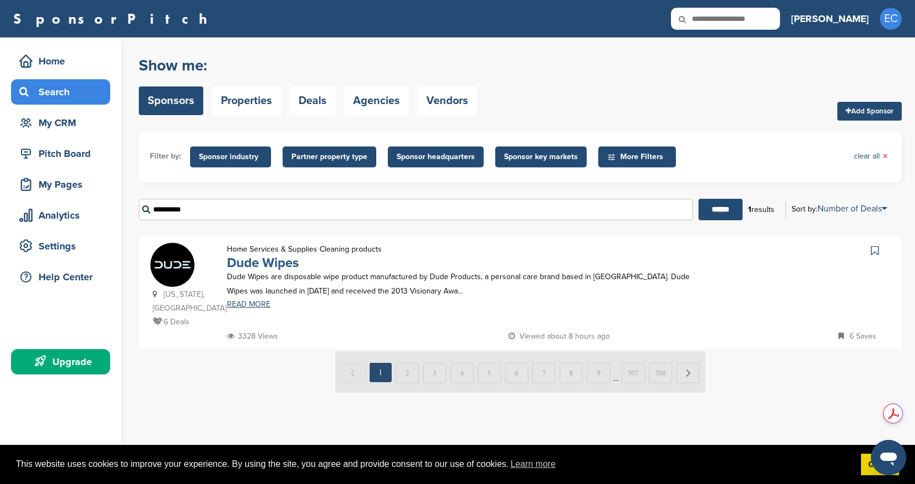
click at [284, 267] on link "Dude Wipes" at bounding box center [263, 263] width 72 height 16
drag, startPoint x: 214, startPoint y: 215, endPoint x: 121, endPoint y: 216, distance: 93.1
click at [121, 216] on div "Home Search My CRM Pitch Board My Pages Analytics Settings Help Center Upgrade …" at bounding box center [457, 260] width 915 height 446
drag, startPoint x: 195, startPoint y: 208, endPoint x: 144, endPoint y: 207, distance: 50.7
click at [144, 207] on input "**********" at bounding box center [416, 209] width 554 height 21
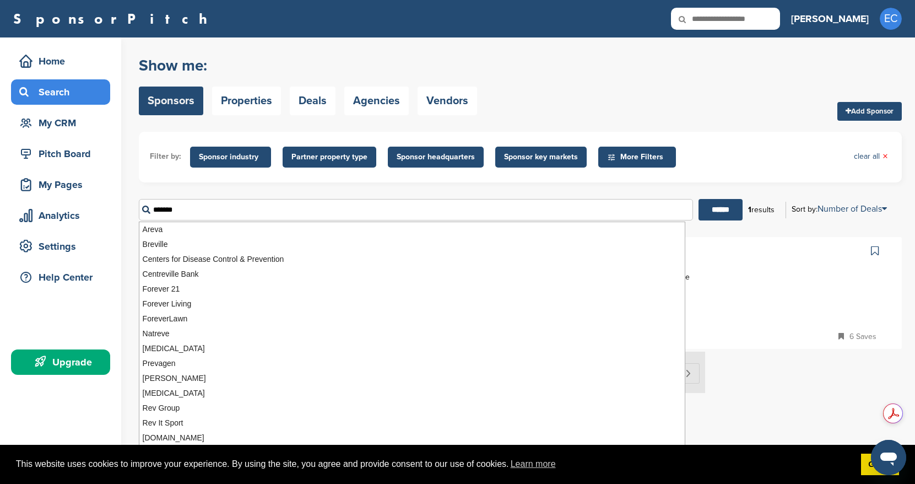
type input "*******"
click at [698, 199] on input "******" at bounding box center [720, 209] width 44 height 21
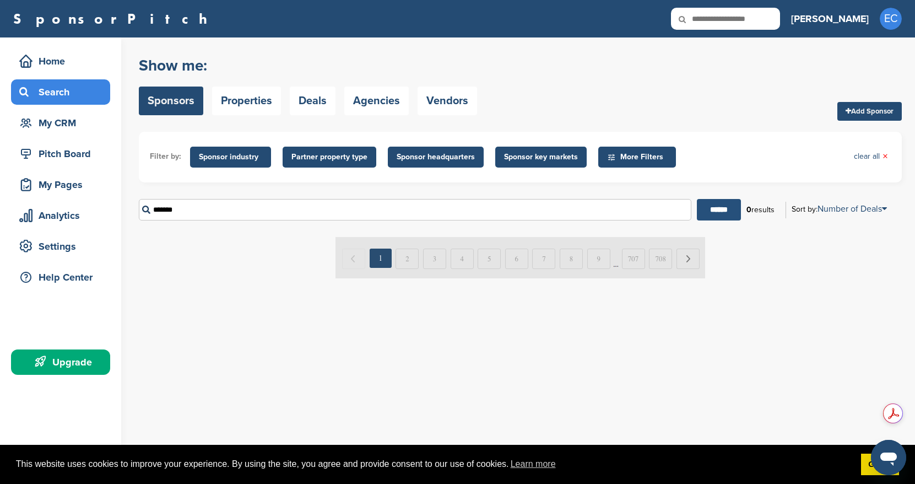
click at [707, 212] on input "******" at bounding box center [719, 209] width 44 height 21
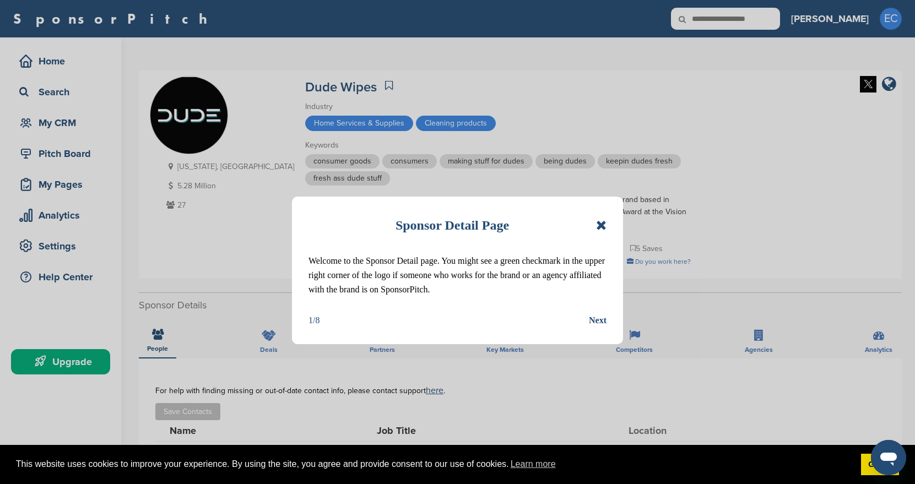
click at [604, 226] on icon at bounding box center [601, 225] width 10 height 13
